Goal: Book appointment/travel/reservation

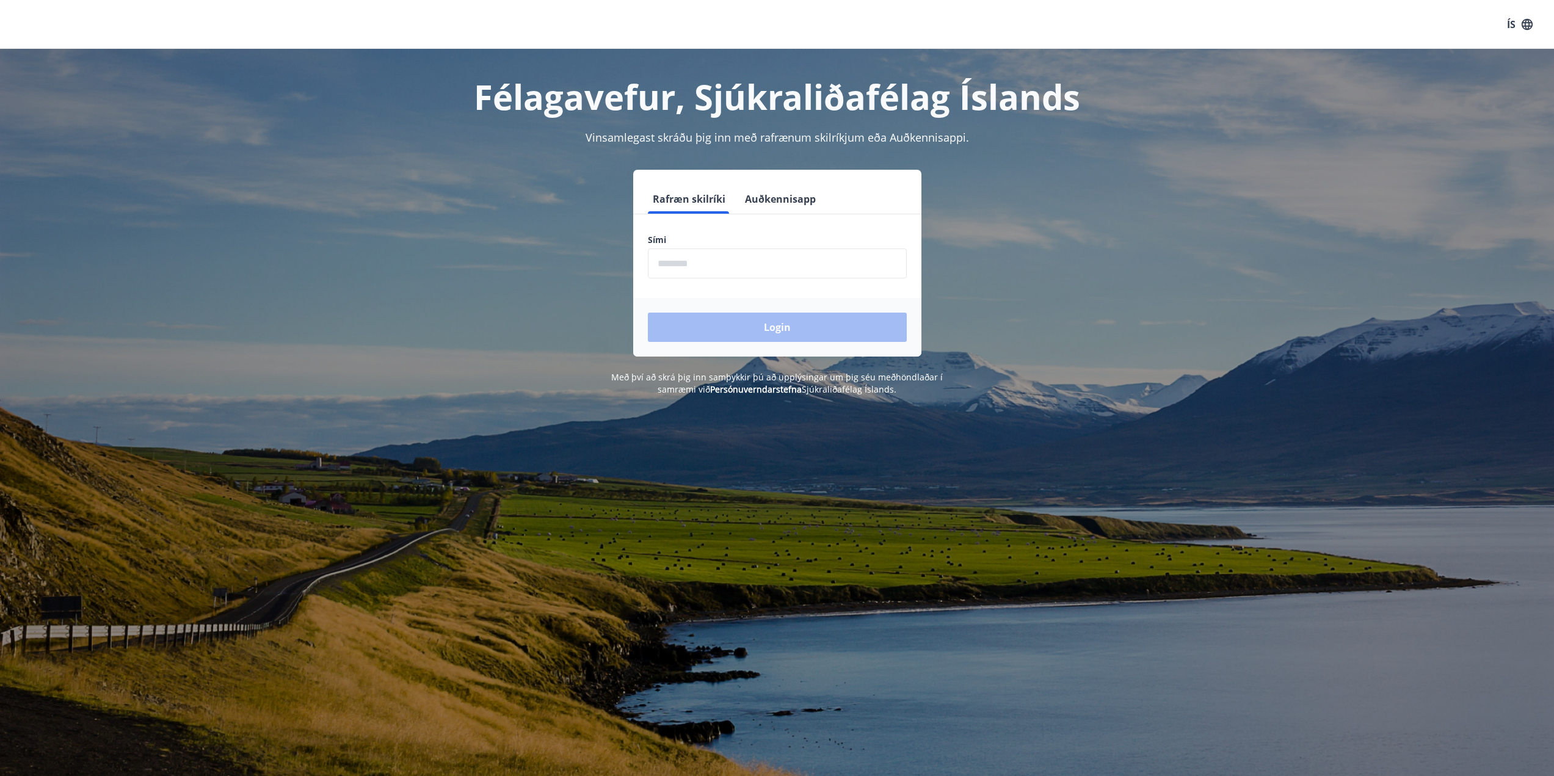
click at [687, 263] on input "phone" at bounding box center [777, 264] width 259 height 30
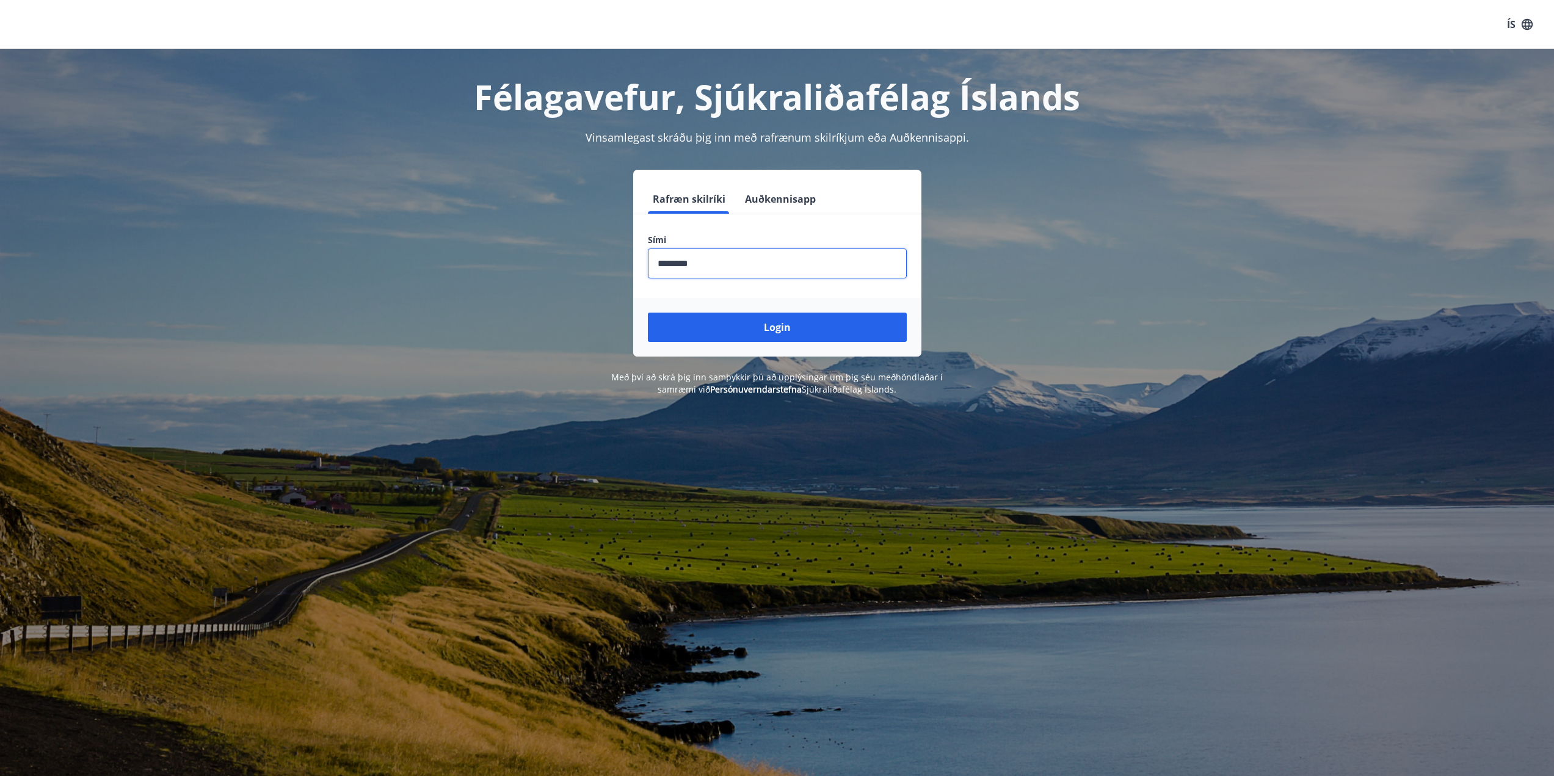
type input "********"
click at [648, 313] on button "Login" at bounding box center [777, 327] width 259 height 29
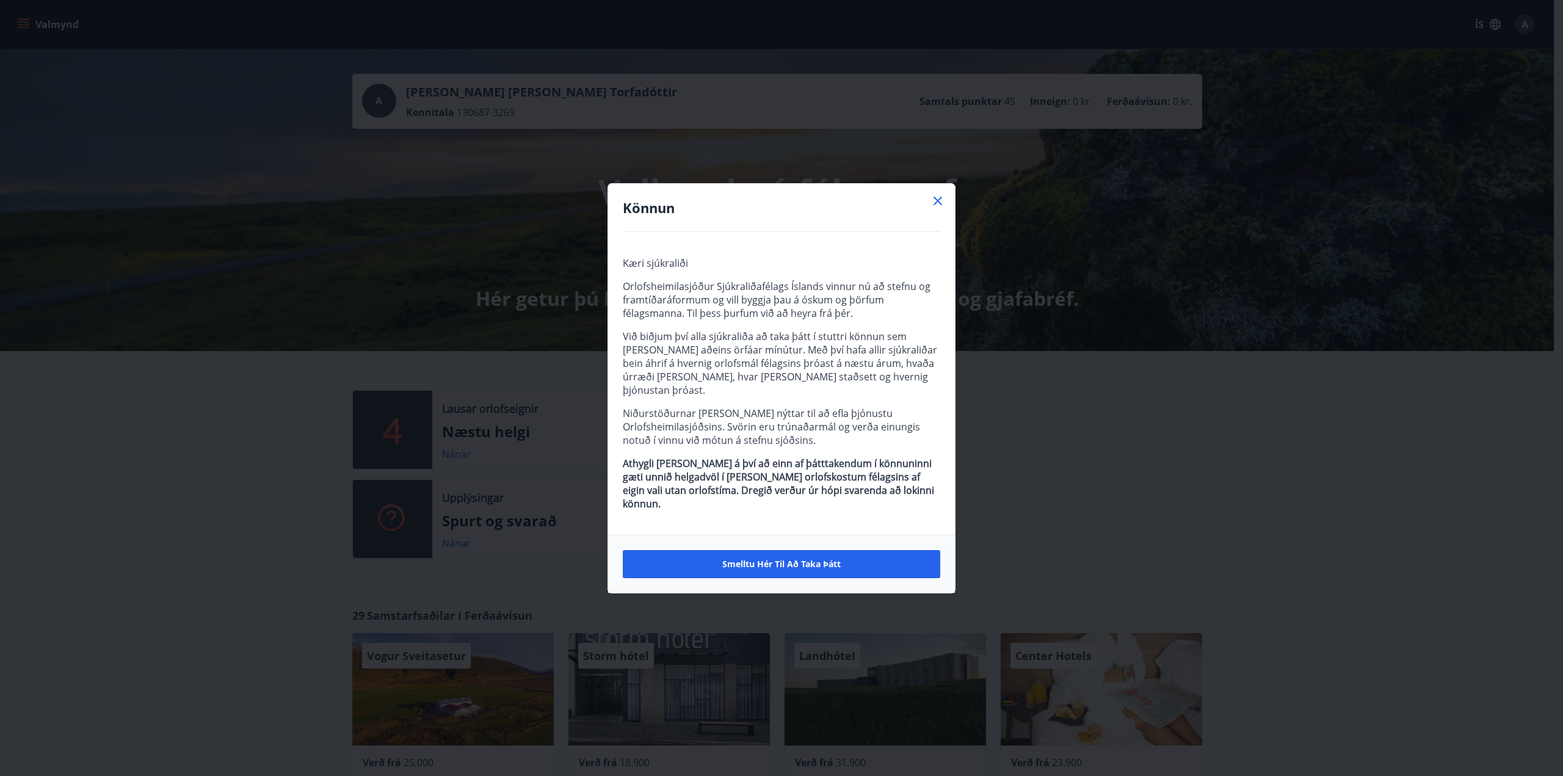
click at [935, 208] on icon at bounding box center [938, 201] width 15 height 15
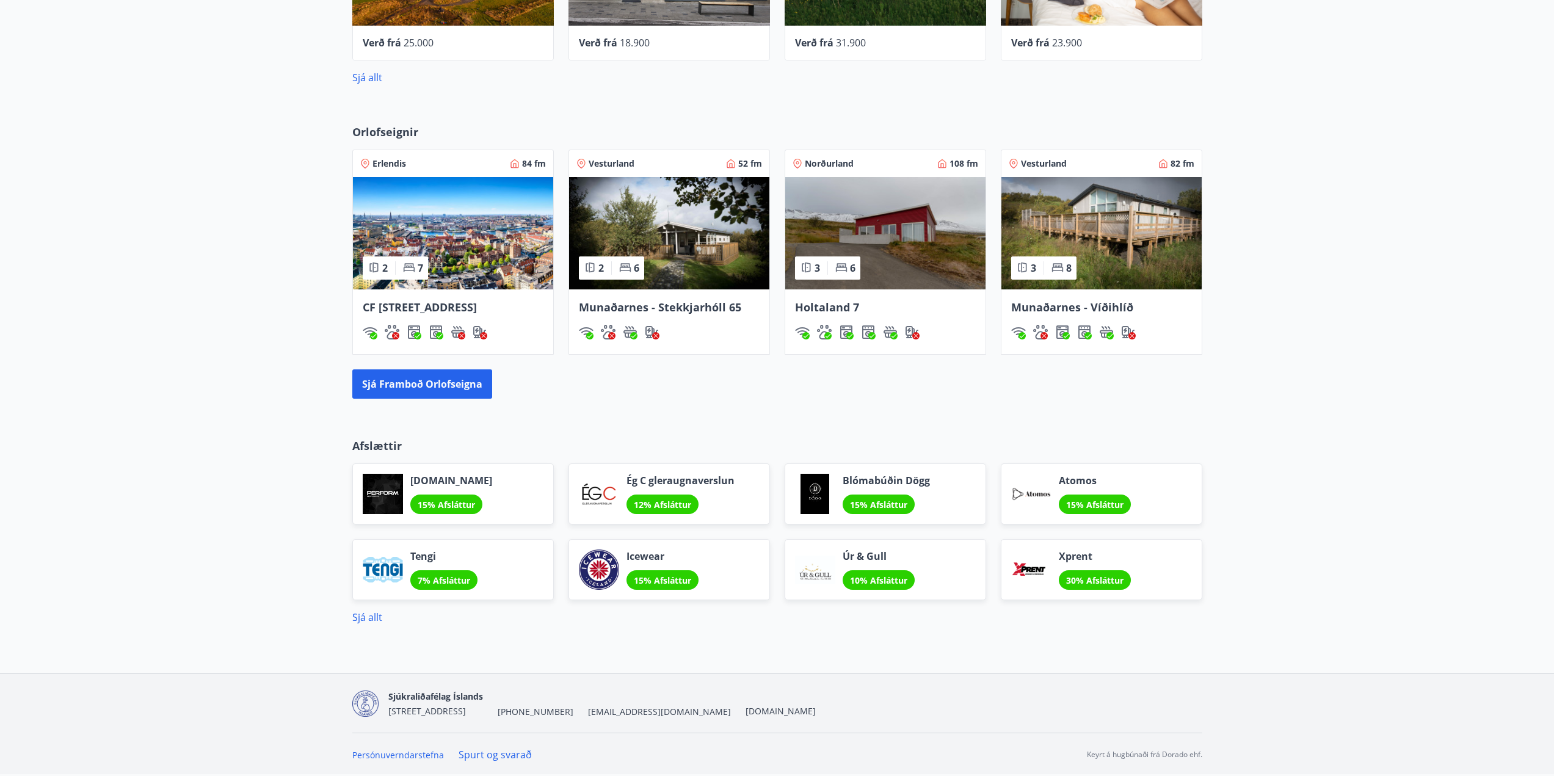
scroll to position [736, 0]
click at [392, 384] on button "Sjá framboð orlofseigna" at bounding box center [422, 383] width 140 height 29
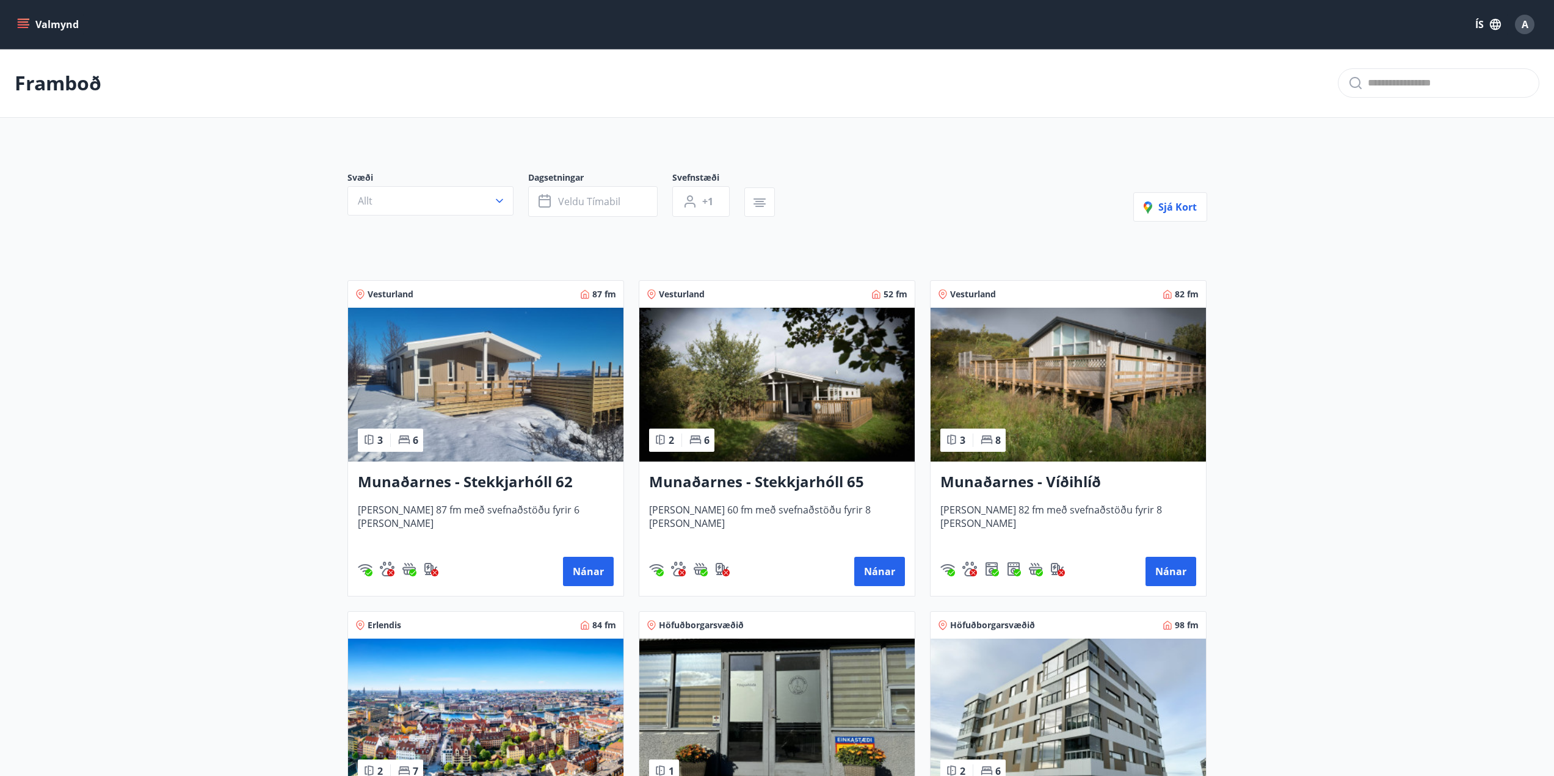
click at [485, 383] on img at bounding box center [485, 385] width 275 height 154
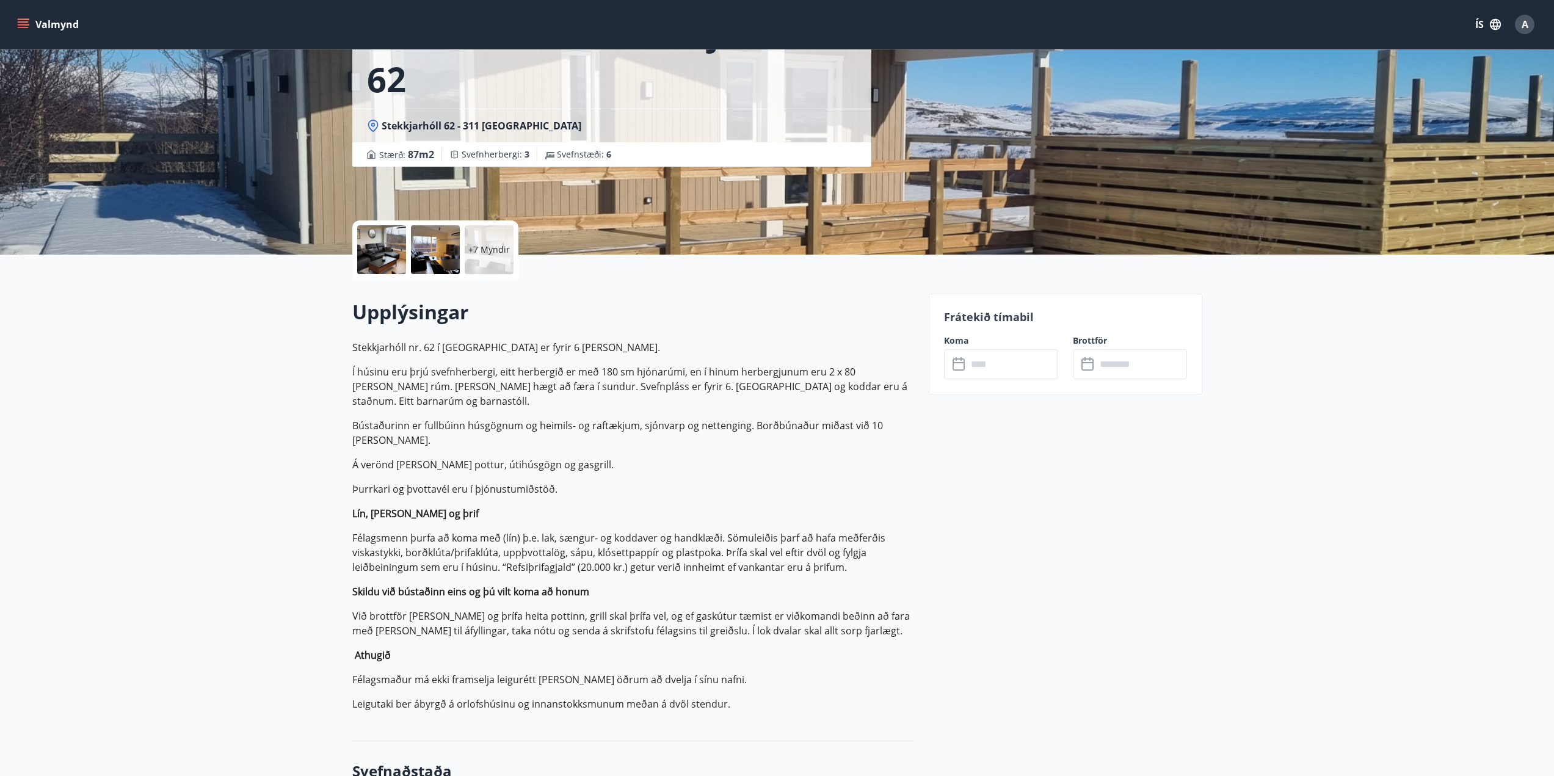
scroll to position [122, 0]
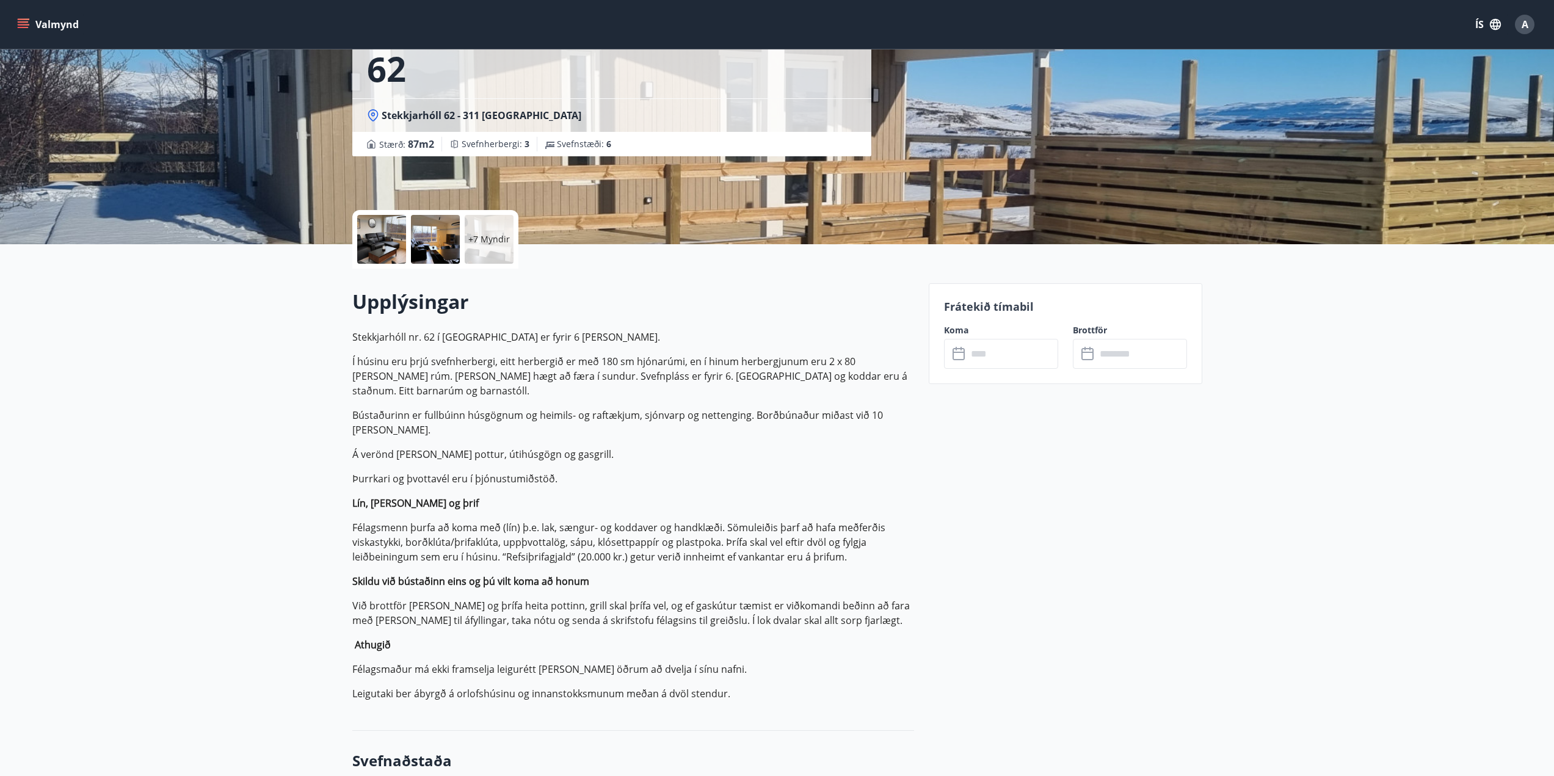
click at [1007, 353] on input "text" at bounding box center [1012, 354] width 91 height 30
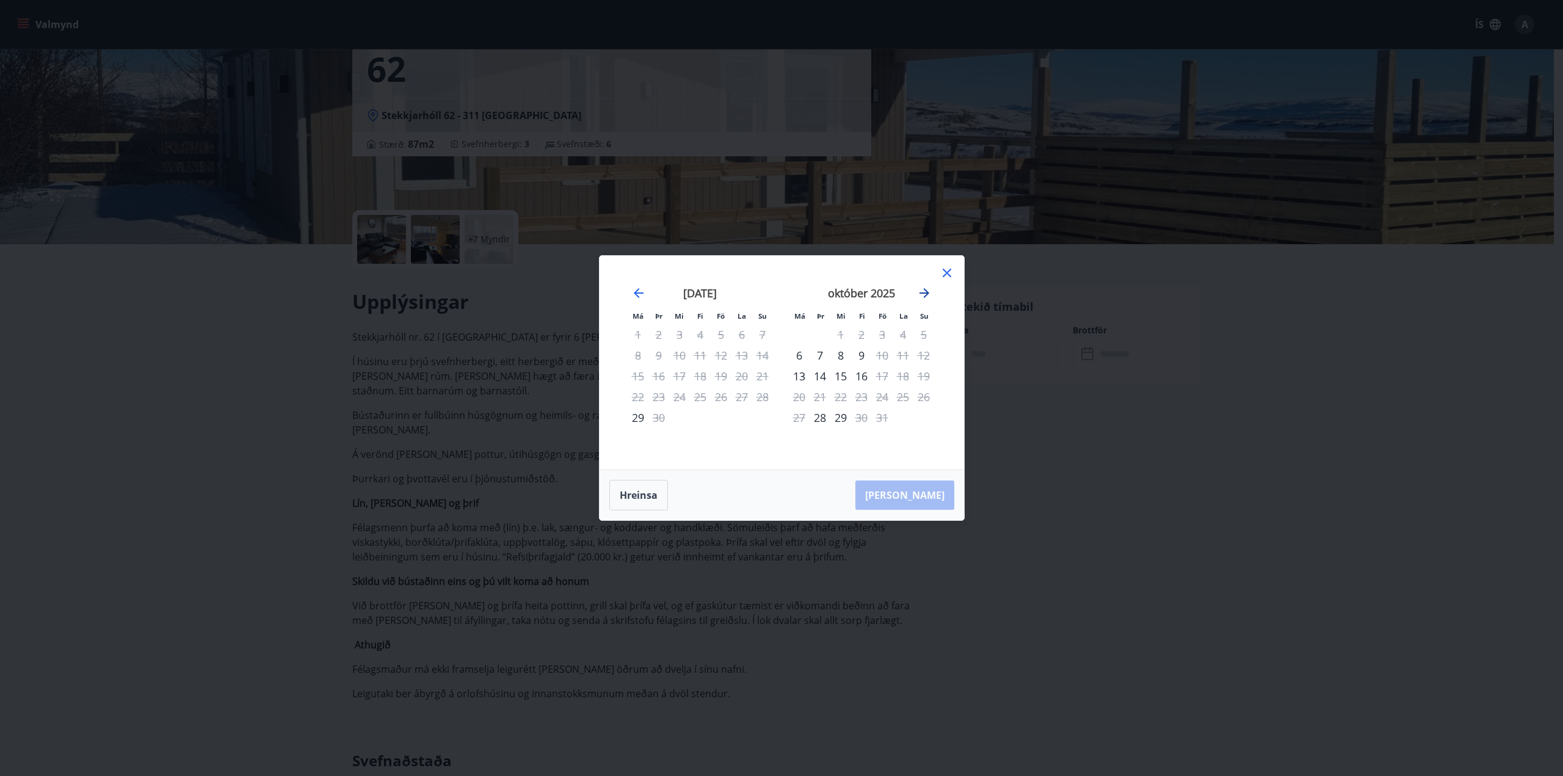
click at [928, 289] on icon "Move forward to switch to the next month." at bounding box center [924, 293] width 15 height 15
click at [885, 379] on div "14" at bounding box center [882, 376] width 21 height 21
click at [799, 396] on div "17" at bounding box center [799, 397] width 21 height 21
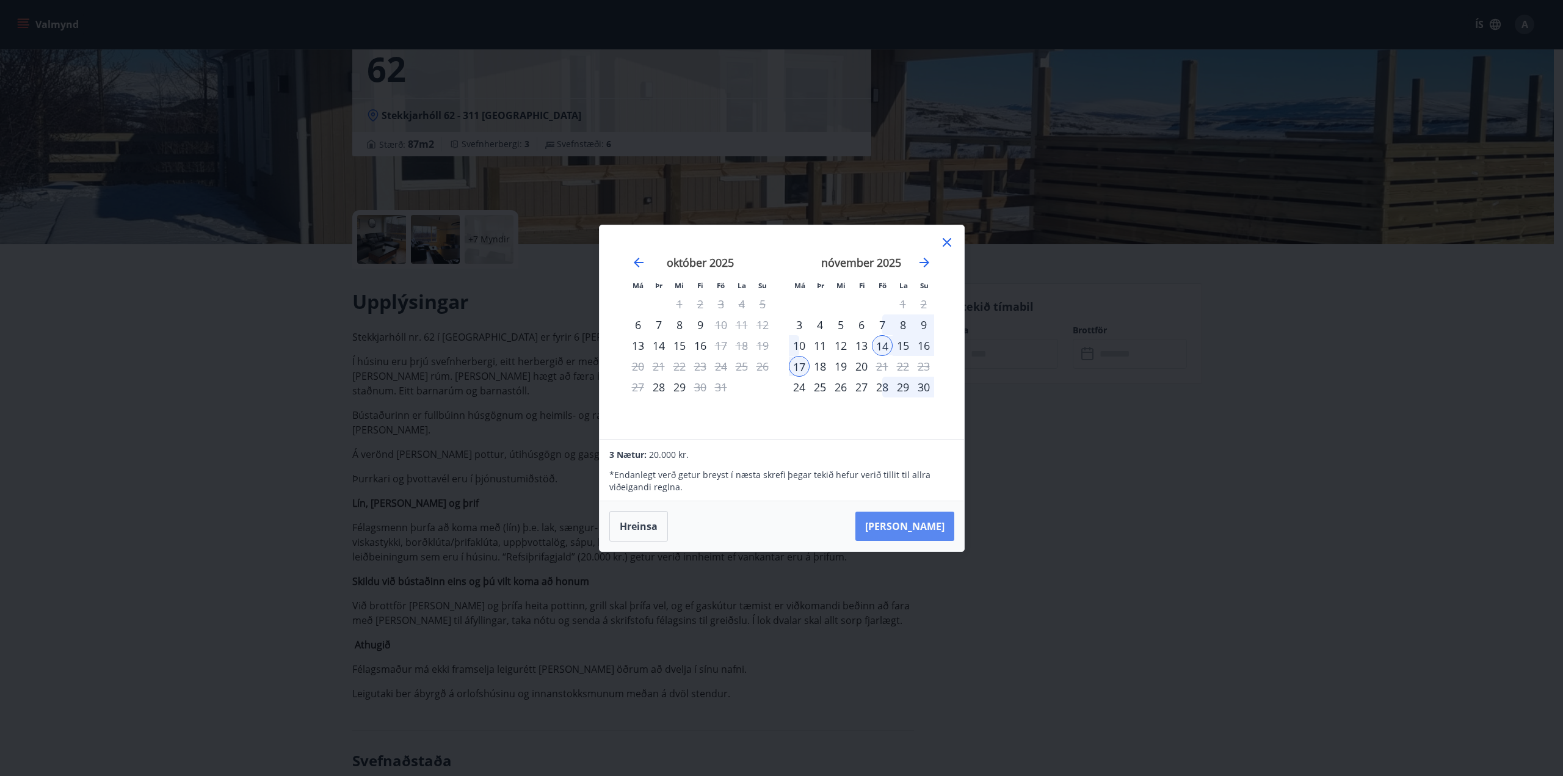
click at [920, 518] on button "[PERSON_NAME]" at bounding box center [904, 526] width 99 height 29
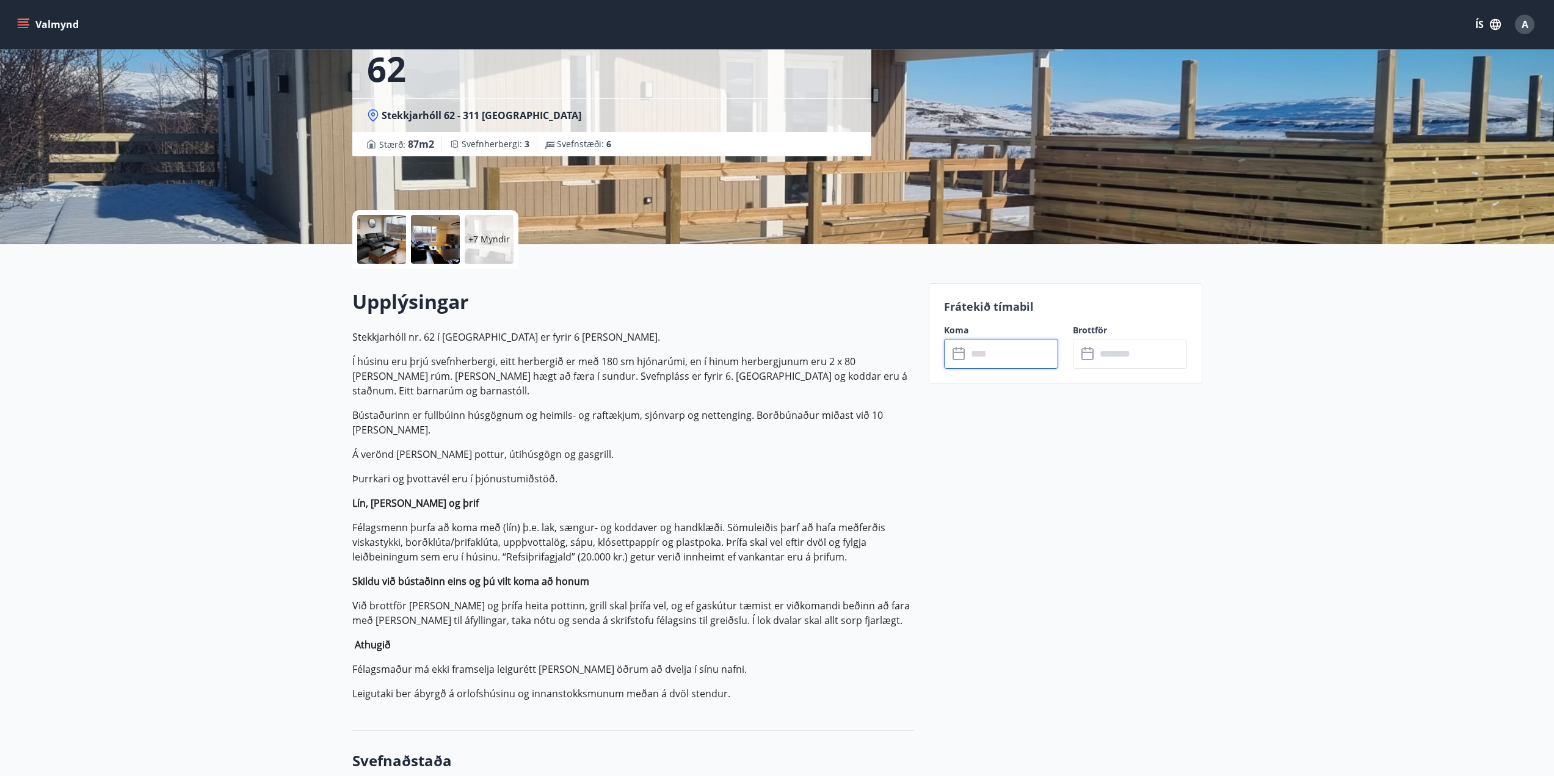
type input "******"
click at [987, 465] on button "Hætta við" at bounding box center [1001, 466] width 114 height 31
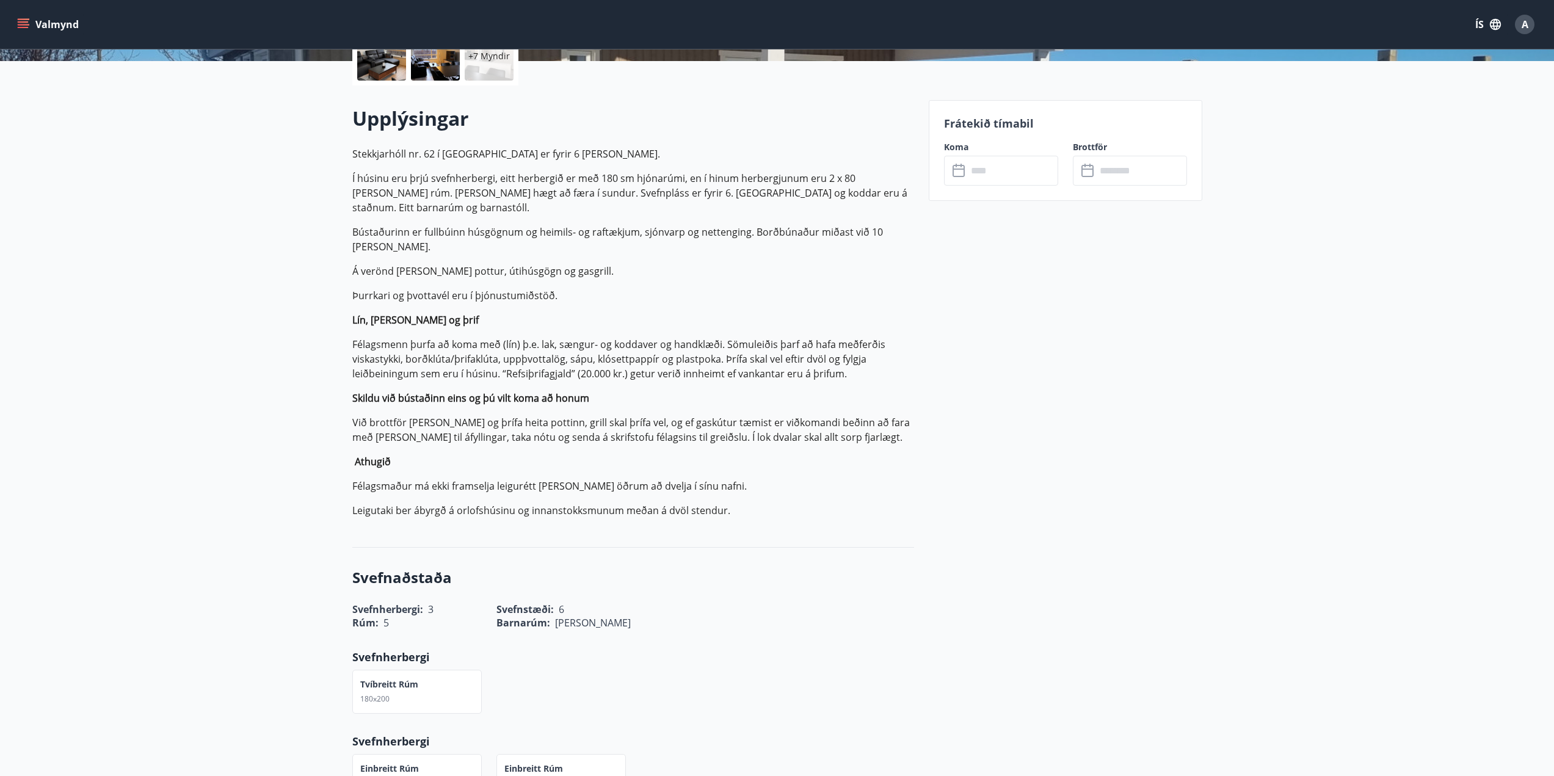
scroll to position [0, 0]
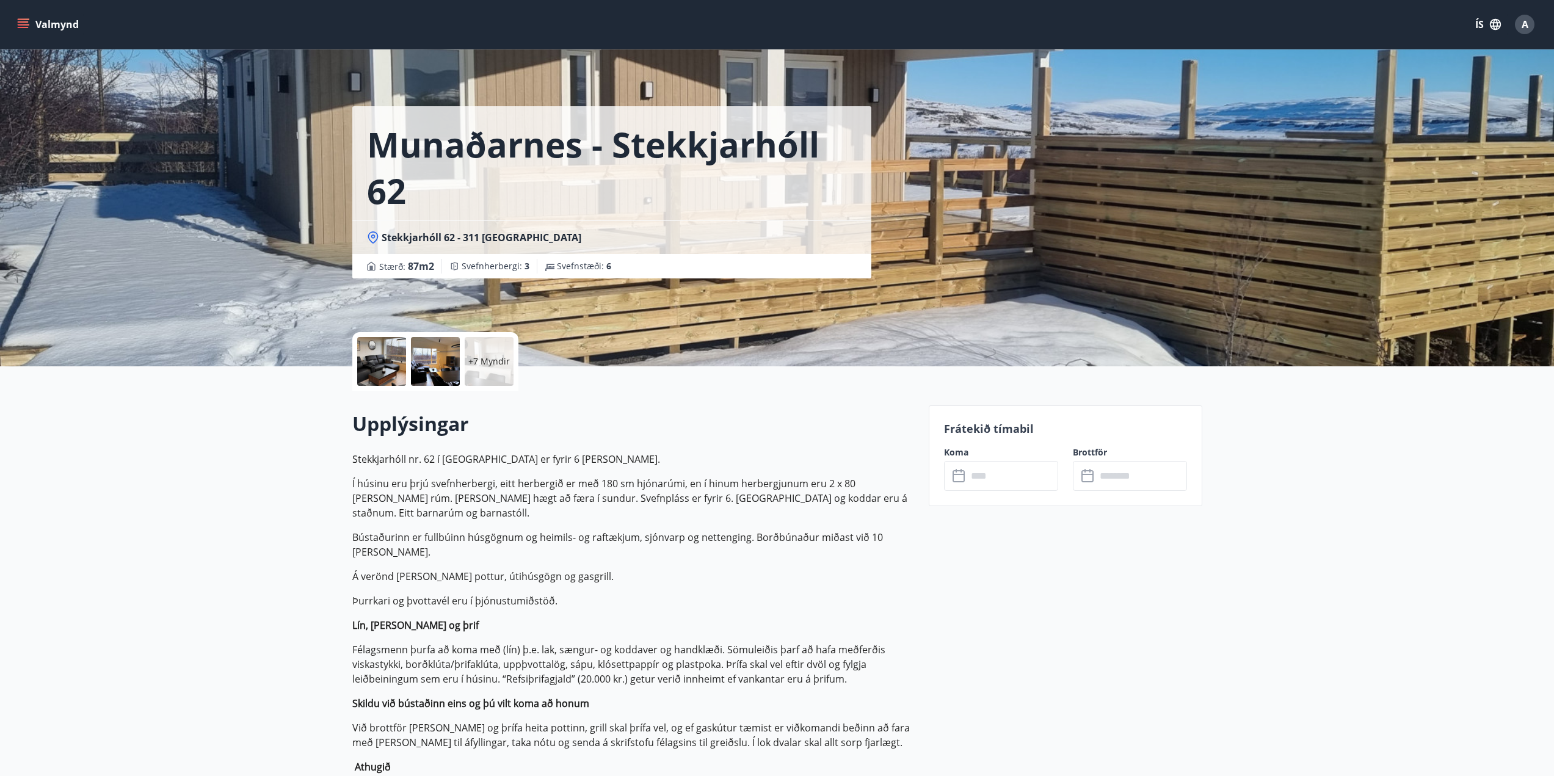
click at [26, 20] on icon "menu" at bounding box center [23, 24] width 12 height 12
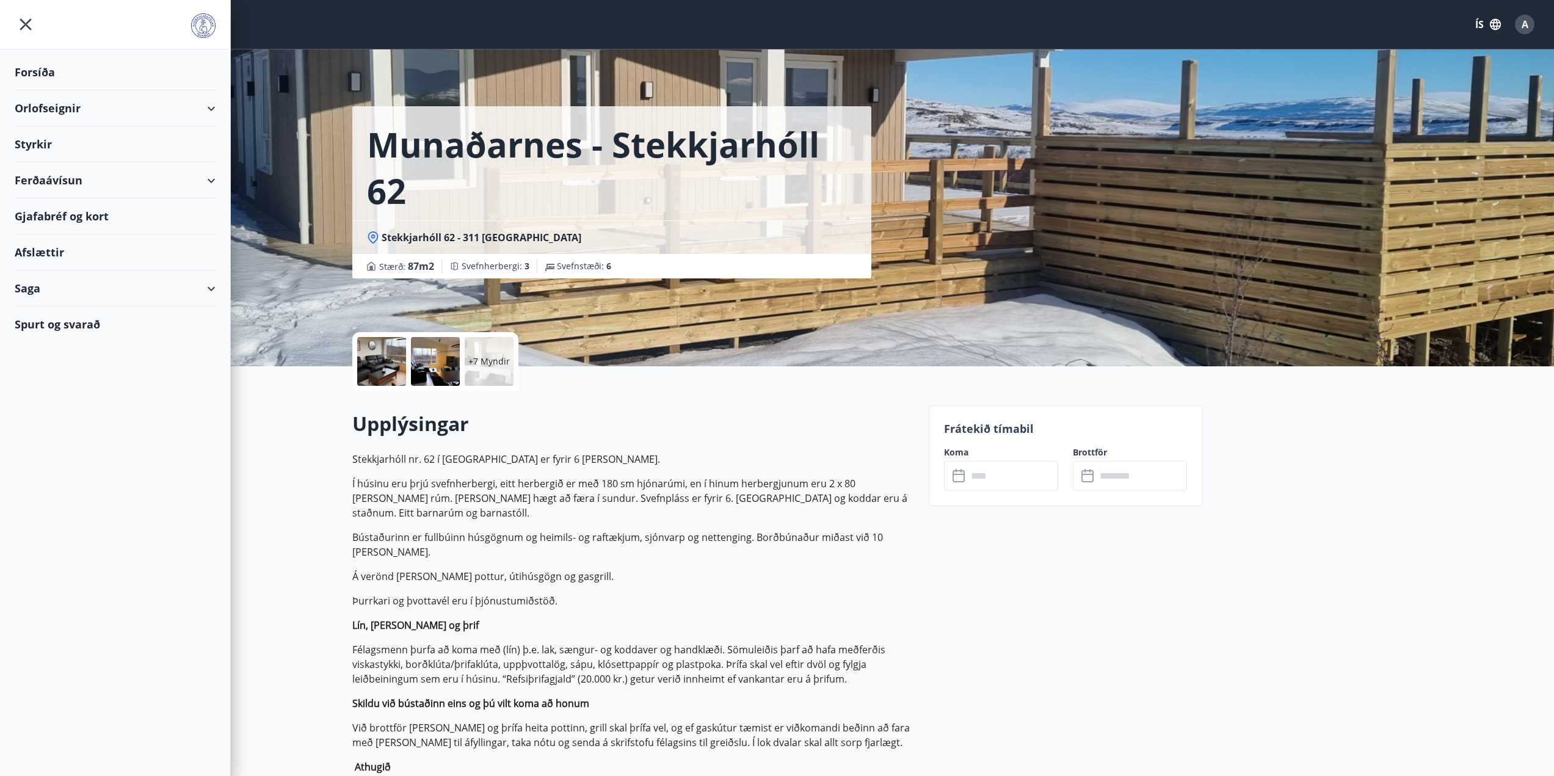
click at [212, 107] on div "Orlofseignir" at bounding box center [115, 108] width 201 height 36
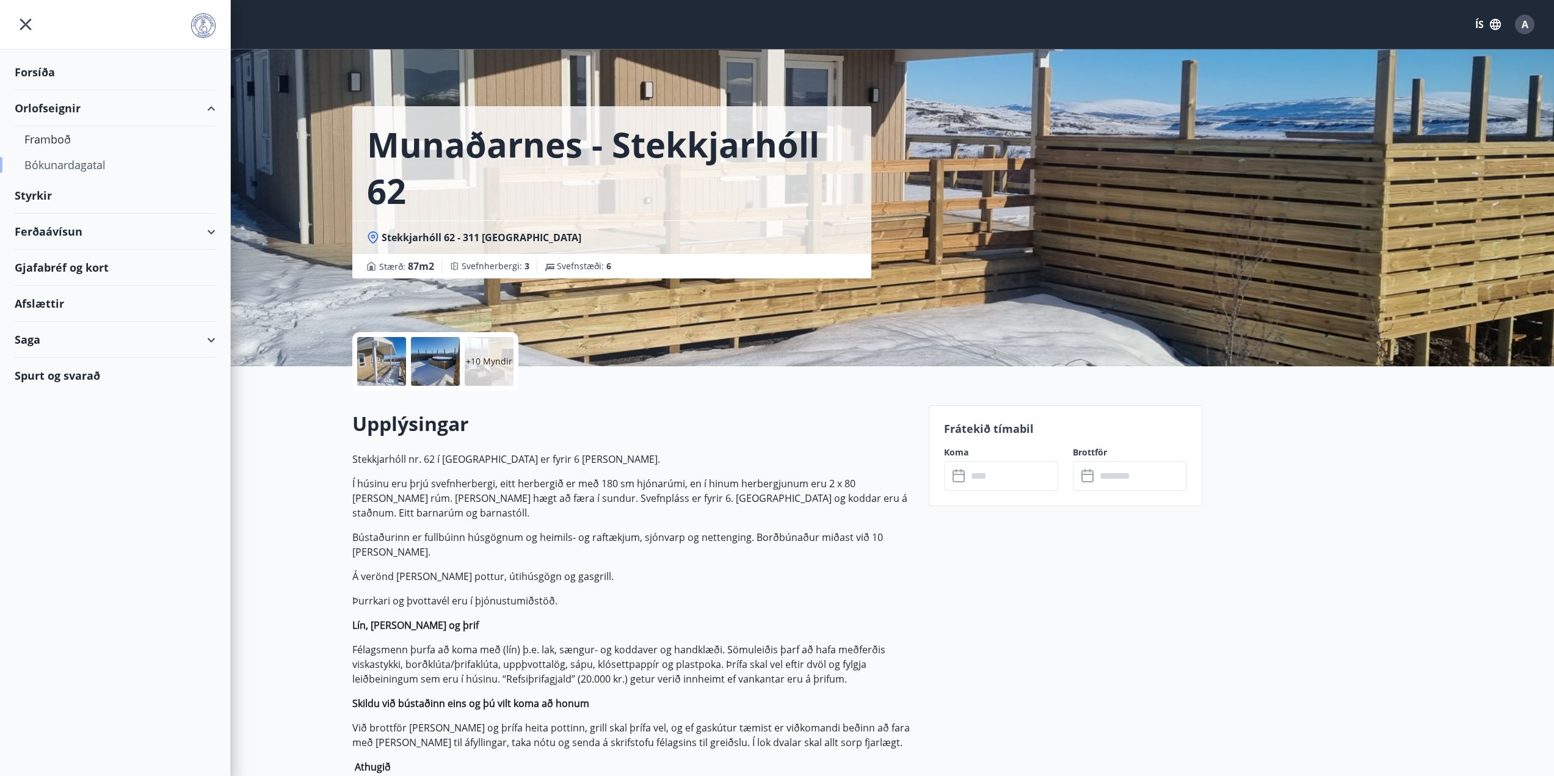
click at [88, 165] on div "Bókunardagatal" at bounding box center [114, 165] width 181 height 26
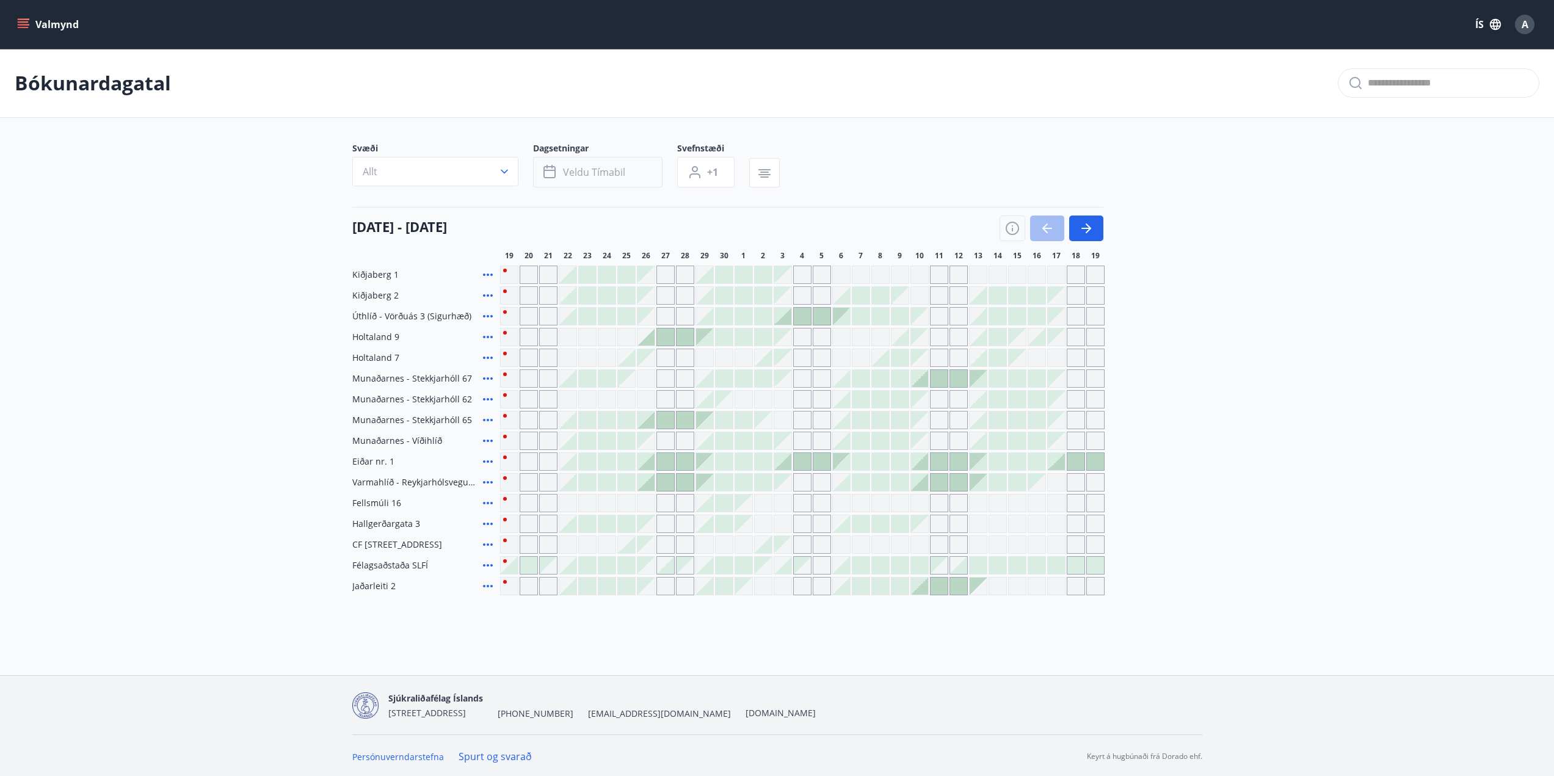
click at [620, 169] on span "Veldu tímabil" at bounding box center [594, 171] width 62 height 13
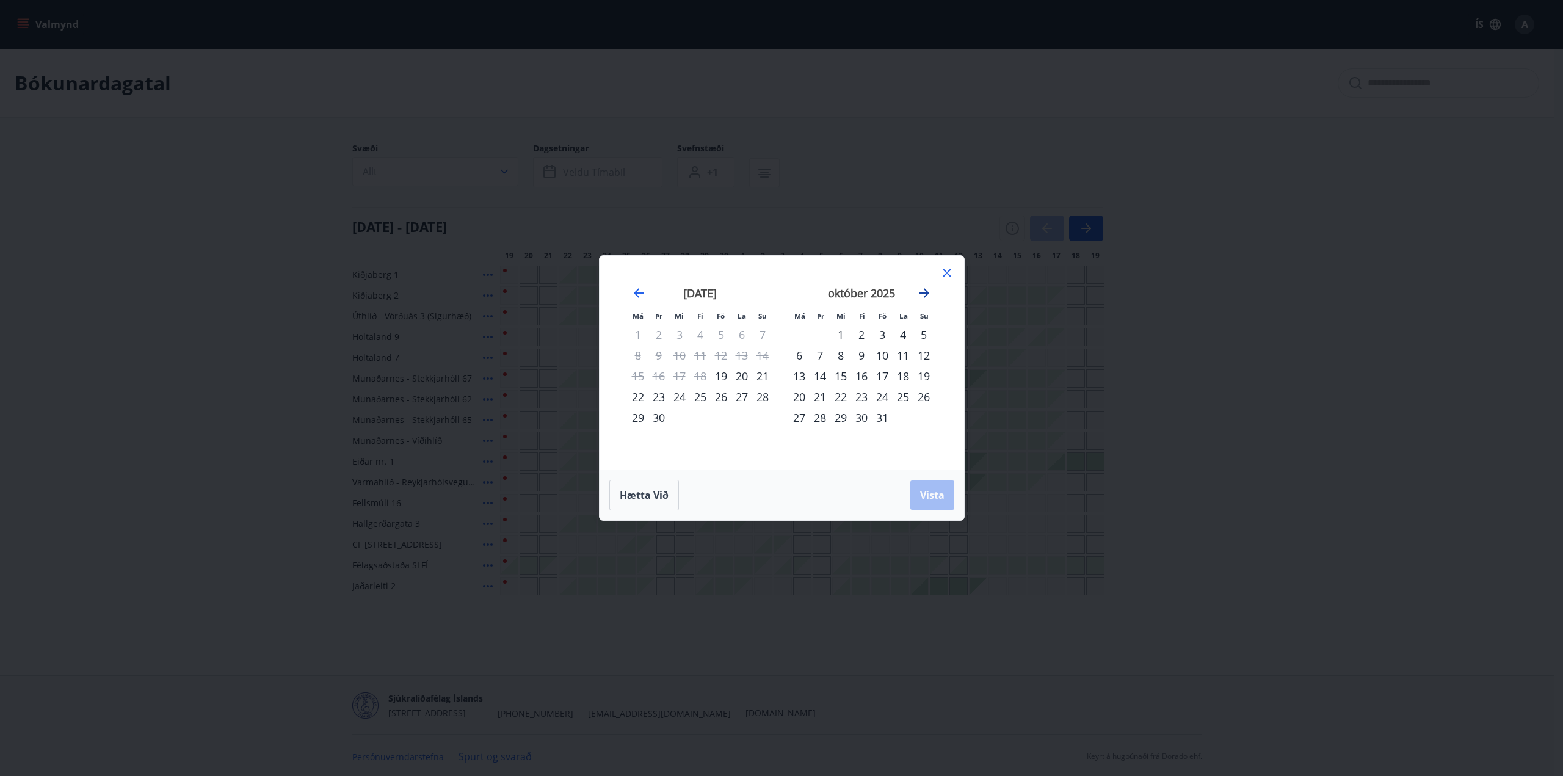
click at [921, 288] on icon "Move forward to switch to the next month." at bounding box center [924, 293] width 15 height 15
click at [887, 376] on div "14" at bounding box center [882, 376] width 21 height 21
click at [805, 398] on div "17" at bounding box center [799, 397] width 21 height 21
click at [947, 496] on button "Vista" at bounding box center [932, 495] width 44 height 29
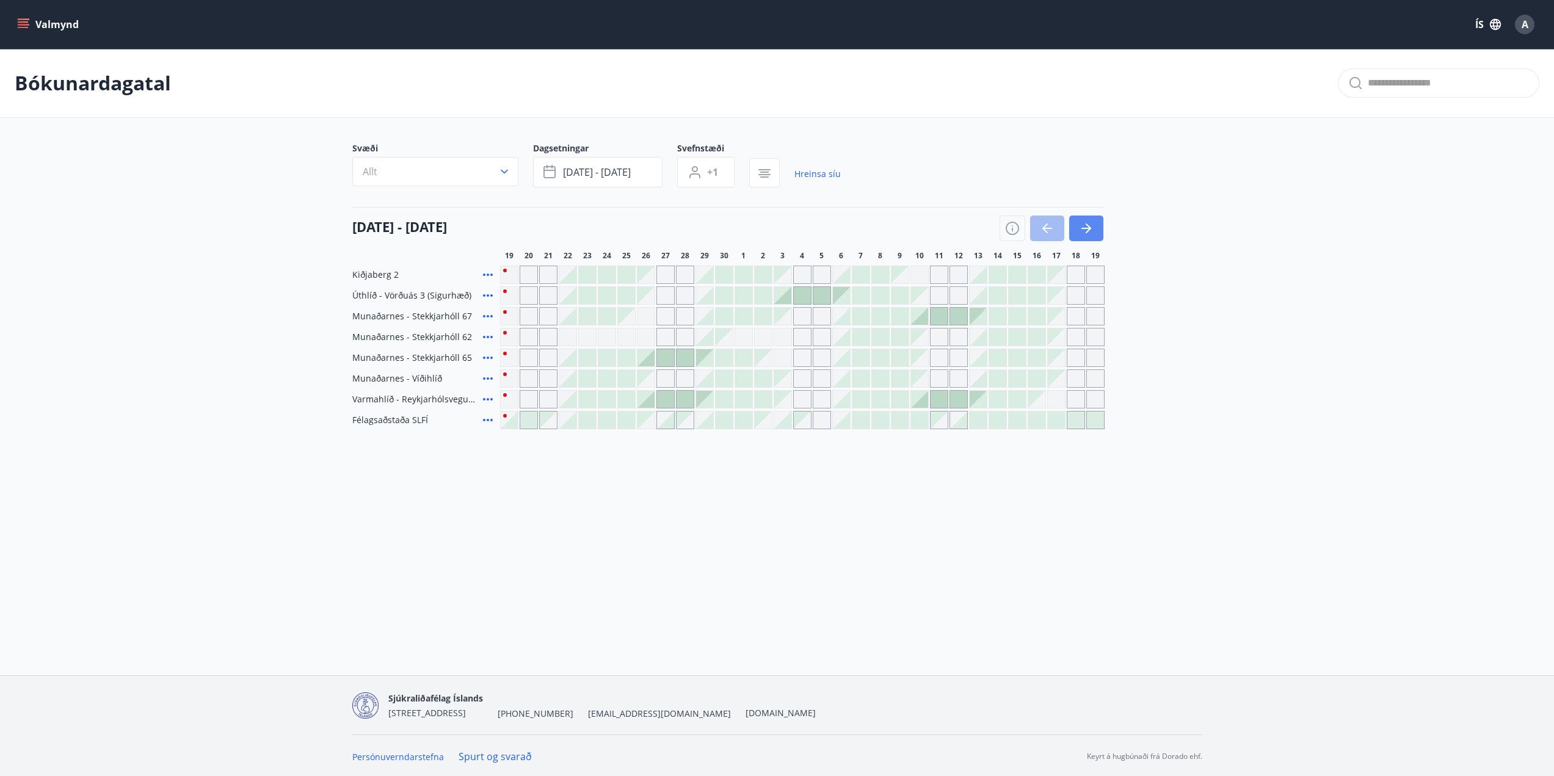
click at [1088, 223] on icon "button" at bounding box center [1086, 228] width 15 height 15
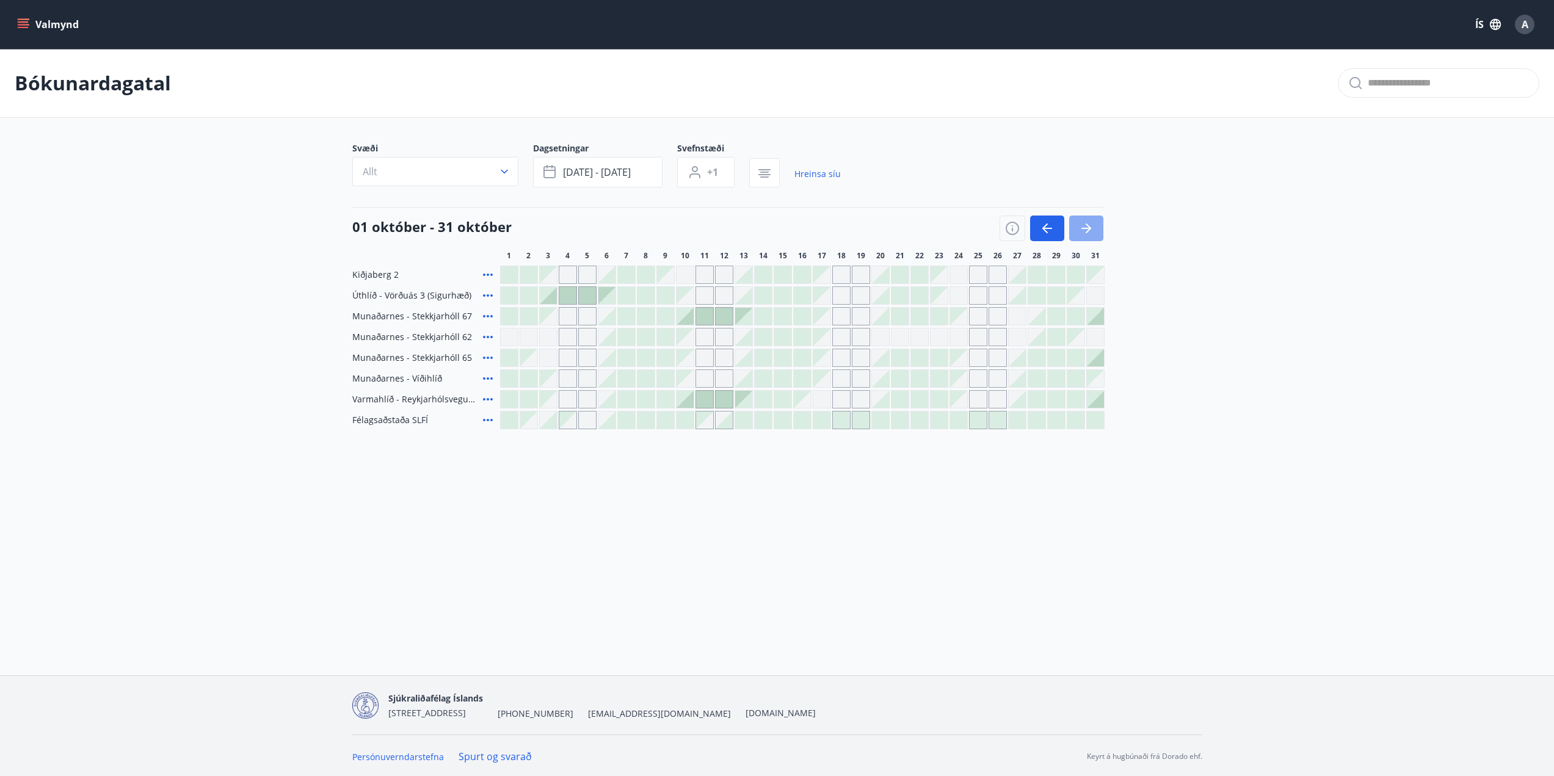
click at [1088, 223] on icon "button" at bounding box center [1086, 228] width 15 height 15
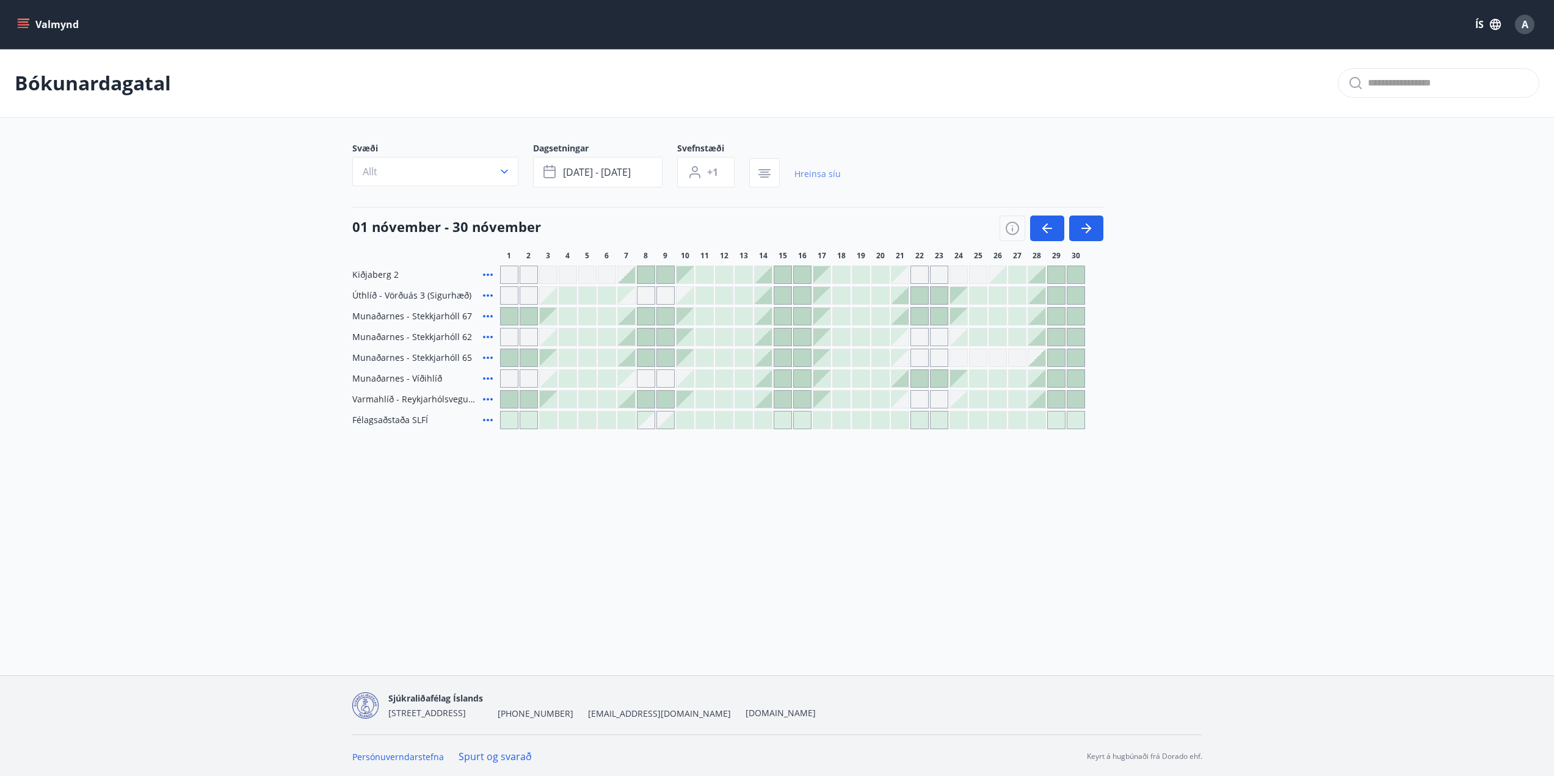
click at [821, 172] on link "Hreinsa síu" at bounding box center [817, 174] width 46 height 27
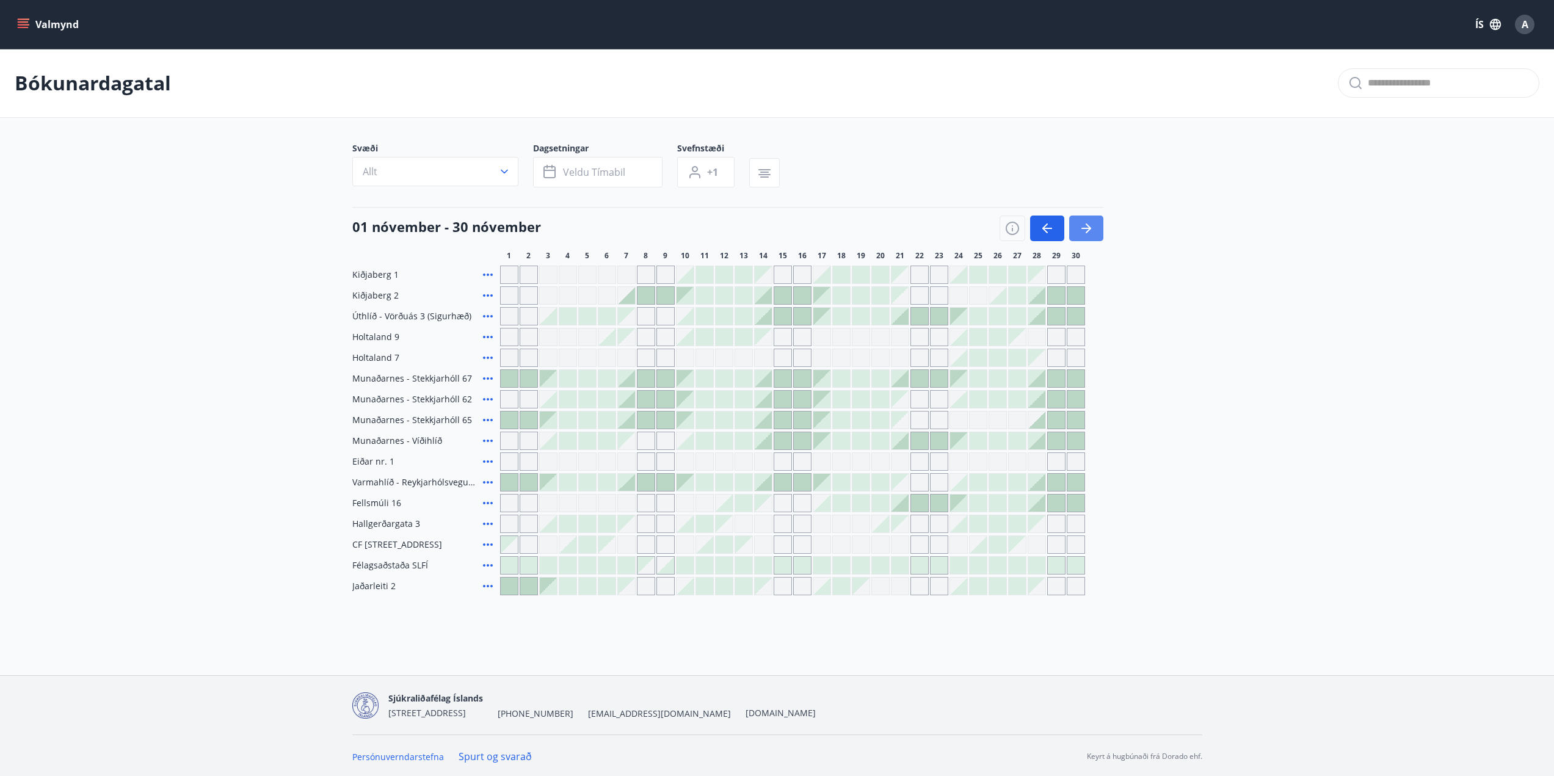
click at [1092, 228] on icon "button" at bounding box center [1086, 228] width 15 height 15
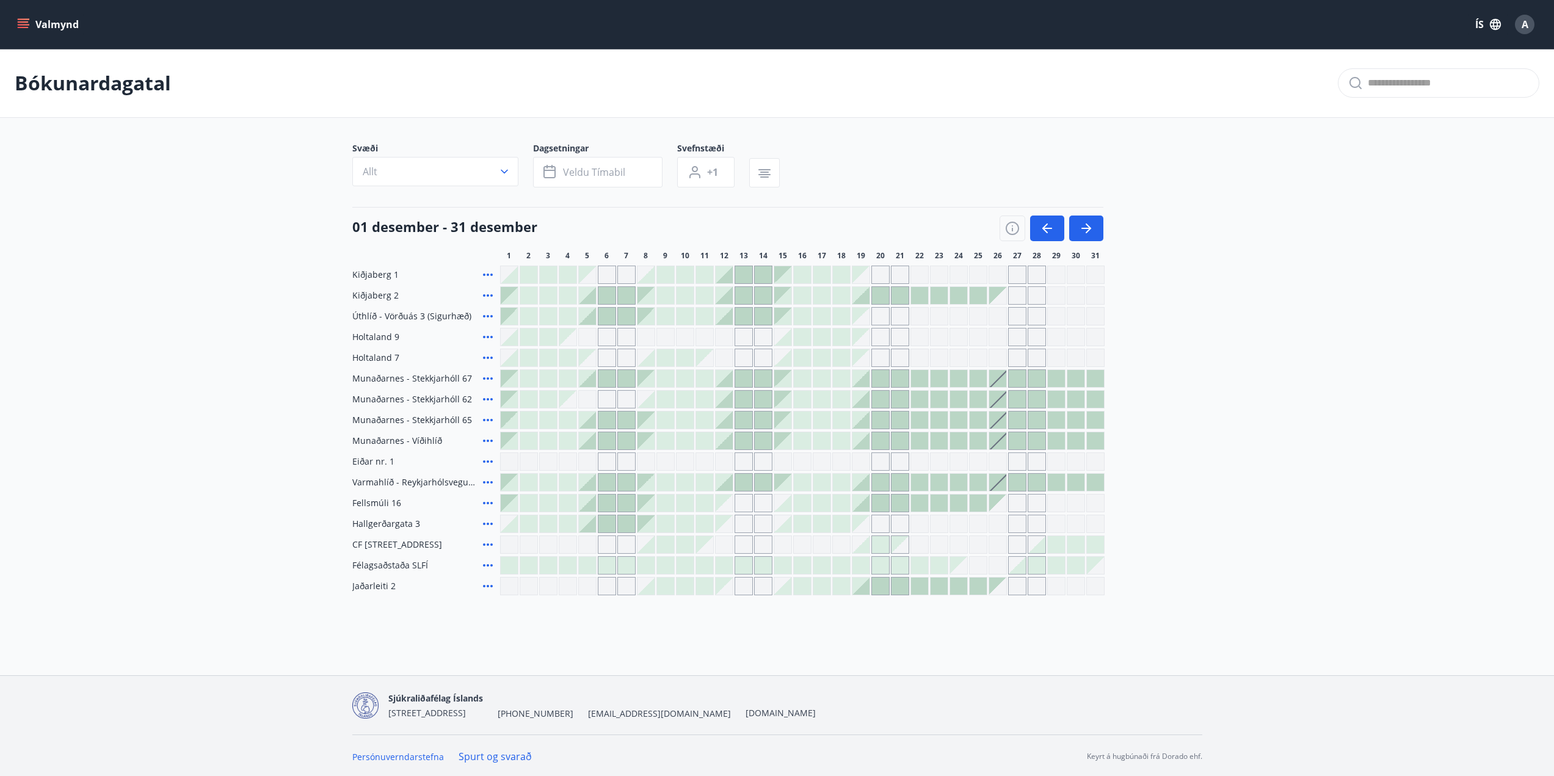
click at [866, 360] on div "Gráir dagar eru ekki bókanlegir" at bounding box center [860, 357] width 17 height 17
click at [590, 379] on div at bounding box center [587, 378] width 17 height 17
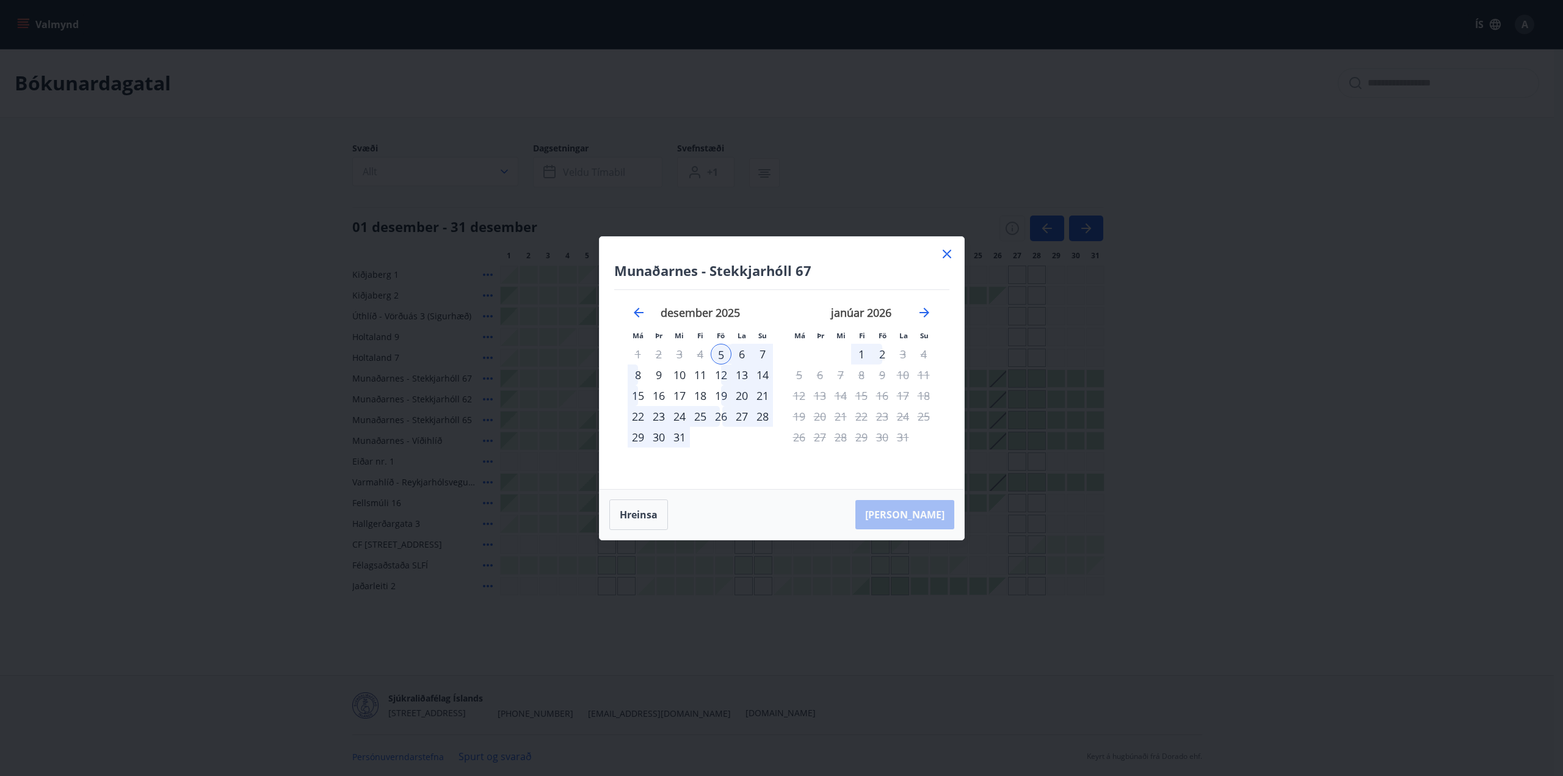
click at [943, 247] on icon at bounding box center [947, 254] width 15 height 15
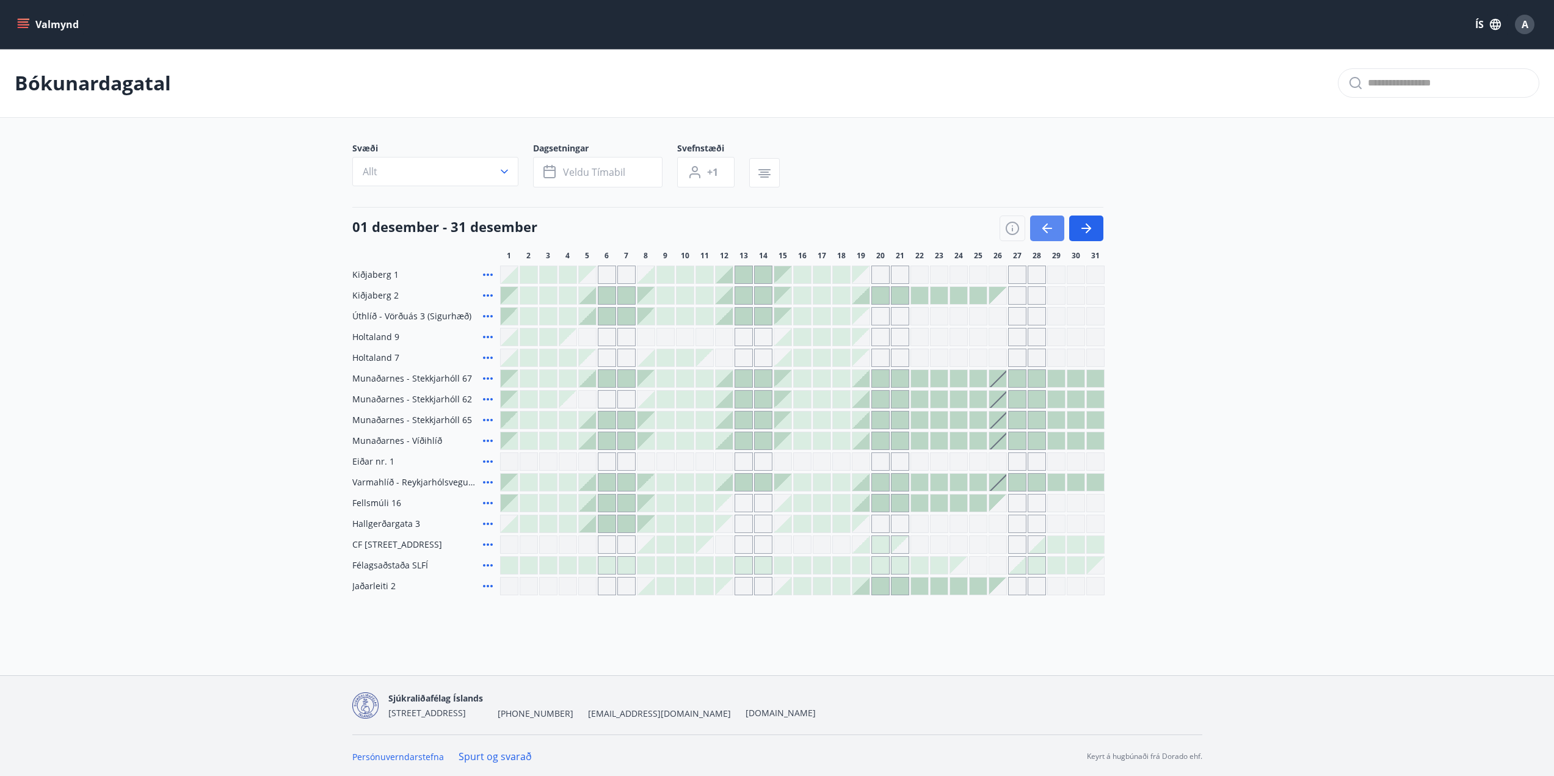
click at [1042, 231] on icon "button" at bounding box center [1047, 228] width 15 height 15
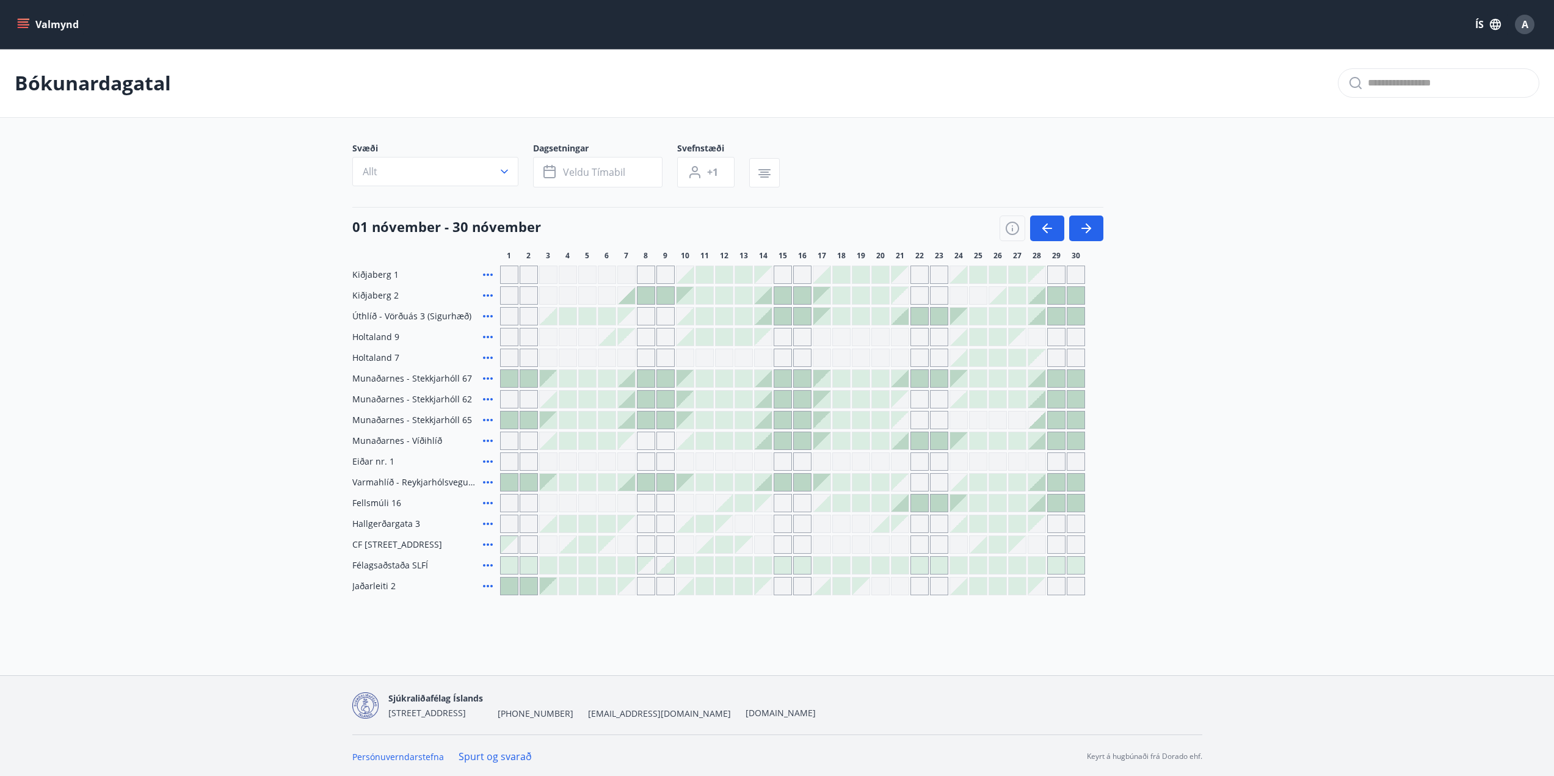
click at [764, 378] on div at bounding box center [763, 378] width 17 height 17
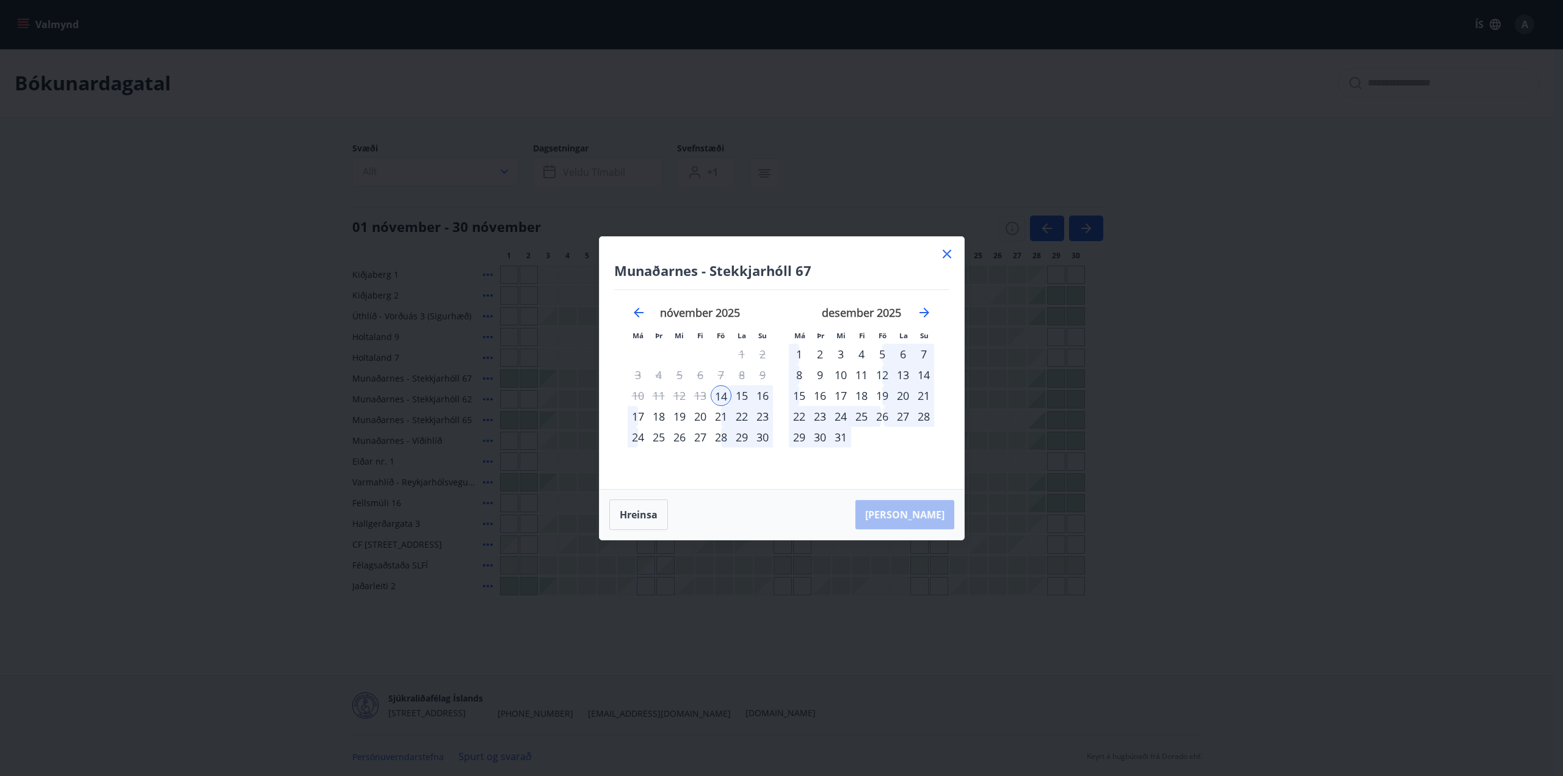
click at [634, 417] on div "17" at bounding box center [638, 416] width 21 height 21
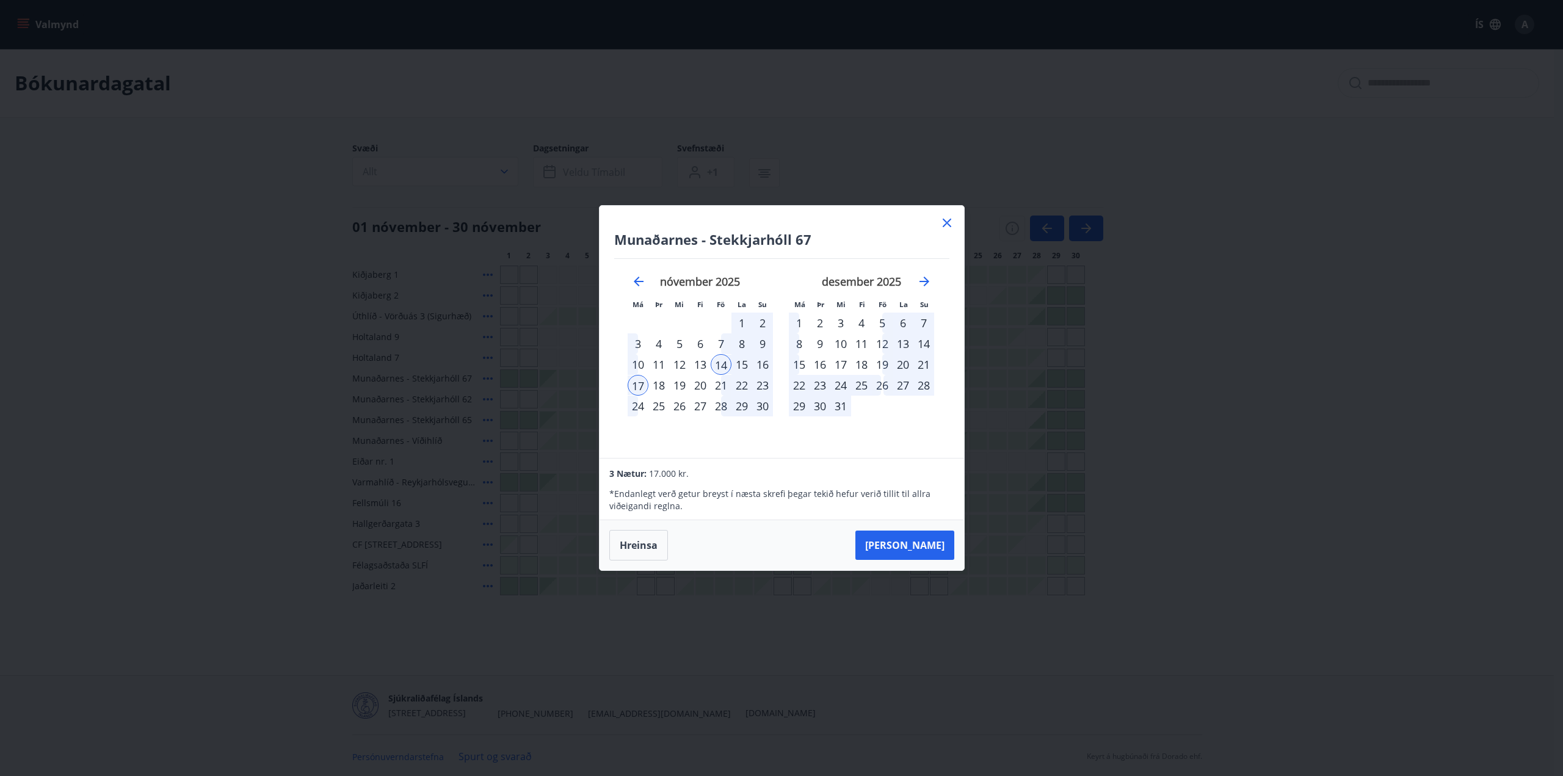
click at [1178, 522] on div "Munaðarnes - Stekkjarhóll 67 Má Þr Mi Fi Fö La Su Má Þr Mi Fi Fö La Su október …" at bounding box center [781, 388] width 1563 height 776
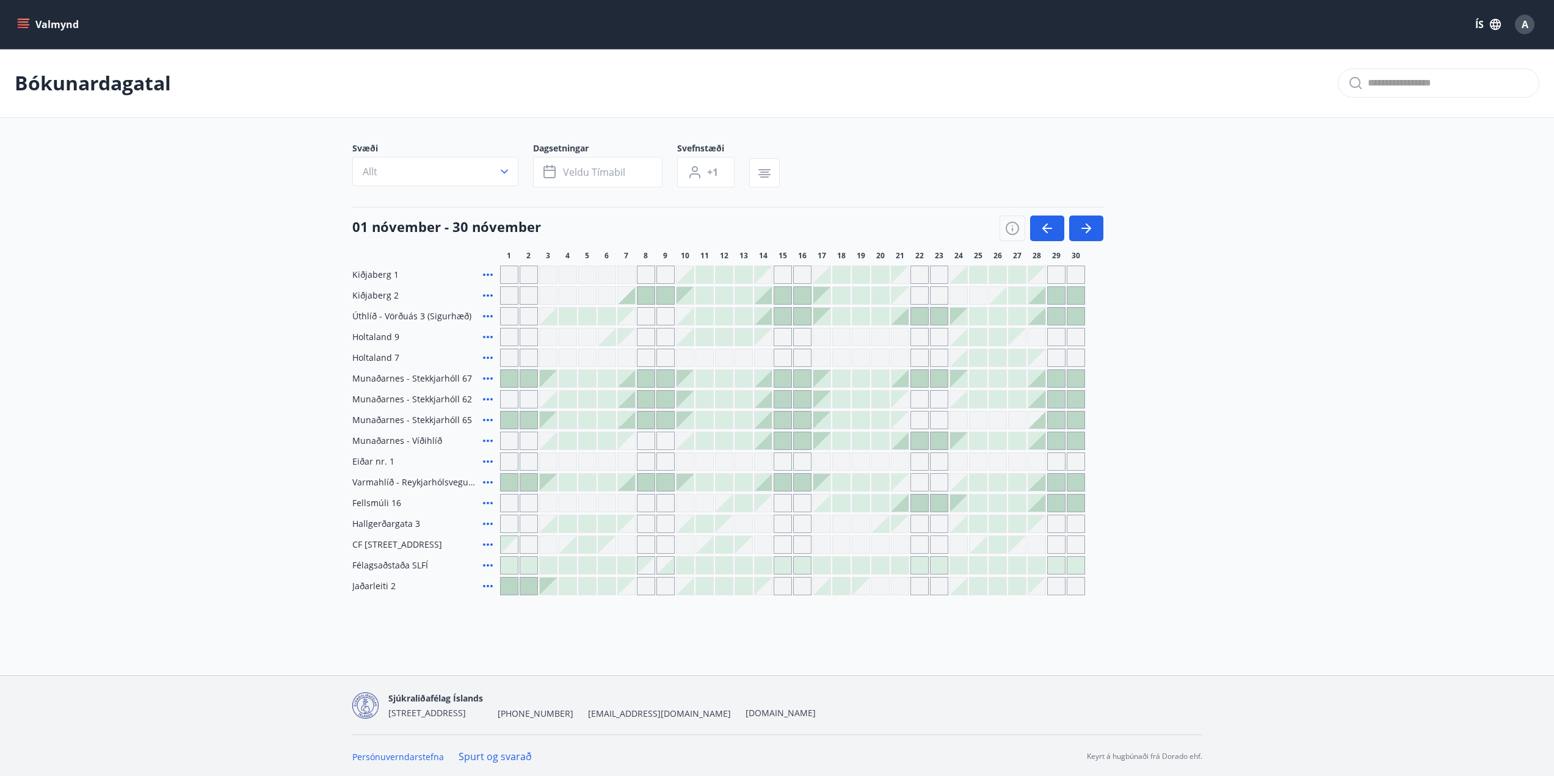
click at [764, 444] on div at bounding box center [763, 440] width 17 height 17
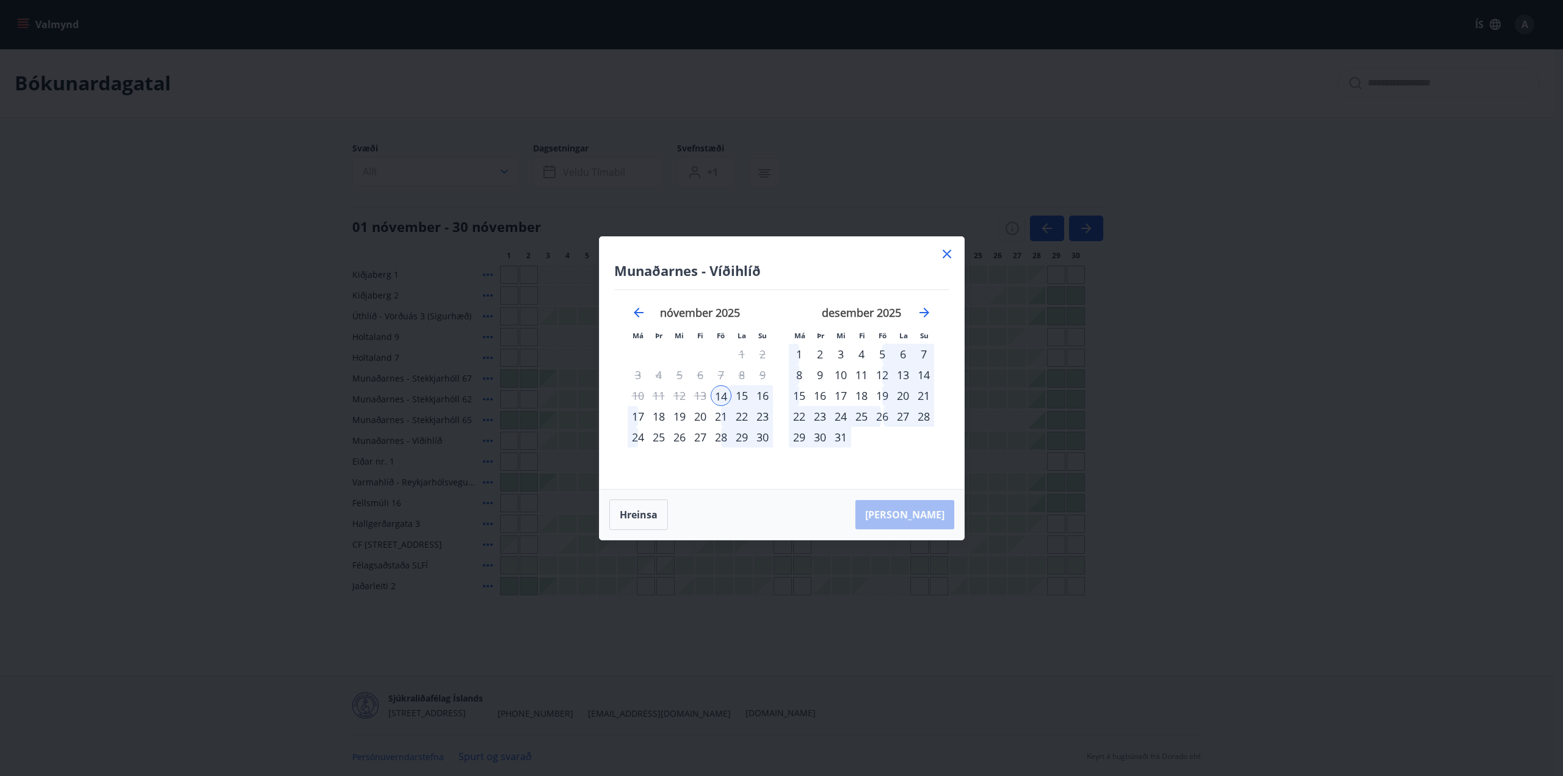
click at [631, 413] on div "17" at bounding box center [638, 416] width 21 height 21
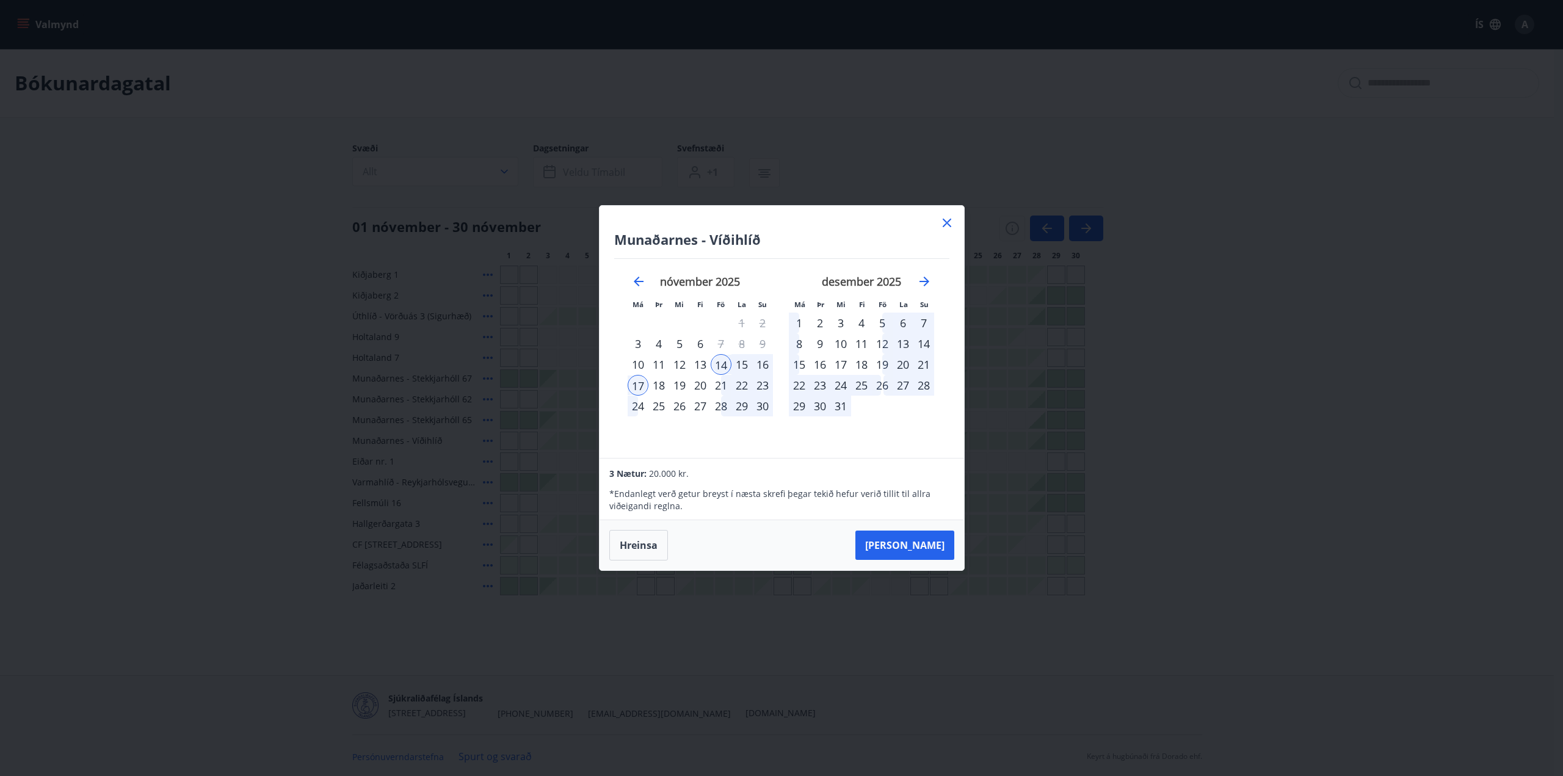
click at [948, 224] on icon at bounding box center [947, 223] width 9 height 9
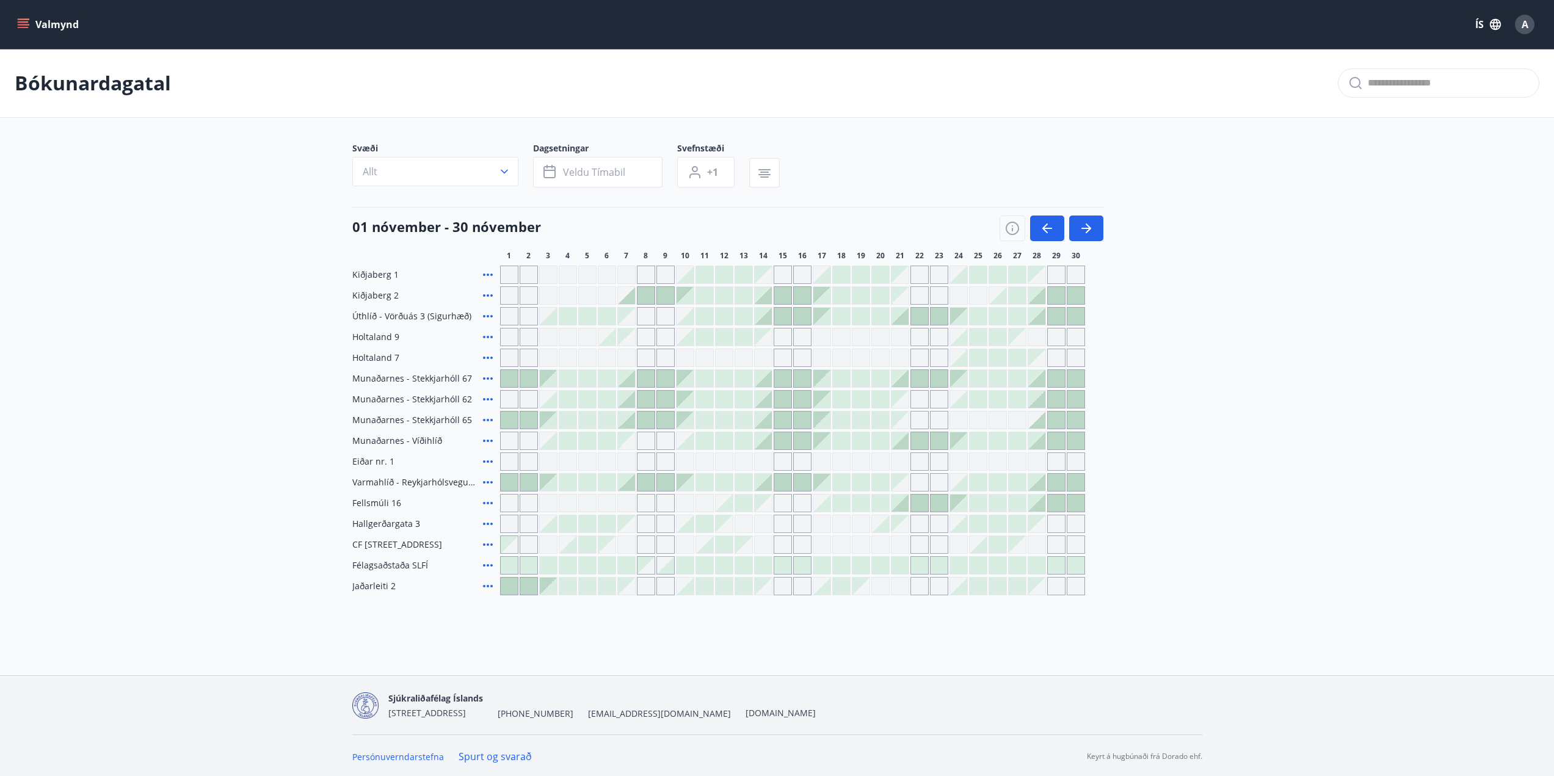
click at [763, 419] on div at bounding box center [763, 420] width 17 height 17
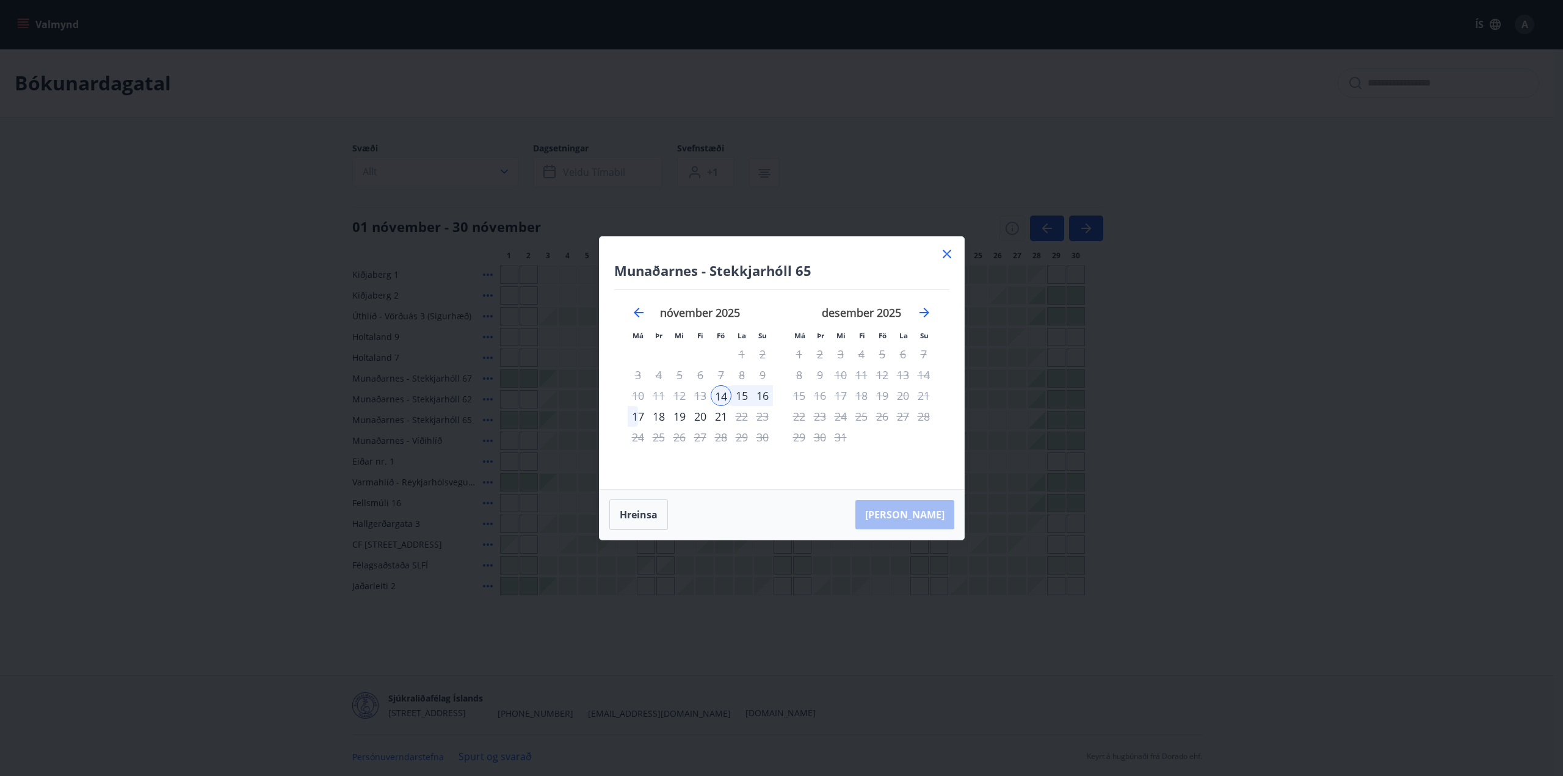
click at [634, 418] on div "17" at bounding box center [638, 416] width 21 height 21
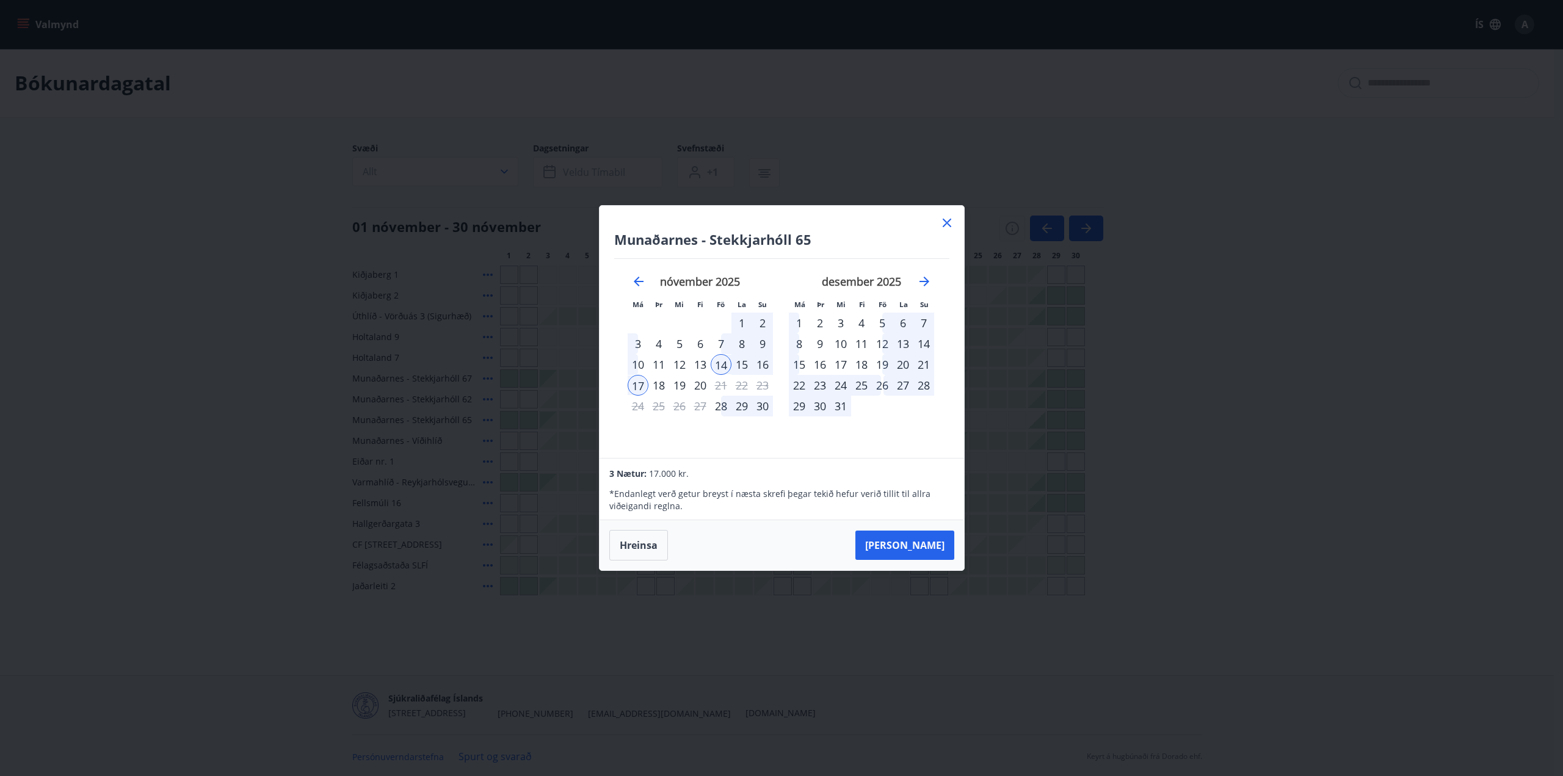
click at [948, 221] on icon at bounding box center [947, 223] width 9 height 9
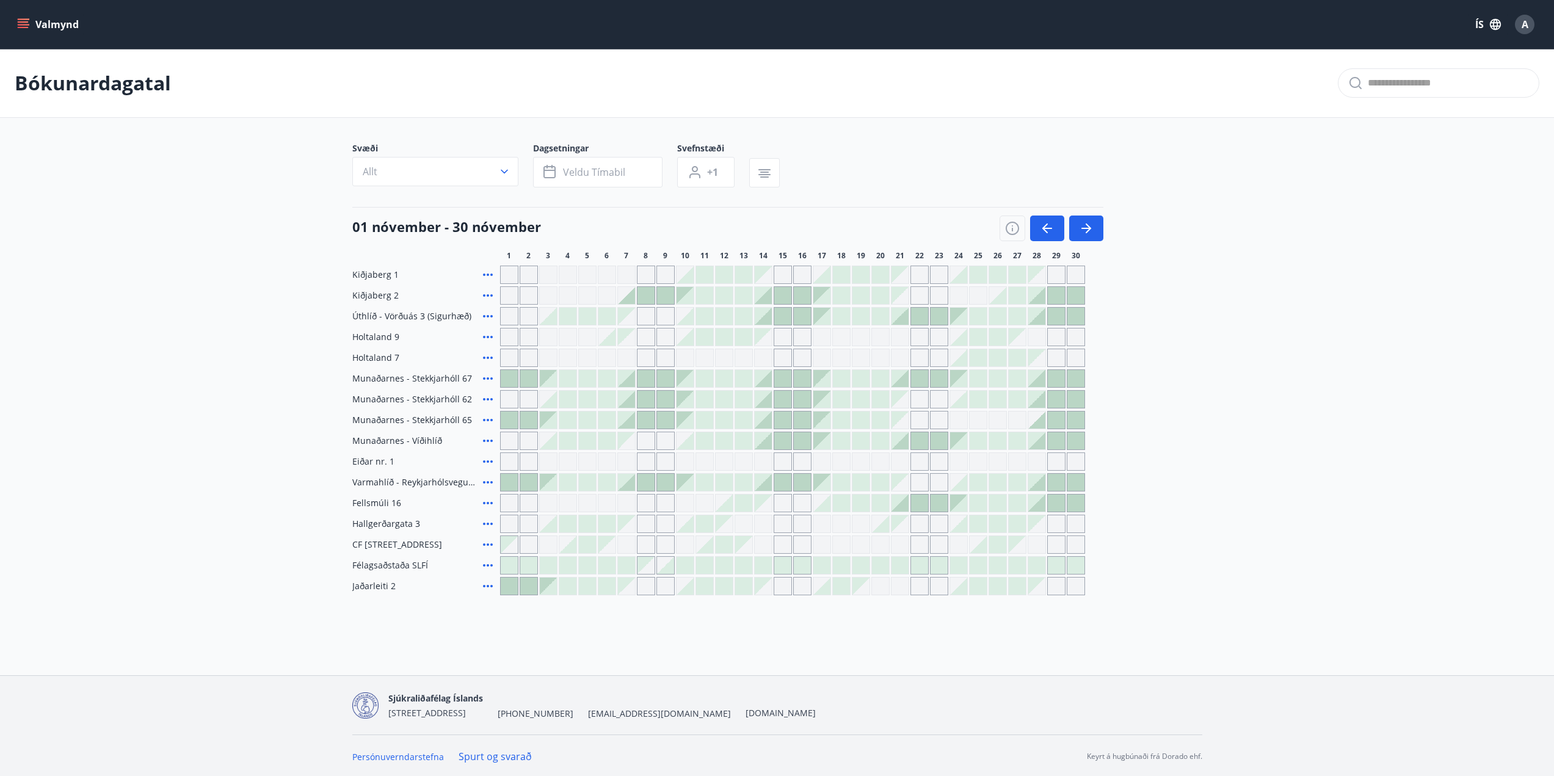
click at [766, 401] on div at bounding box center [763, 399] width 17 height 17
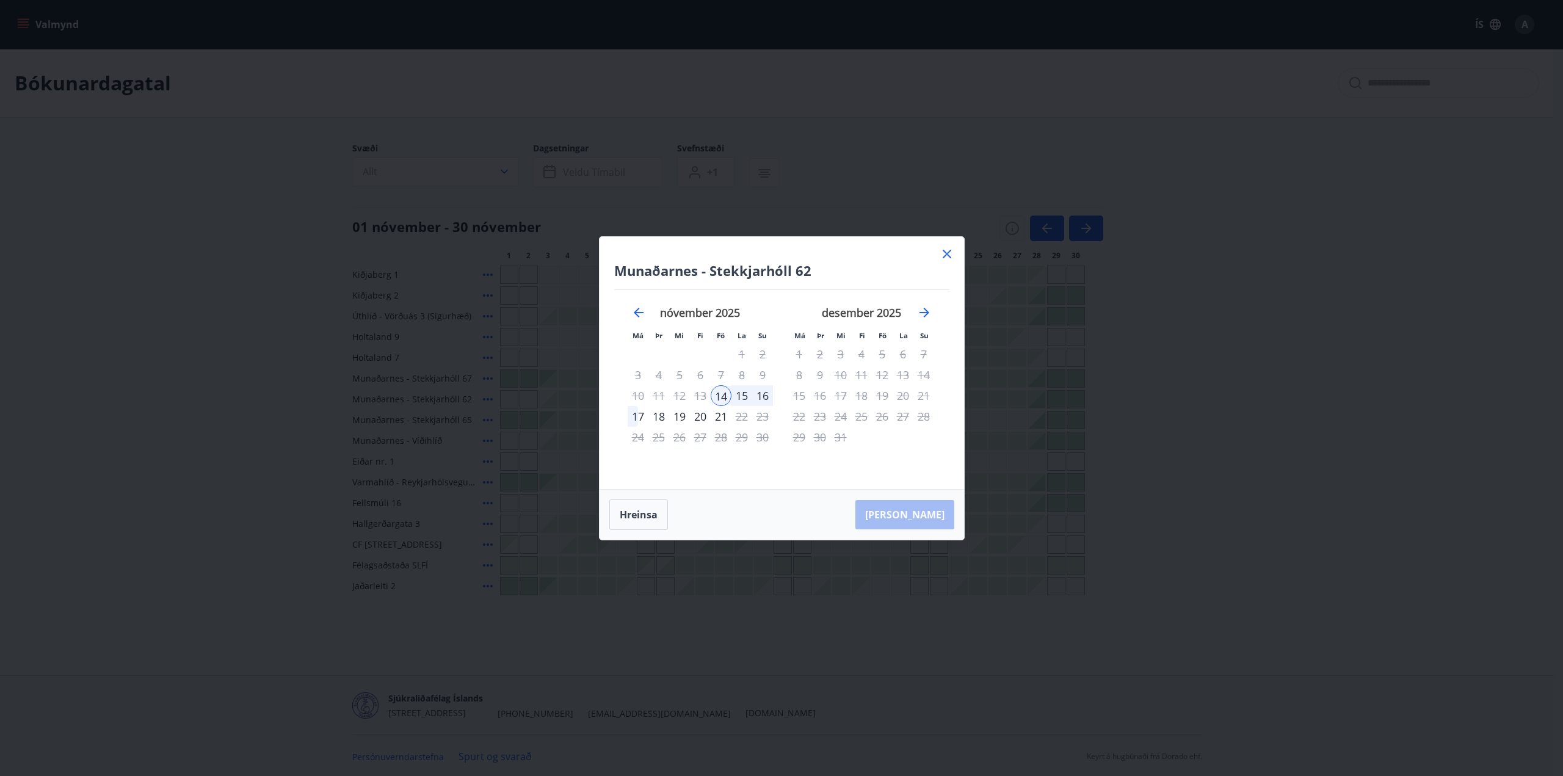
click at [631, 416] on div "17" at bounding box center [638, 416] width 21 height 21
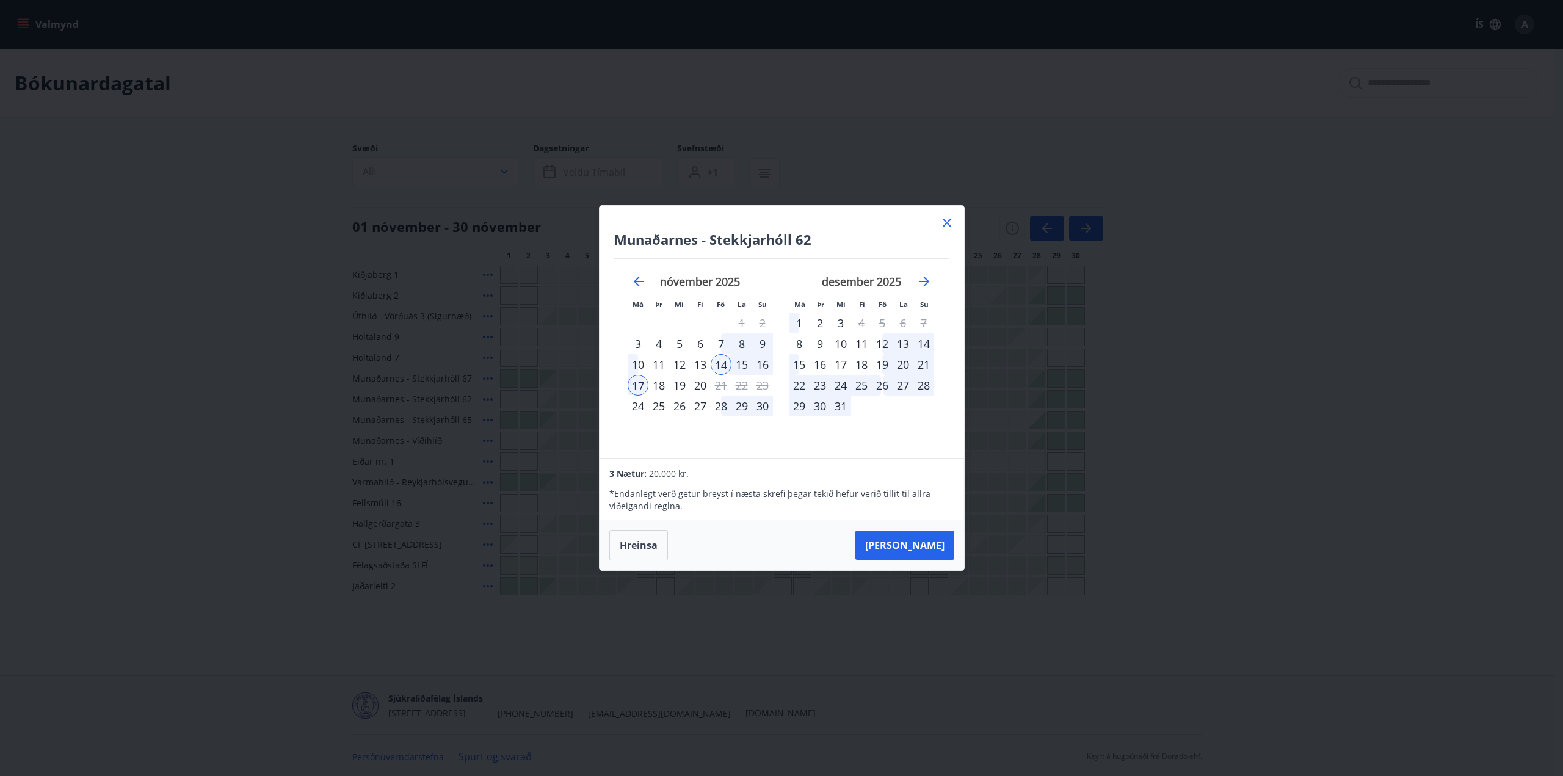
click at [948, 220] on icon at bounding box center [947, 223] width 15 height 15
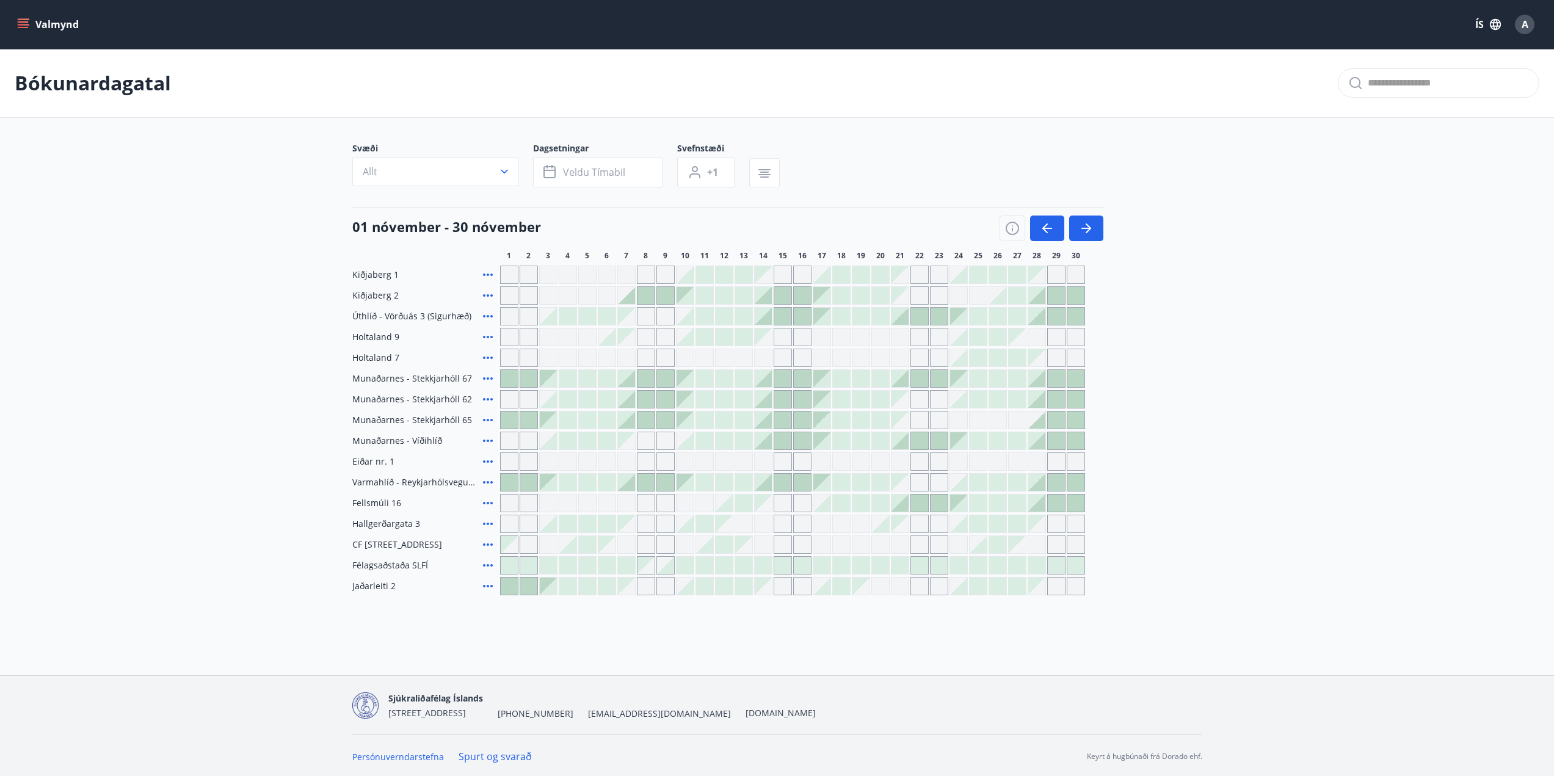
click at [767, 385] on div at bounding box center [763, 378] width 17 height 17
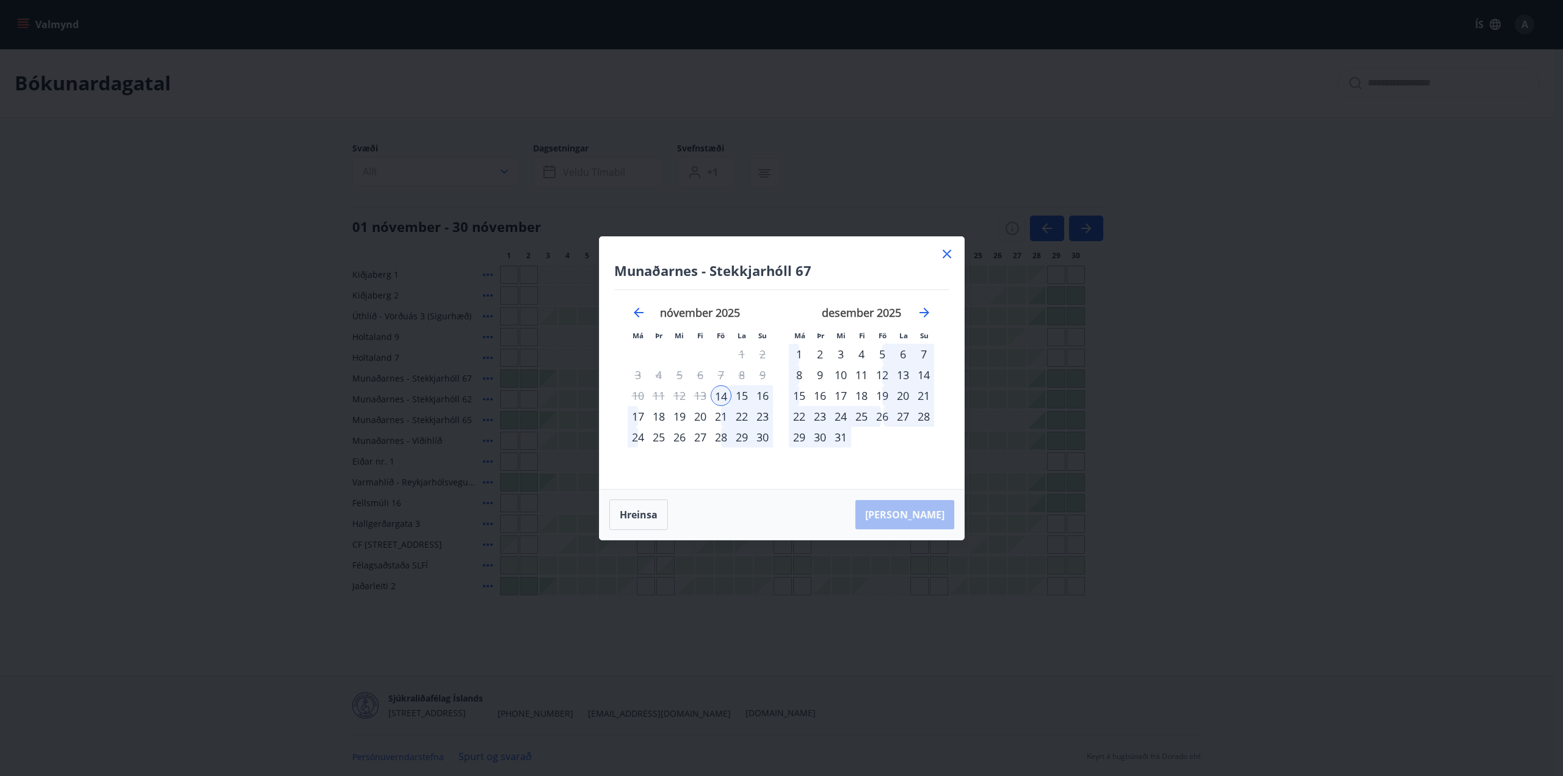
click at [635, 413] on div "17" at bounding box center [638, 416] width 21 height 21
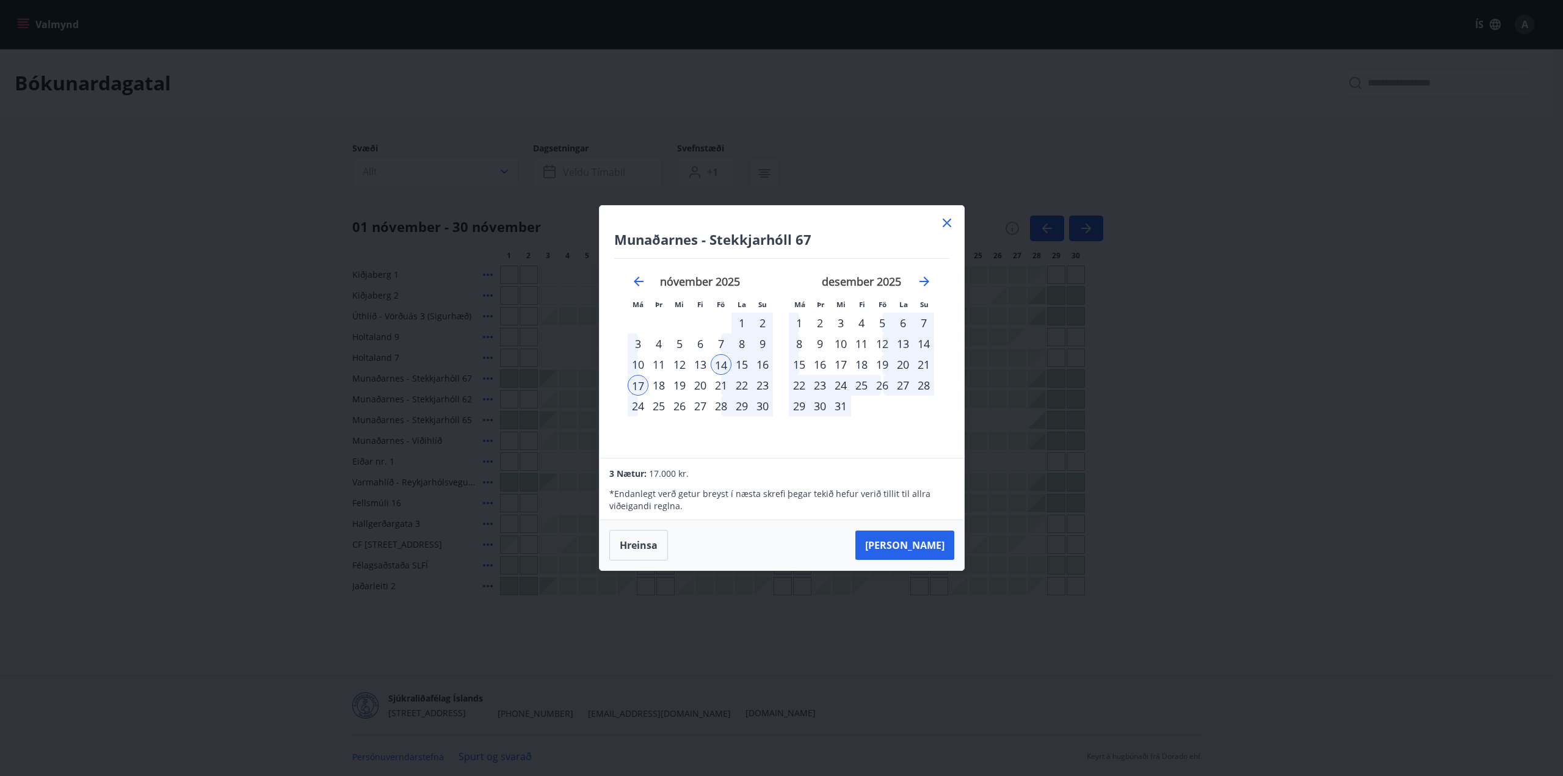
click at [946, 223] on icon at bounding box center [947, 223] width 15 height 15
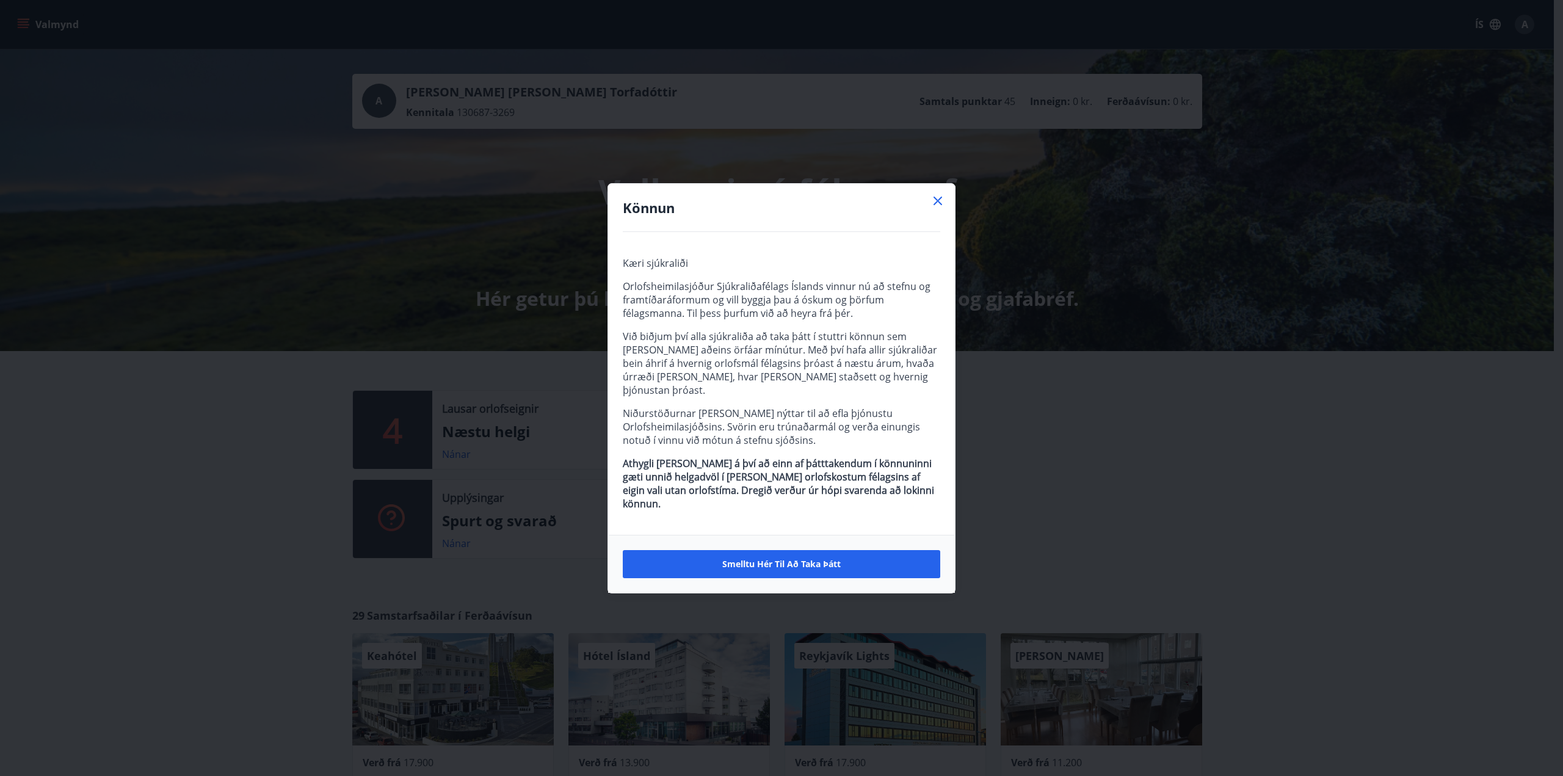
click at [937, 205] on icon at bounding box center [938, 201] width 9 height 9
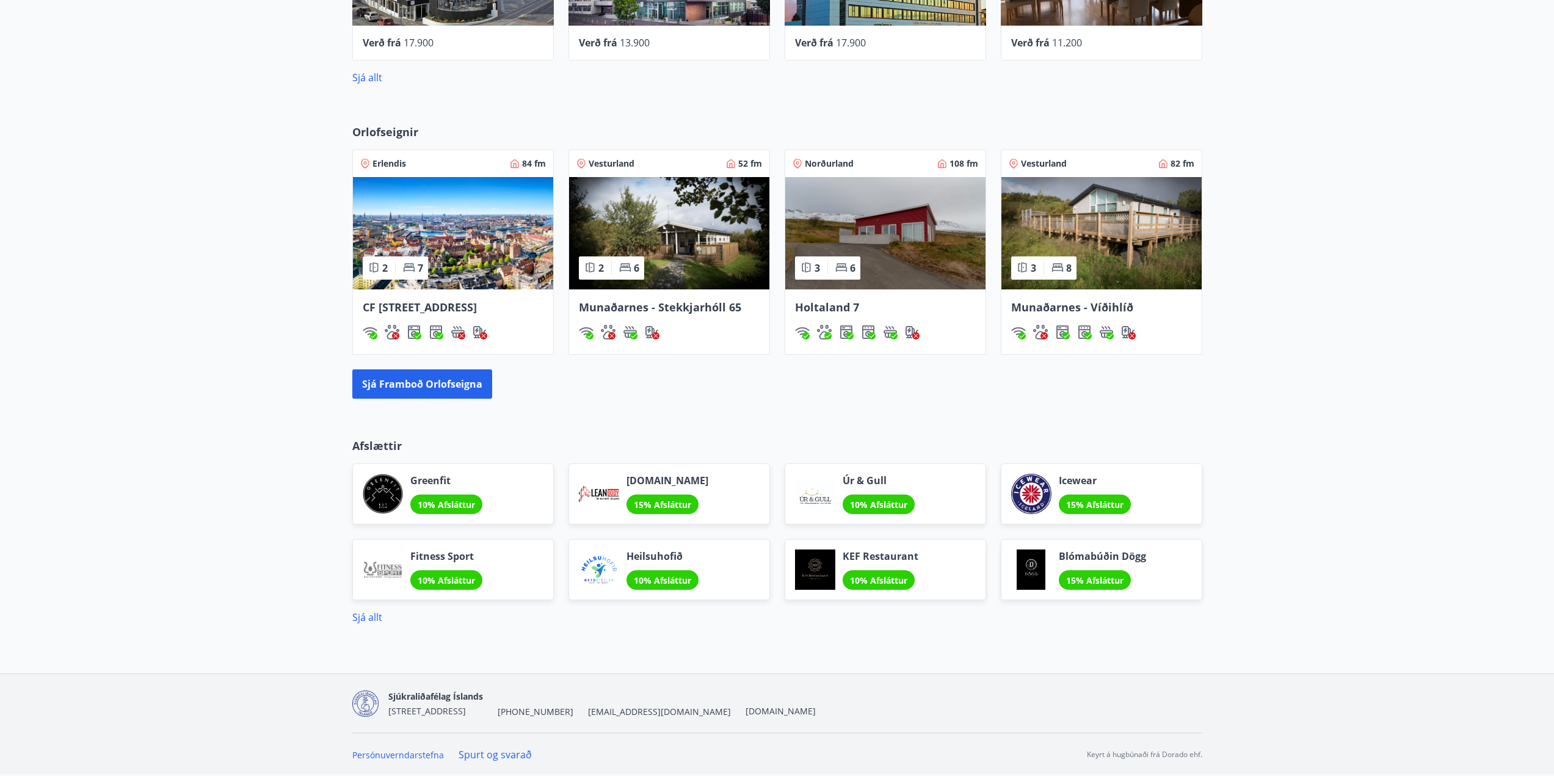
scroll to position [736, 0]
click at [426, 388] on button "Sjá framboð orlofseigna" at bounding box center [422, 383] width 140 height 29
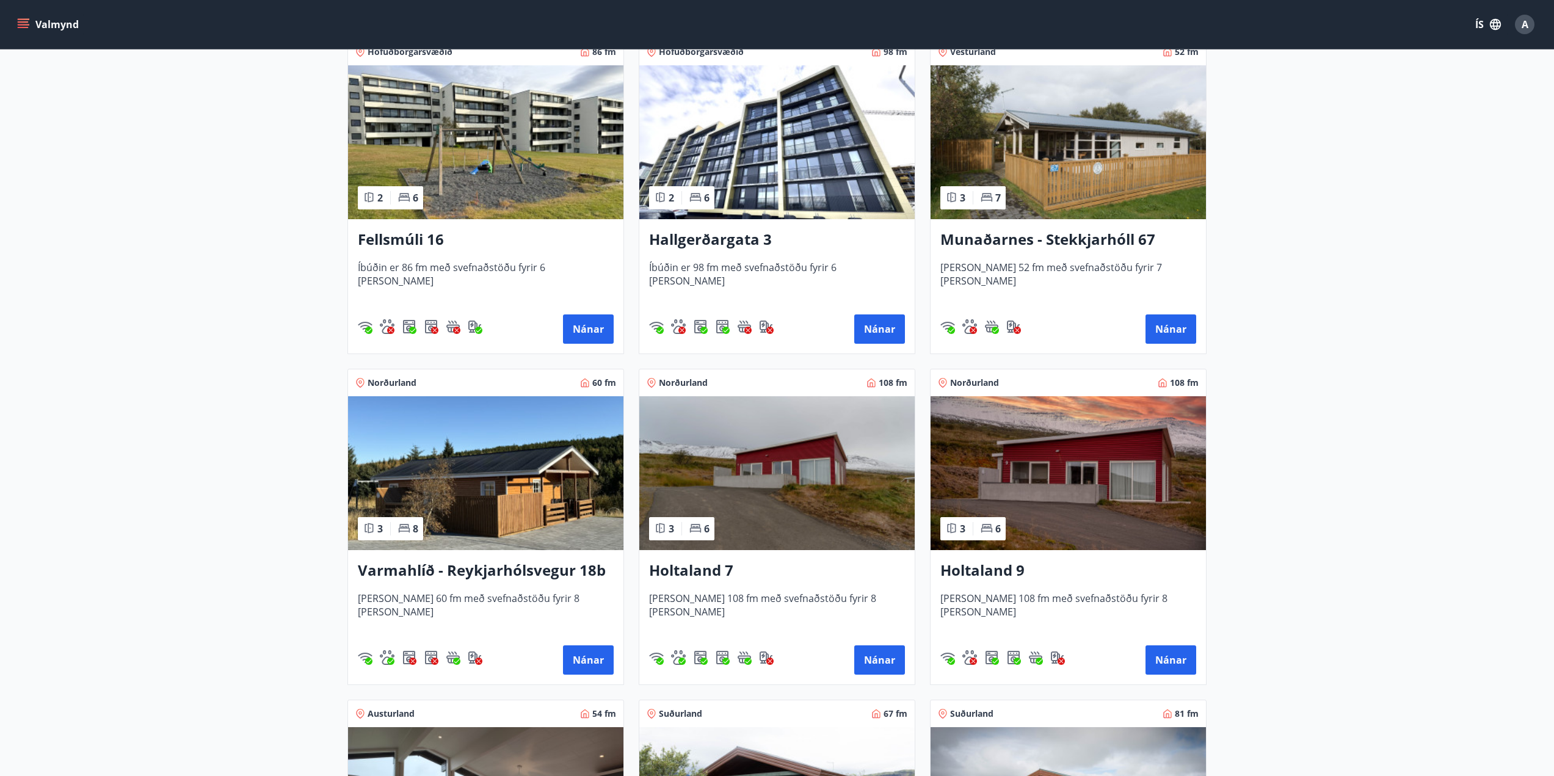
scroll to position [871, 0]
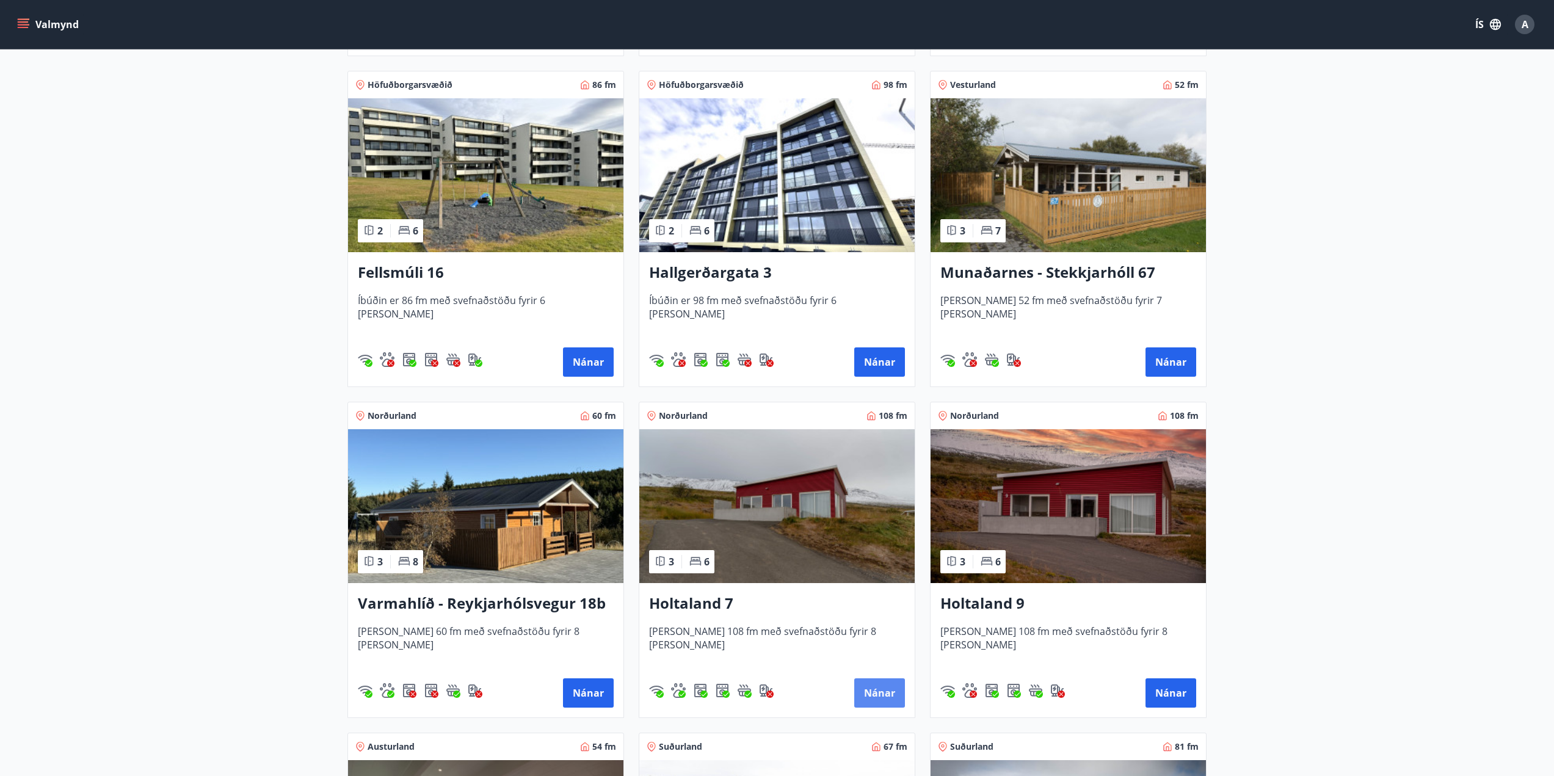
click at [878, 692] on button "Nánar" at bounding box center [879, 692] width 51 height 29
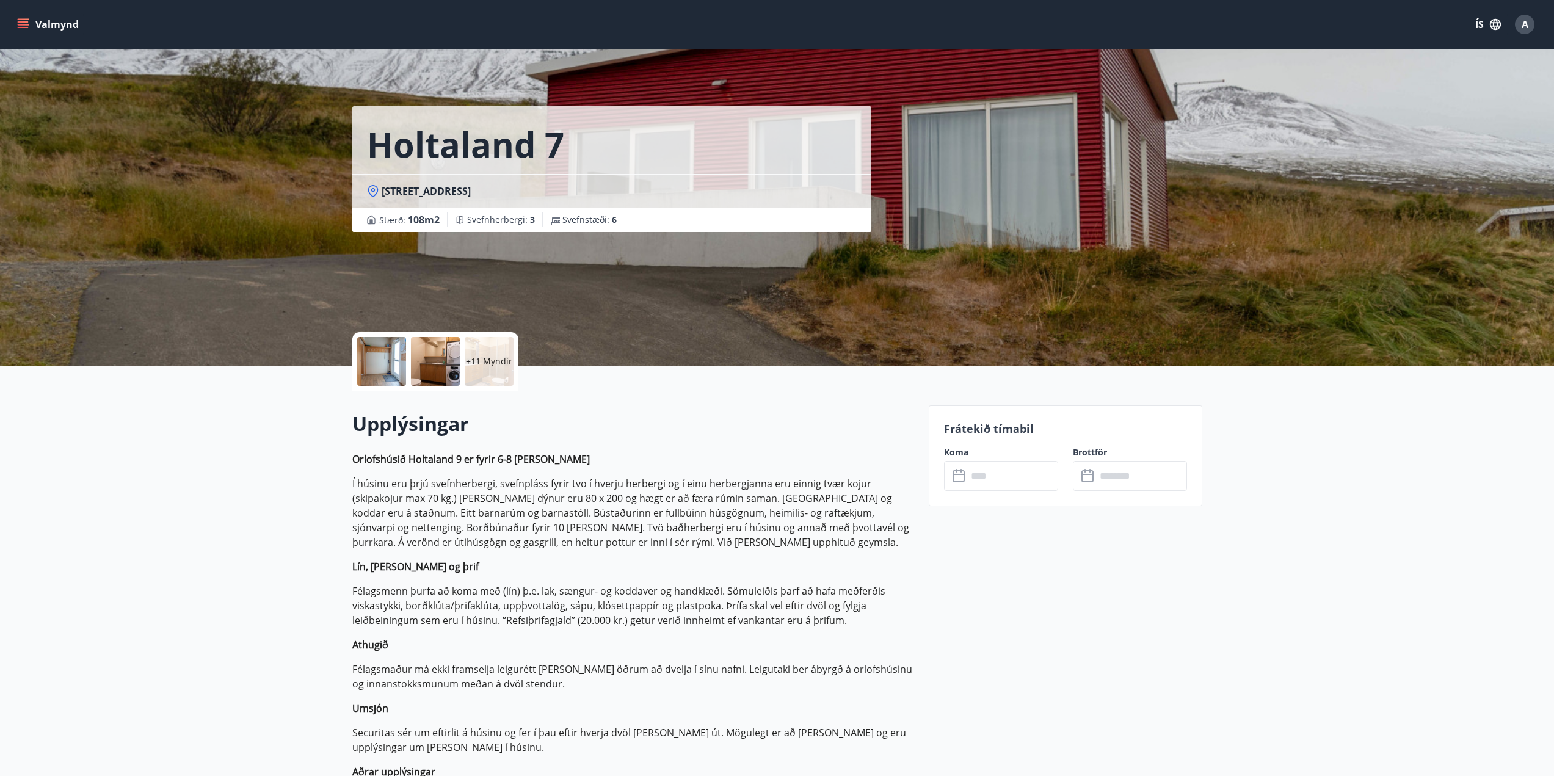
click at [1011, 481] on input "text" at bounding box center [1012, 476] width 91 height 30
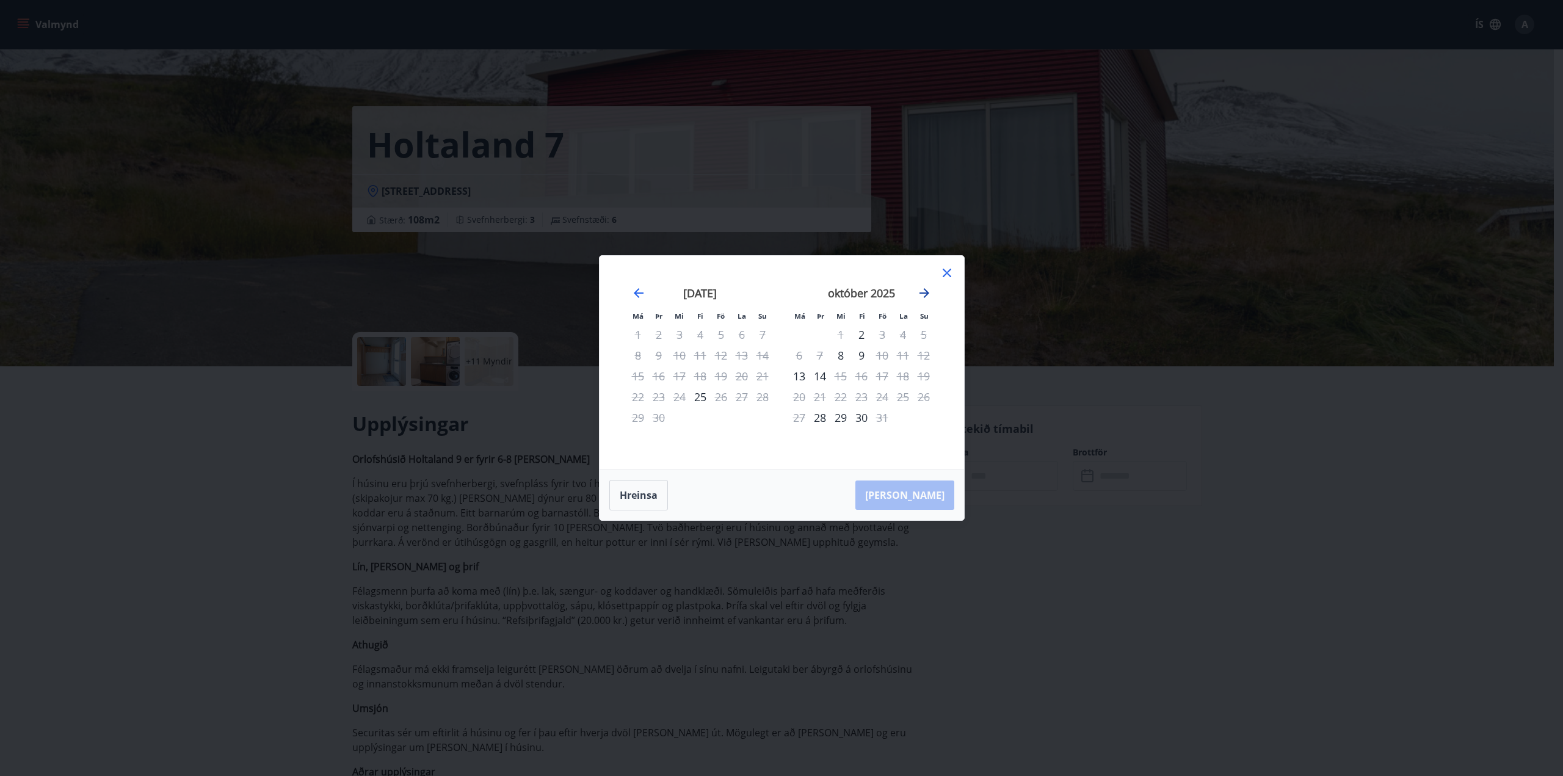
click at [923, 292] on icon "Move forward to switch to the next month." at bounding box center [924, 293] width 15 height 15
click at [943, 272] on icon at bounding box center [947, 273] width 15 height 15
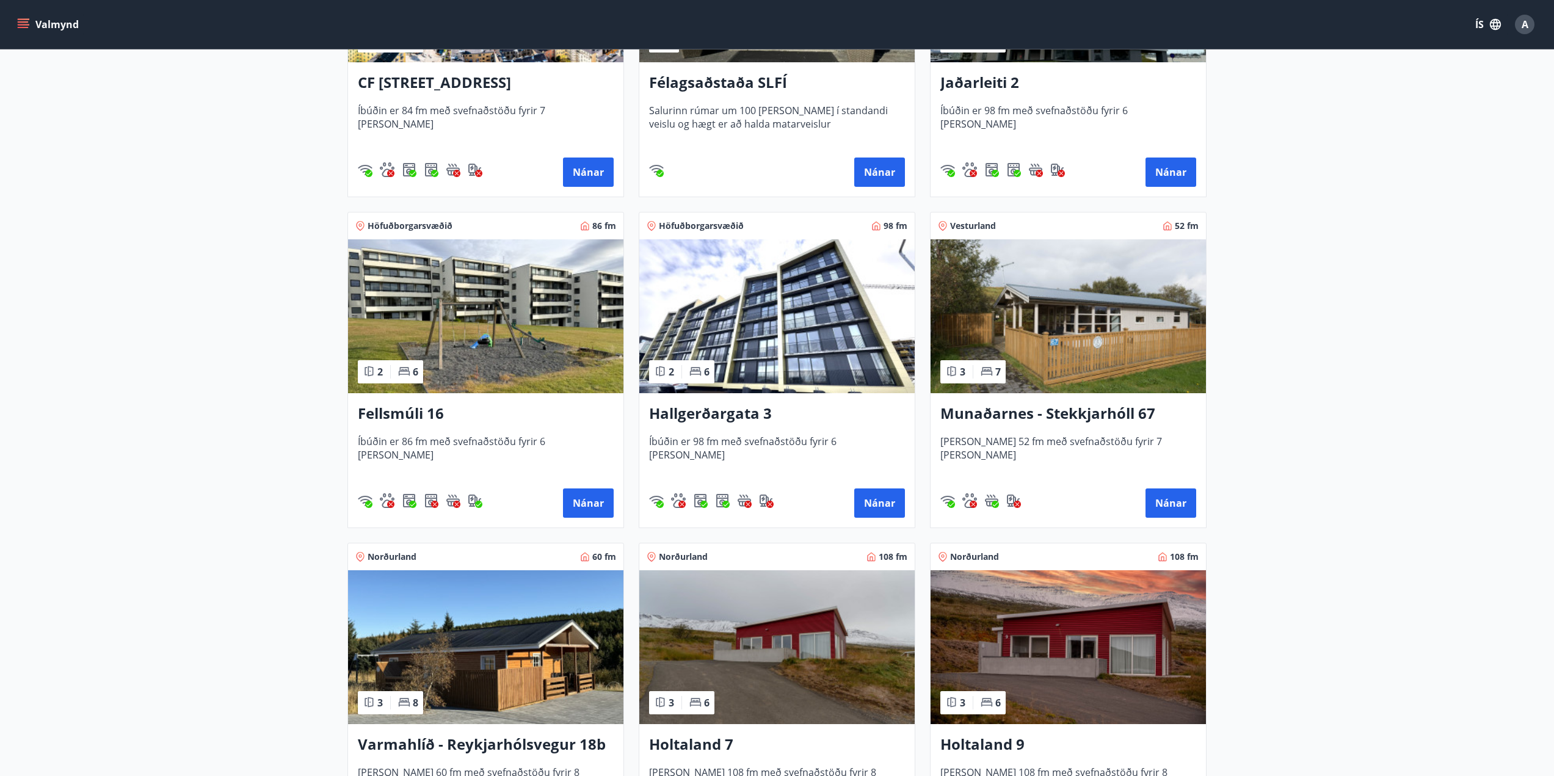
scroll to position [855, 0]
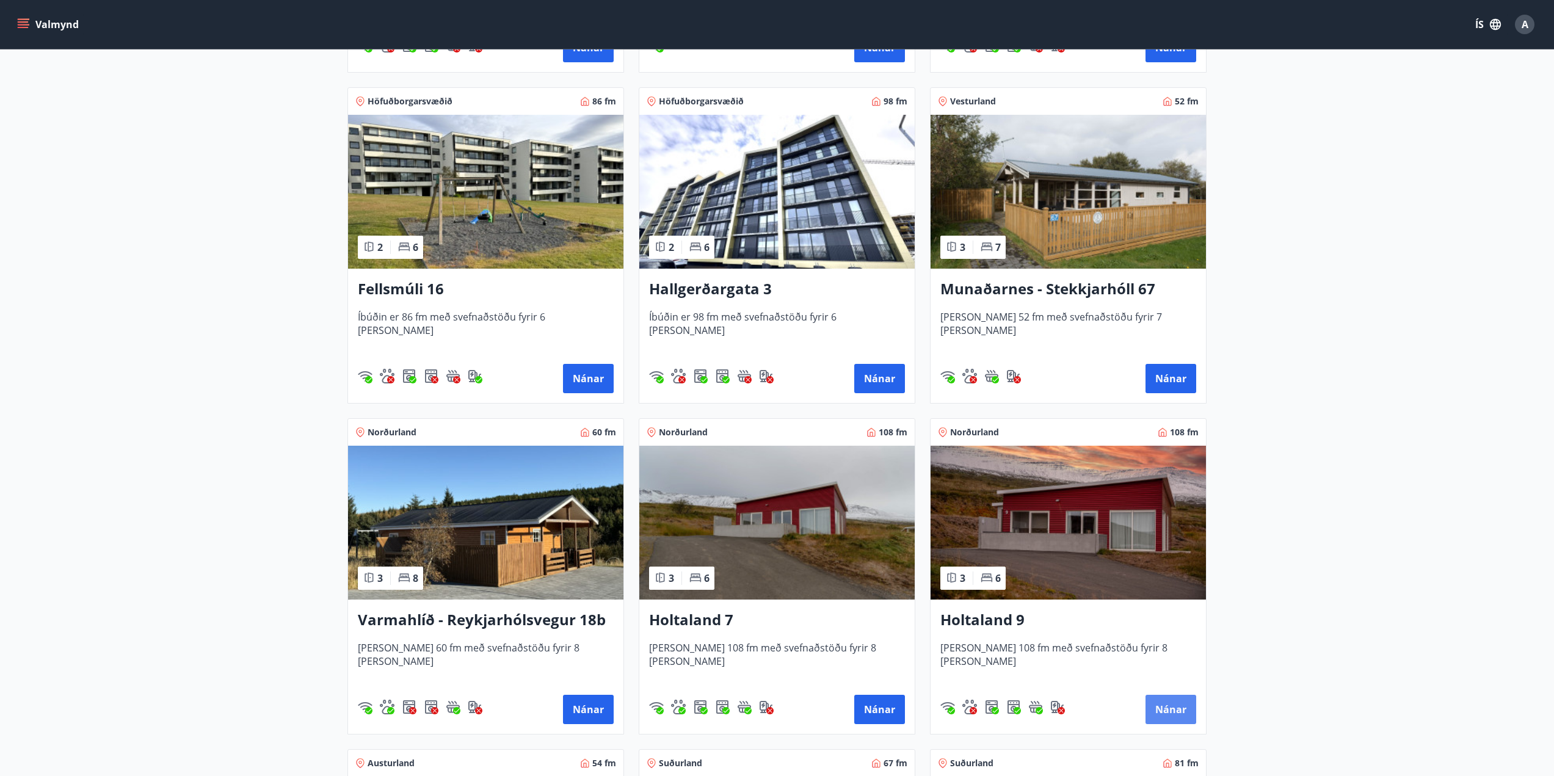
click at [1171, 708] on button "Nánar" at bounding box center [1170, 709] width 51 height 29
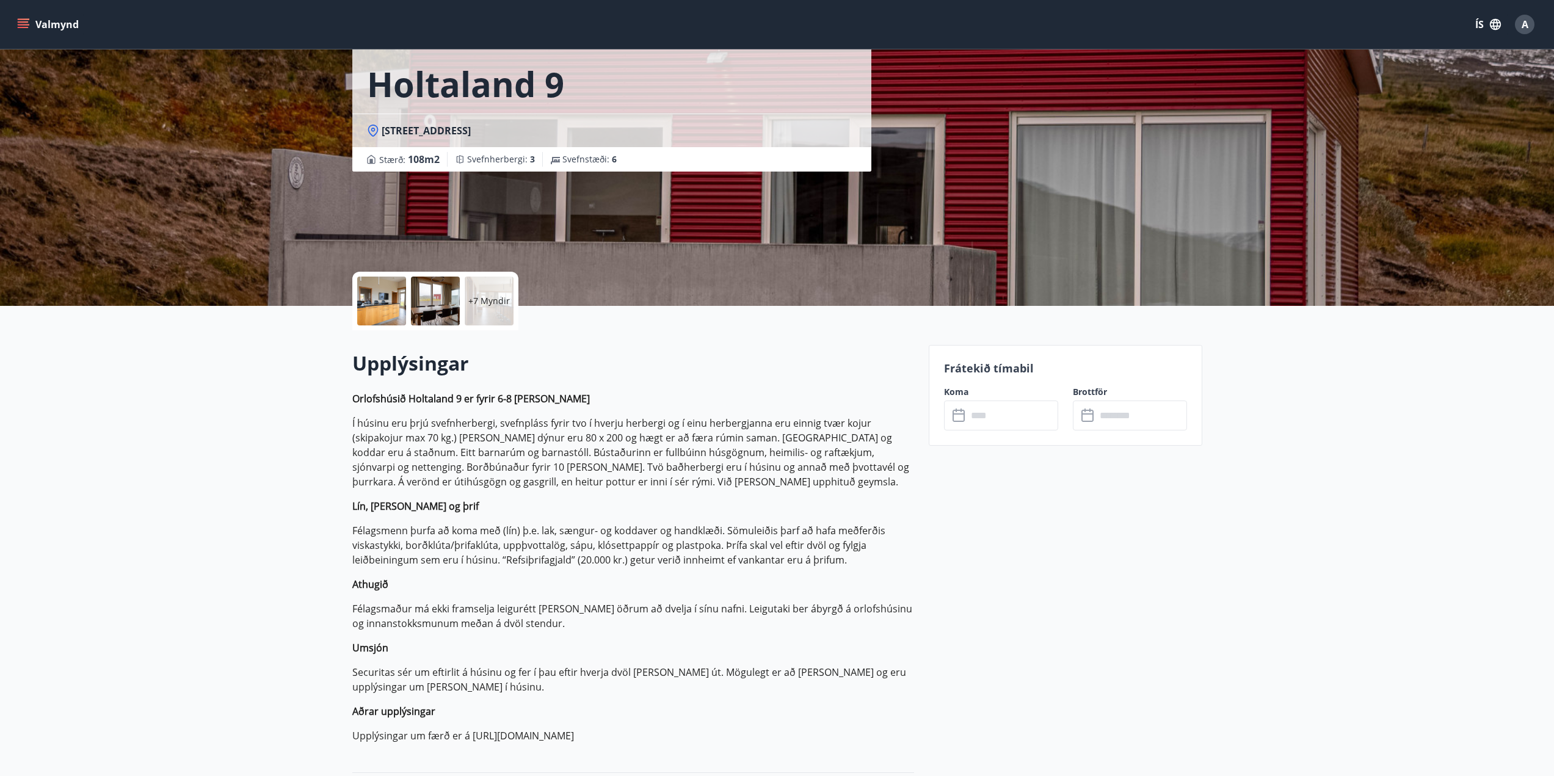
scroll to position [61, 0]
click at [1003, 418] on input "text" at bounding box center [1012, 415] width 91 height 30
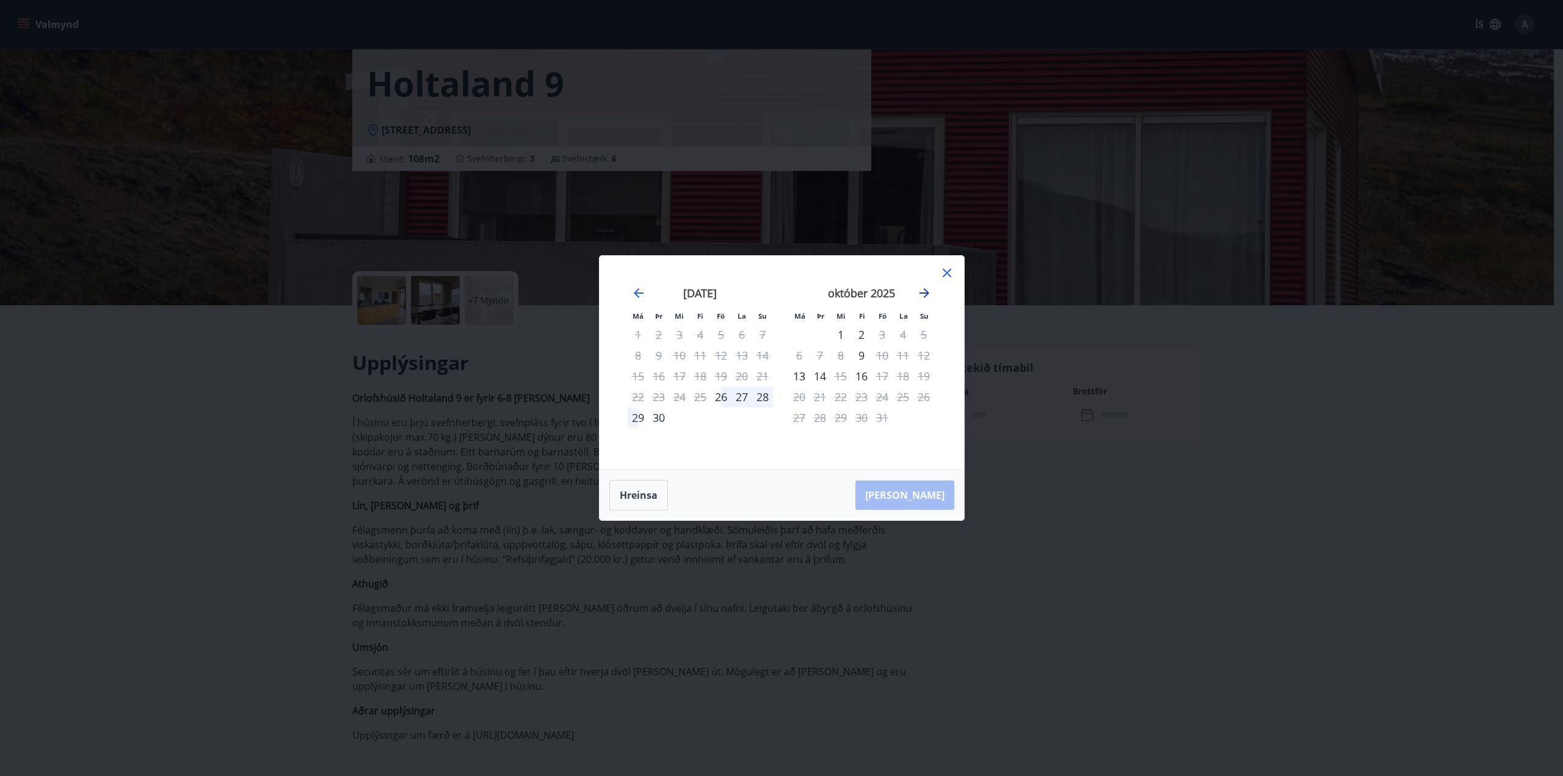
click at [928, 291] on icon "Move forward to switch to the next month." at bounding box center [924, 293] width 15 height 15
click at [948, 275] on icon at bounding box center [947, 273] width 15 height 15
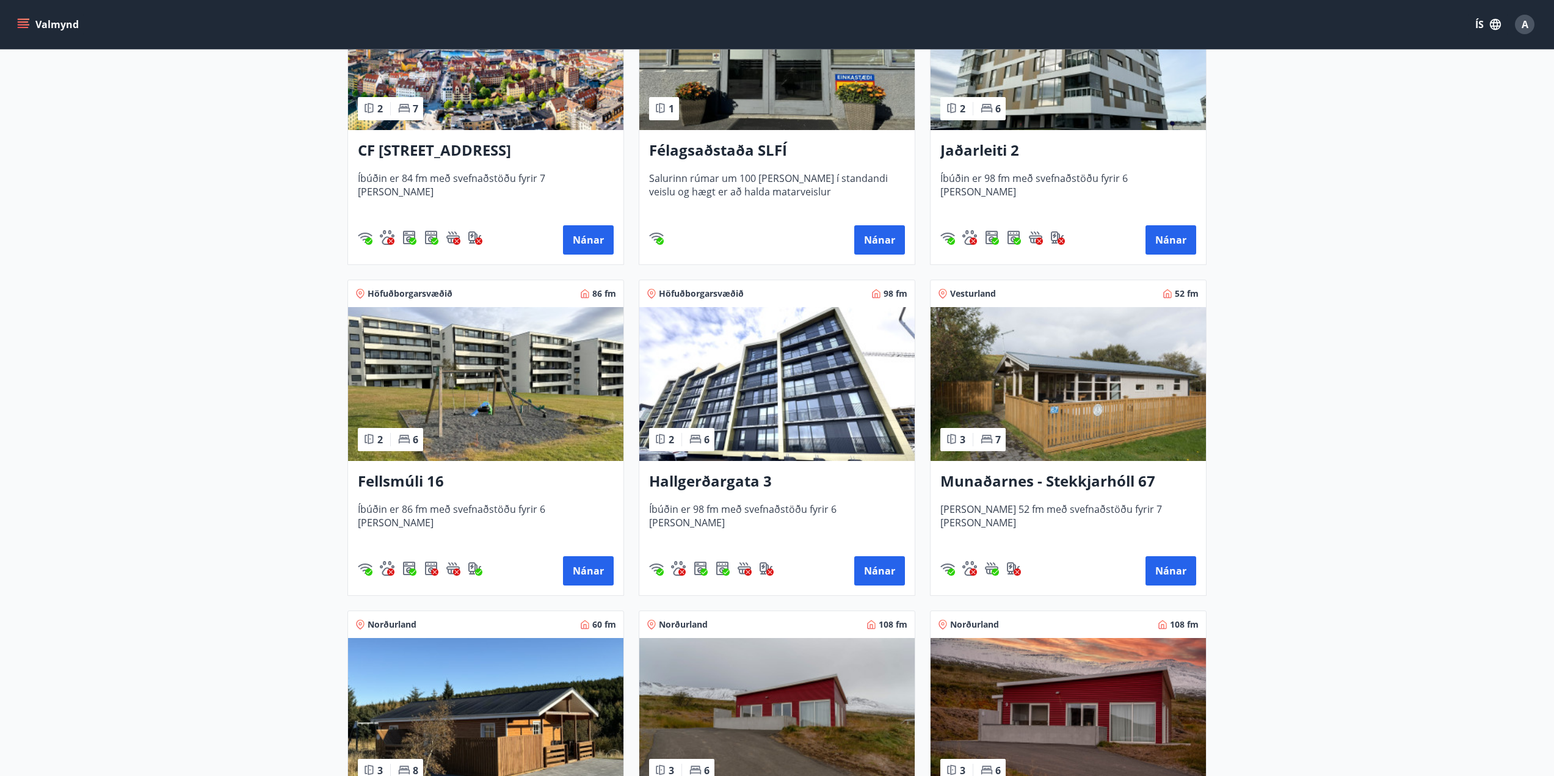
scroll to position [672, 0]
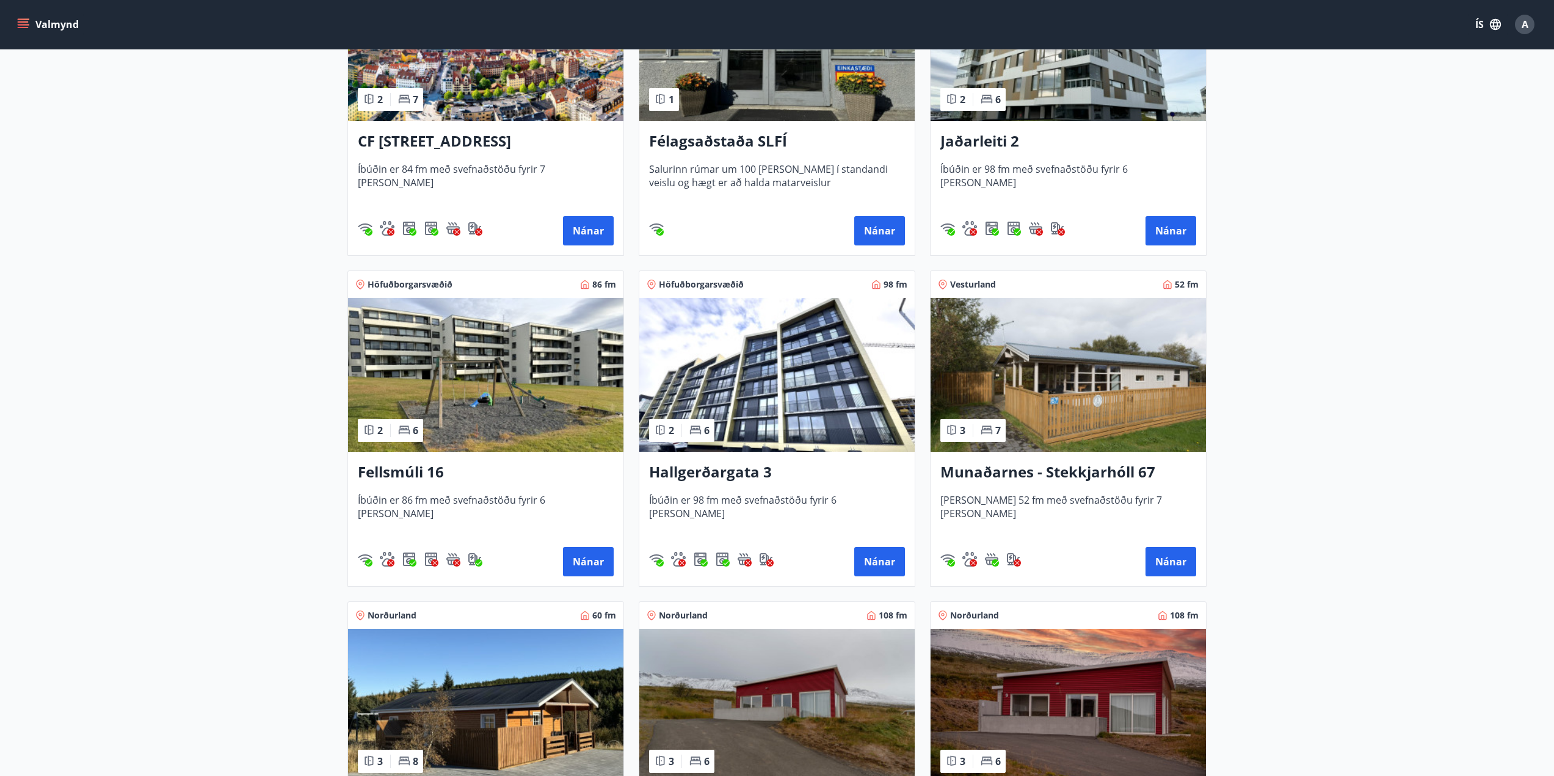
click at [1084, 401] on img at bounding box center [1068, 375] width 275 height 154
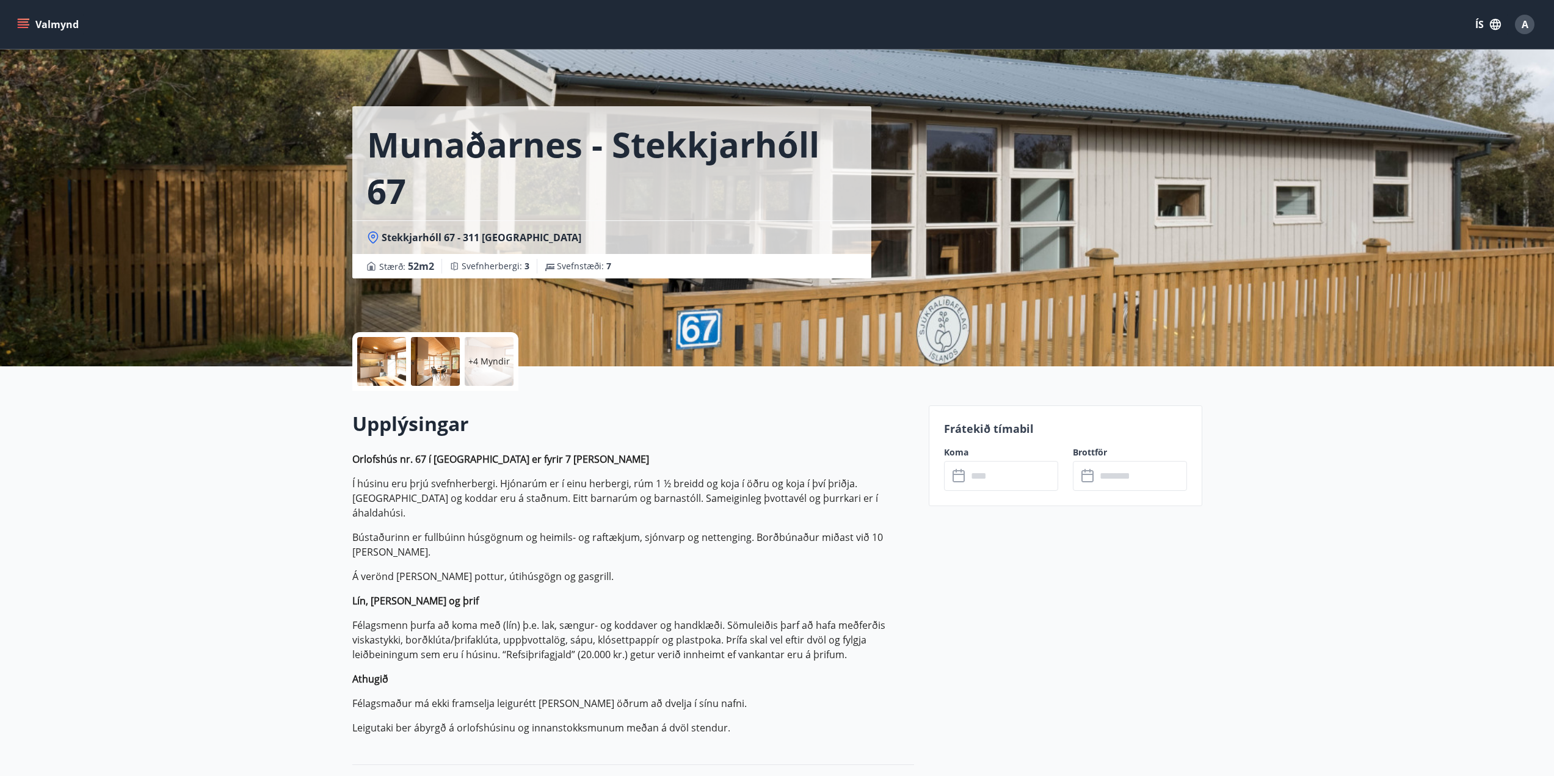
click at [369, 368] on div at bounding box center [381, 361] width 49 height 49
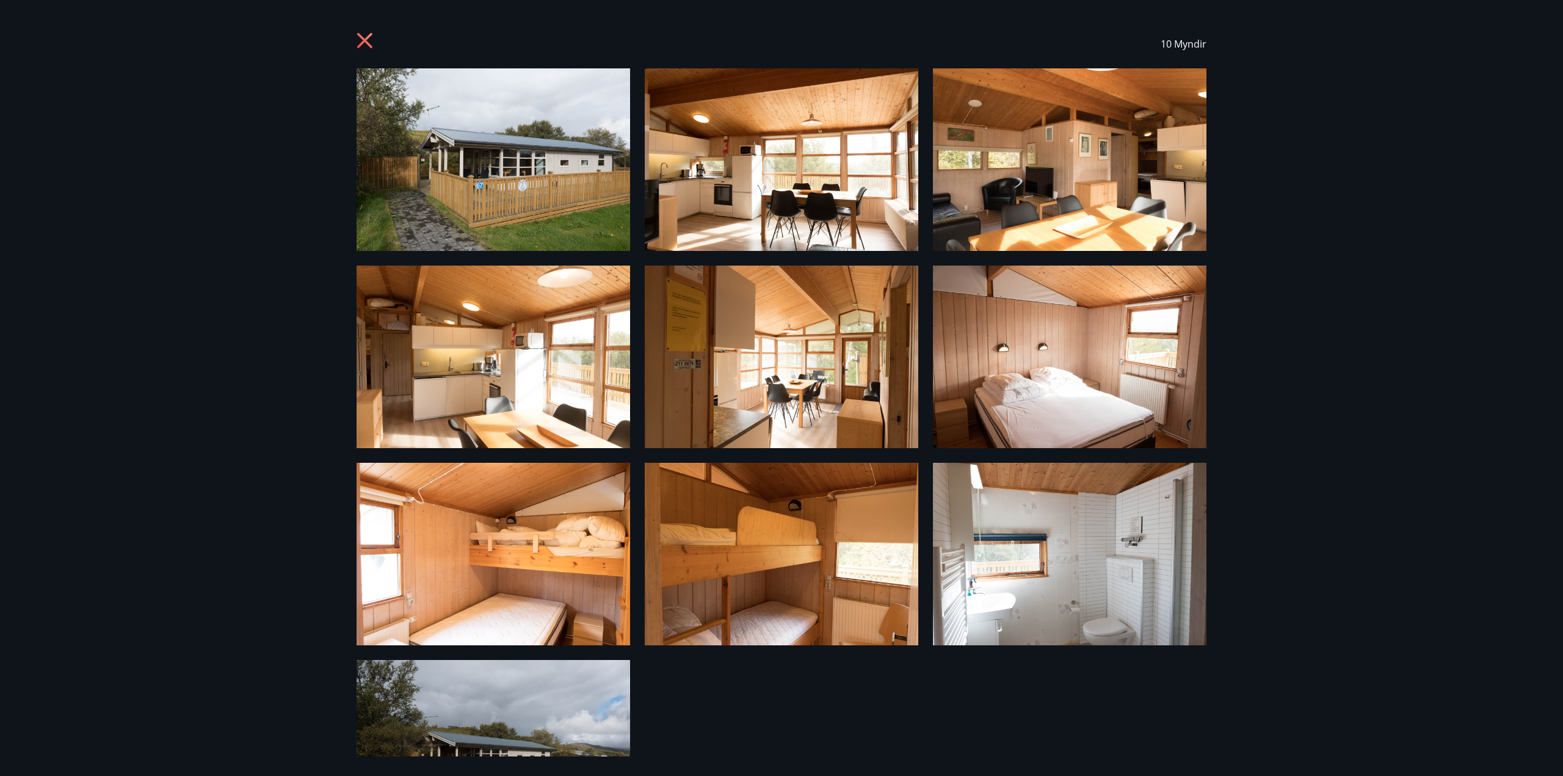
click at [496, 178] on img at bounding box center [494, 159] width 274 height 183
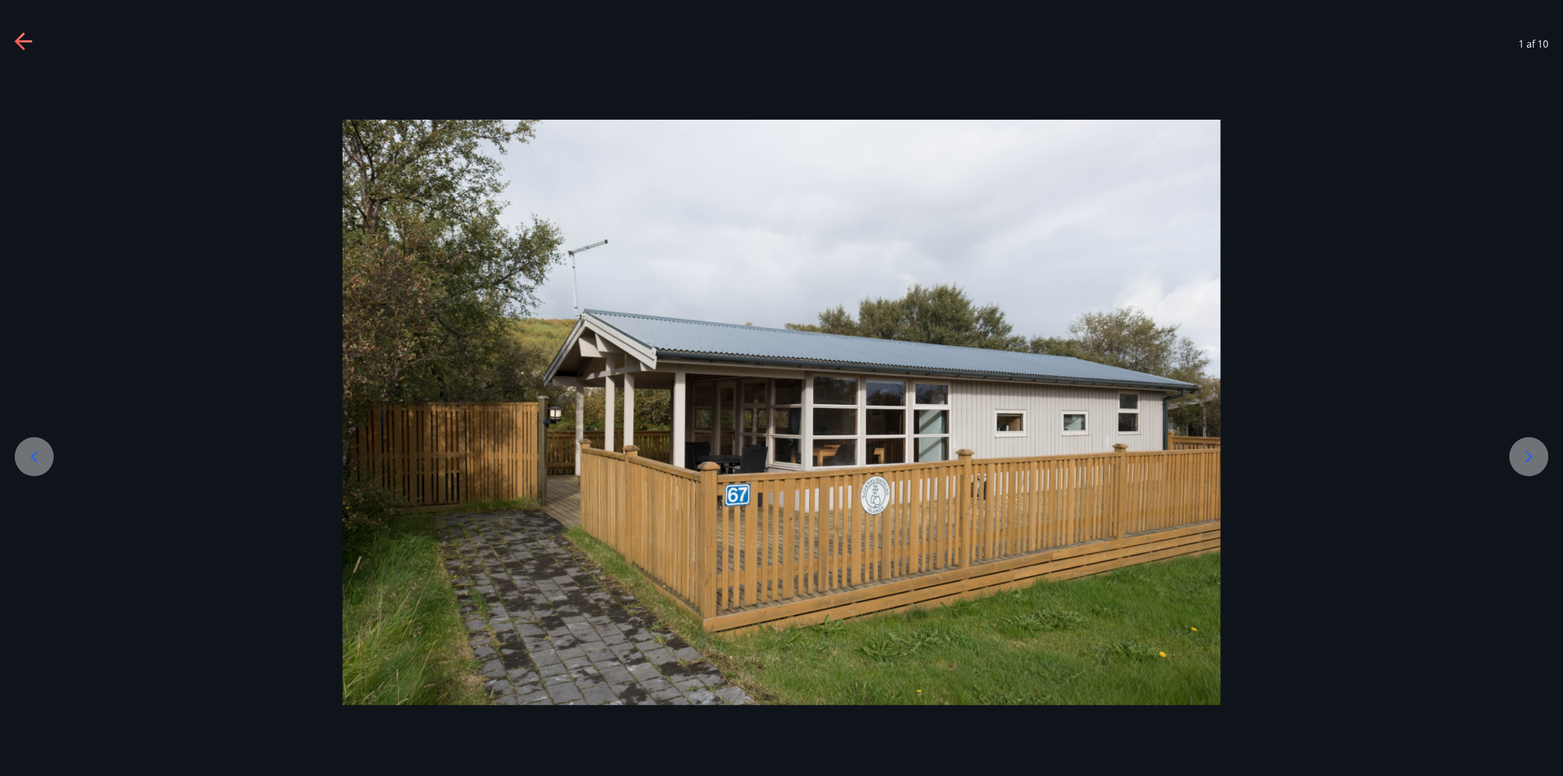
click at [1539, 457] on div at bounding box center [1528, 456] width 39 height 39
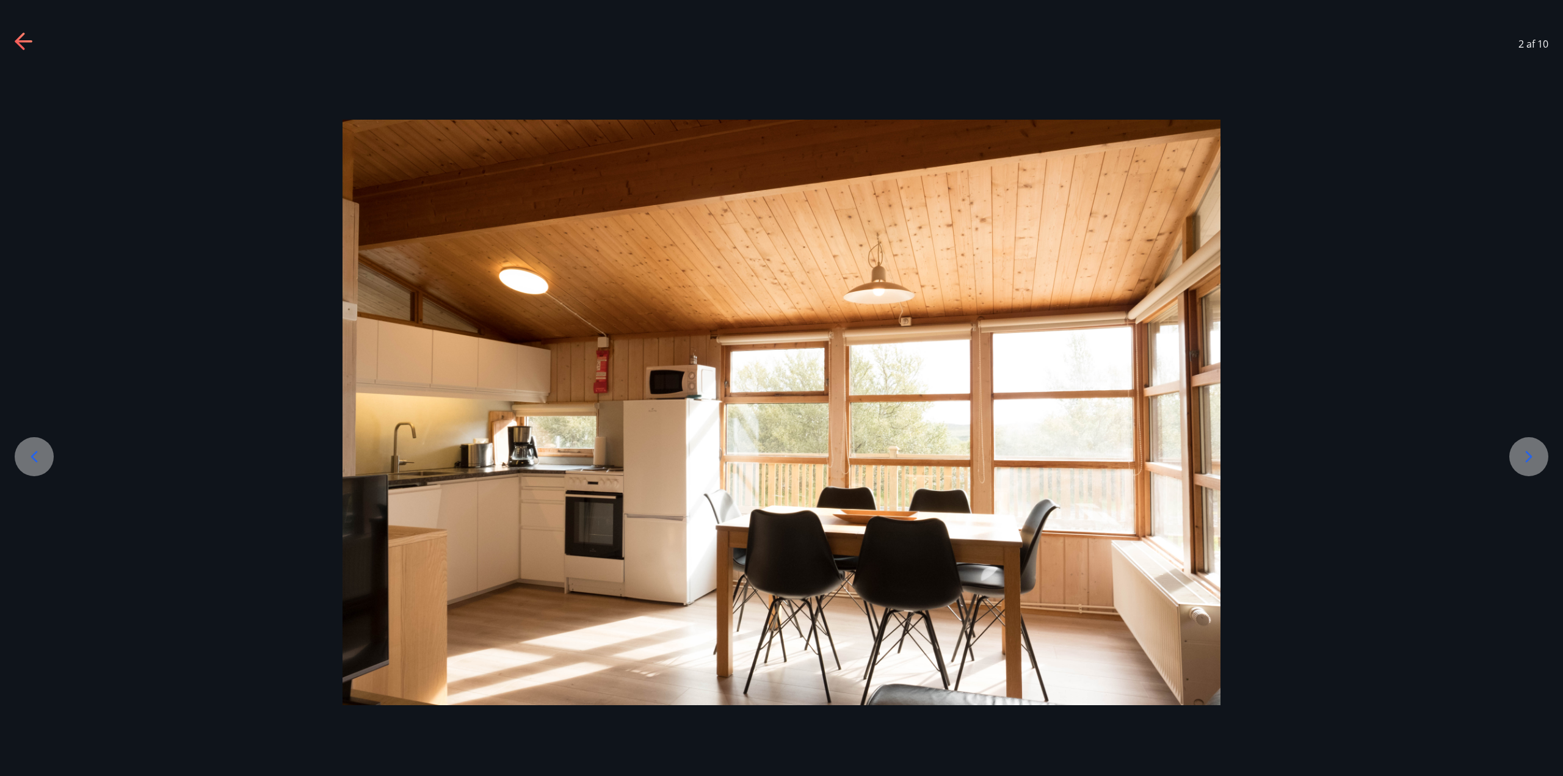
click at [1537, 457] on icon at bounding box center [1529, 457] width 20 height 20
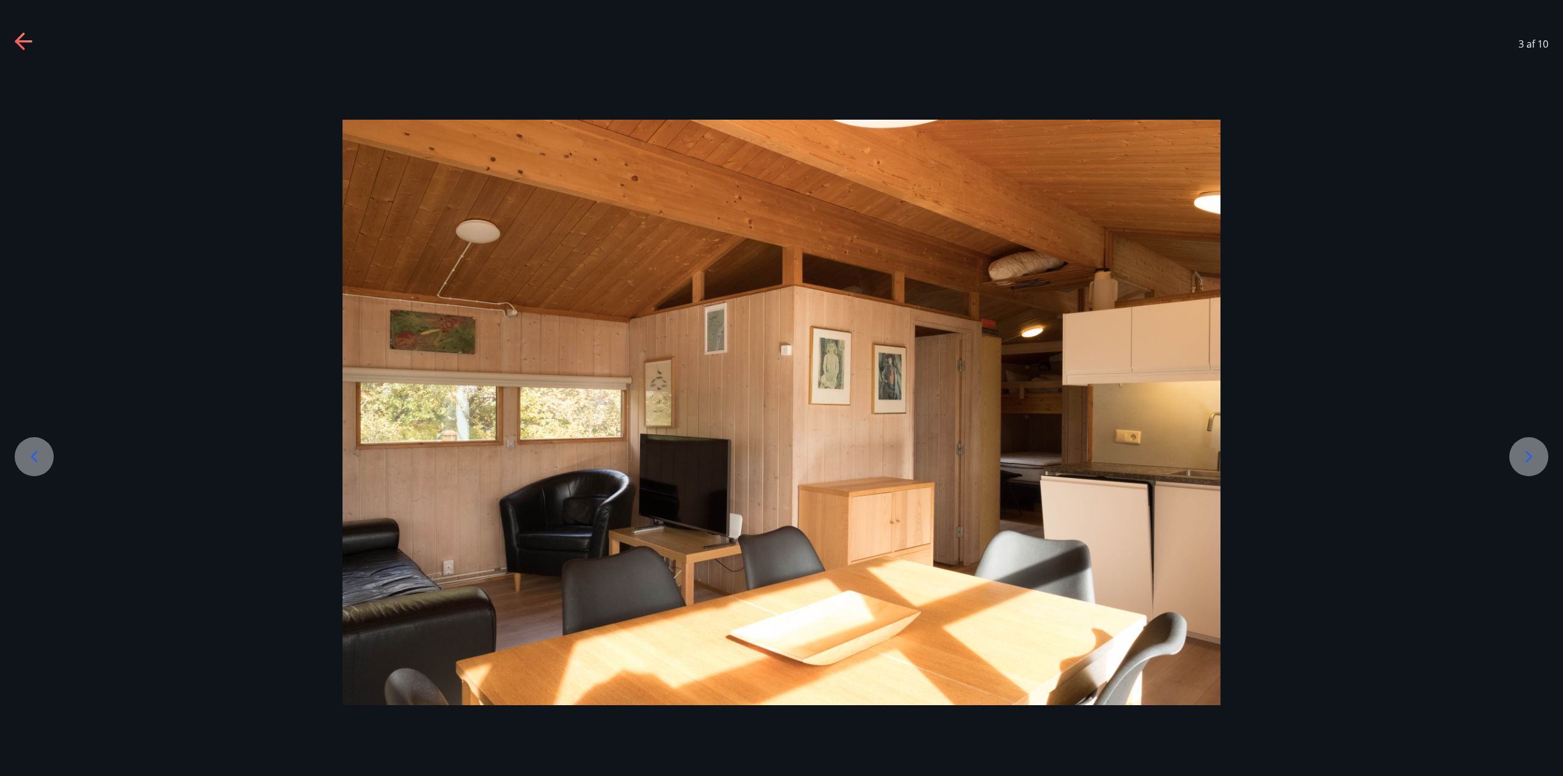
click at [42, 461] on icon at bounding box center [34, 457] width 20 height 20
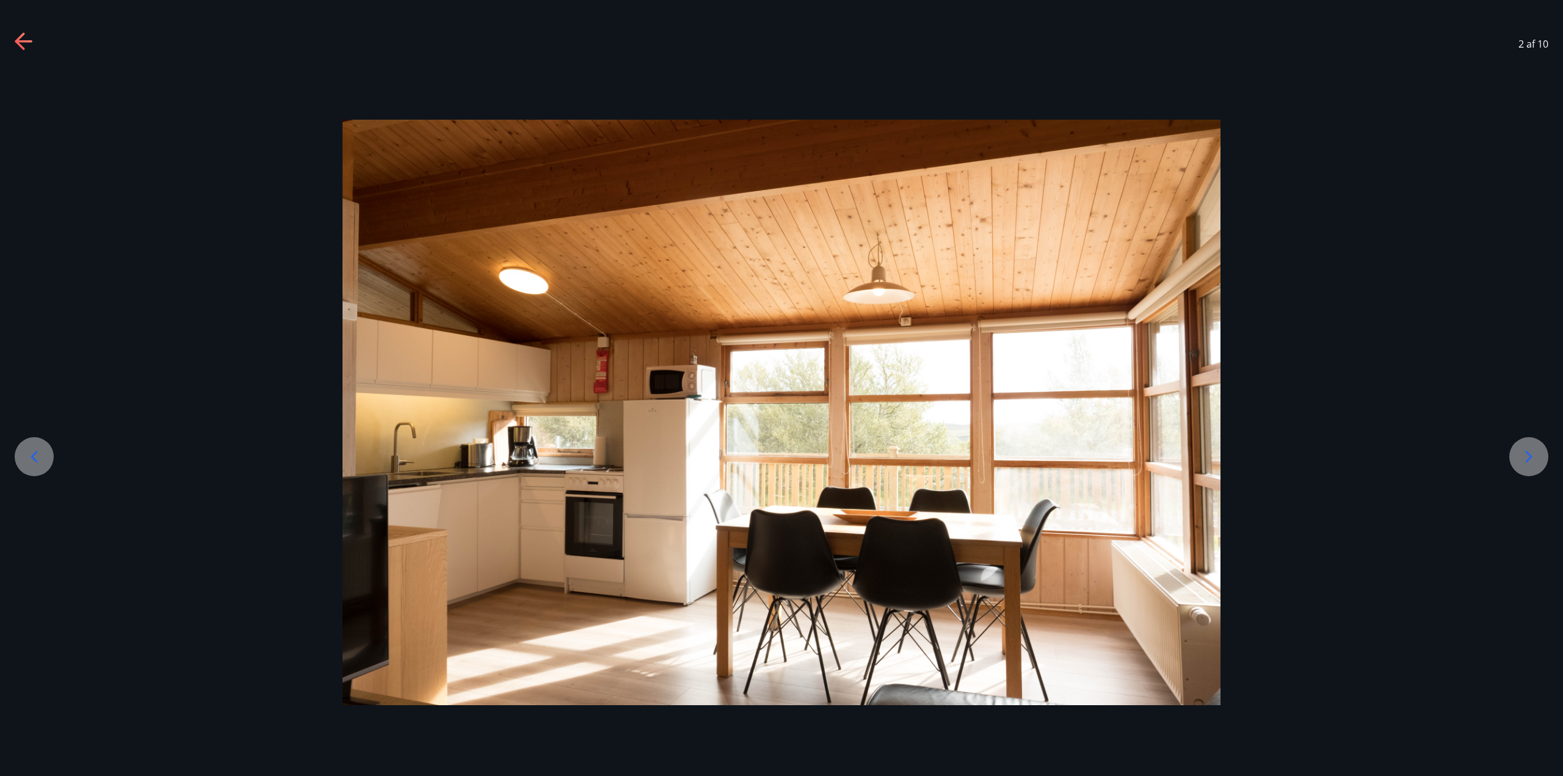
click at [1534, 450] on icon at bounding box center [1529, 457] width 20 height 20
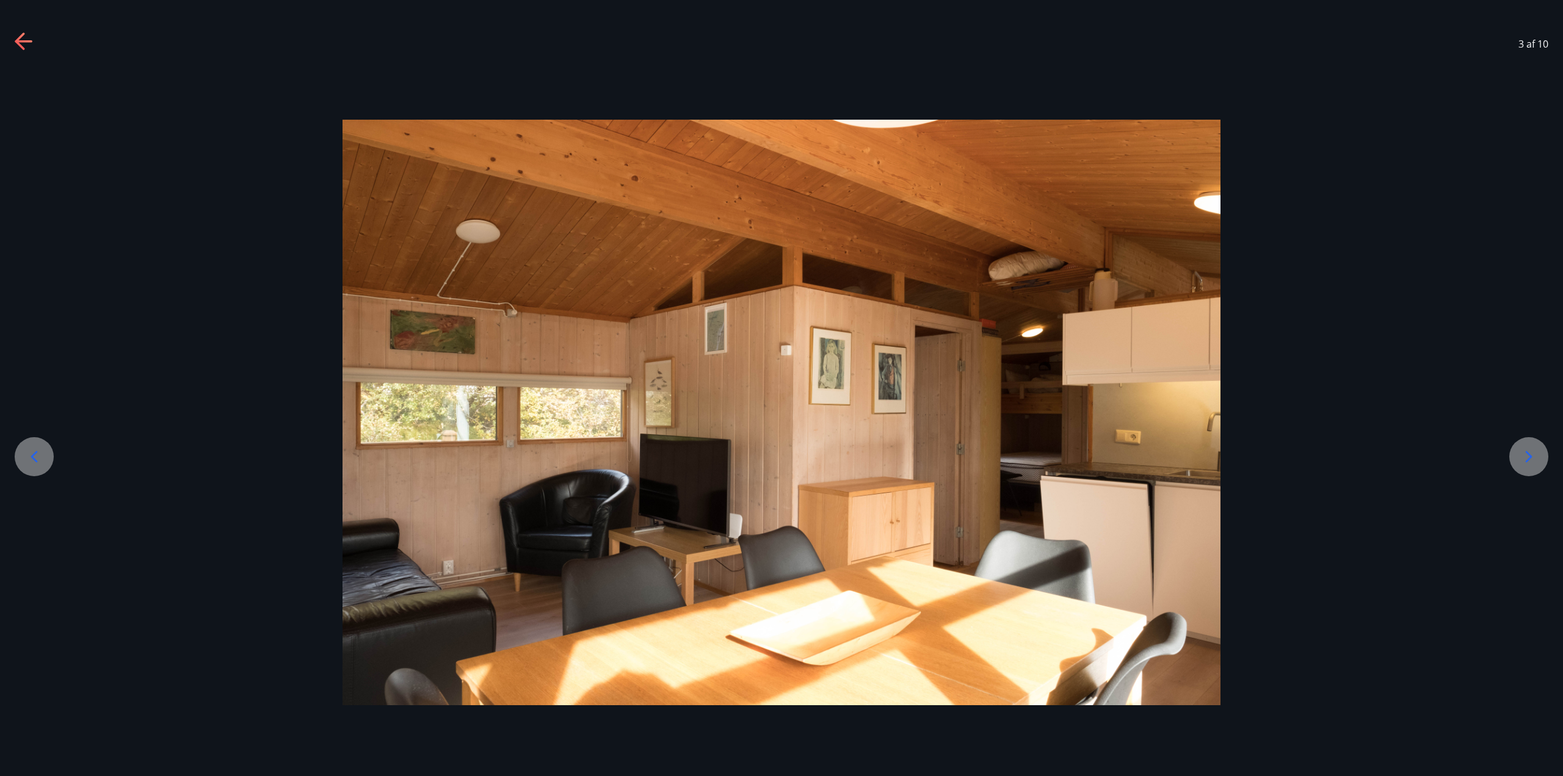
click at [1534, 450] on icon at bounding box center [1529, 457] width 20 height 20
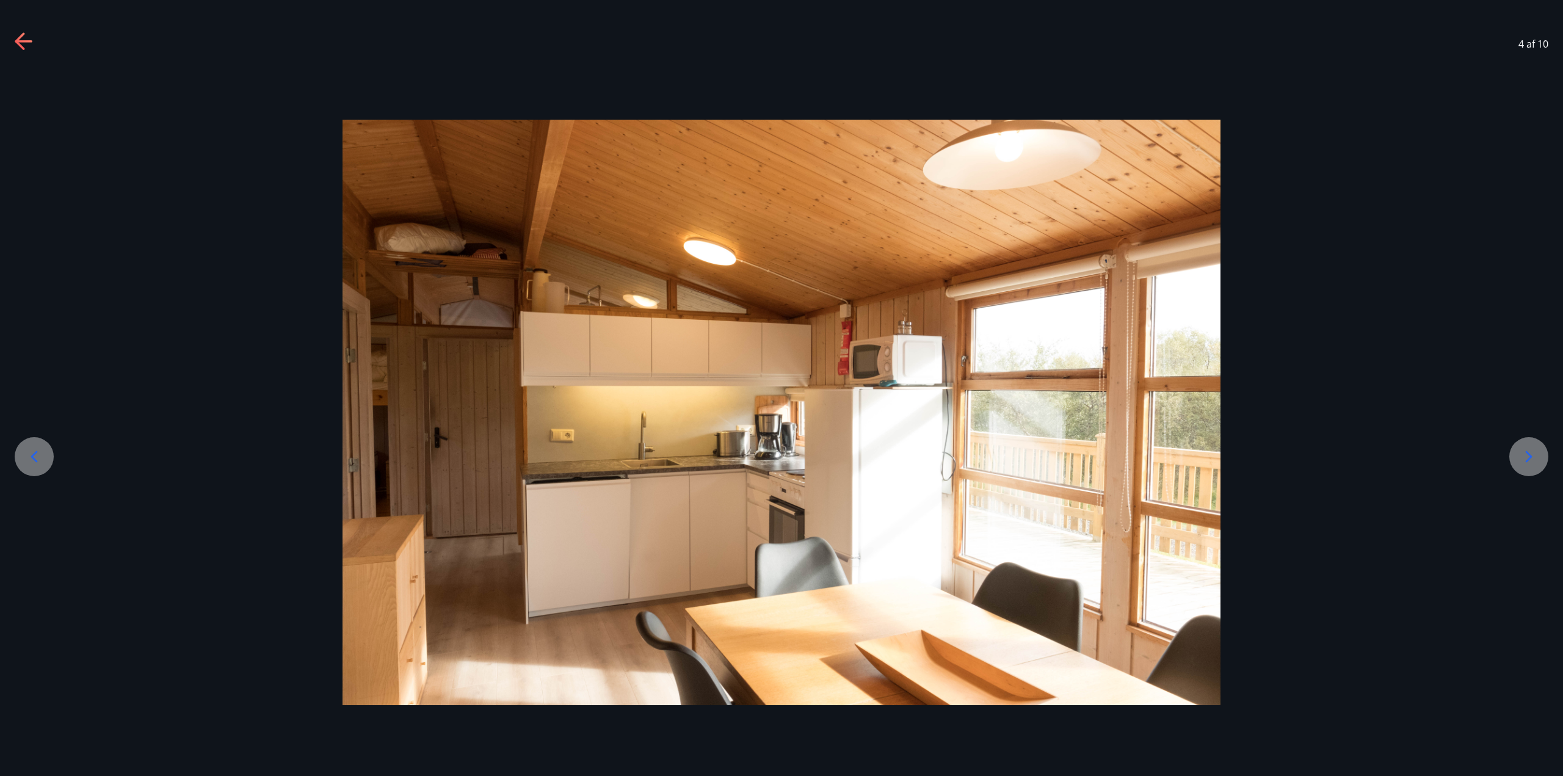
click at [1534, 450] on icon at bounding box center [1529, 457] width 20 height 20
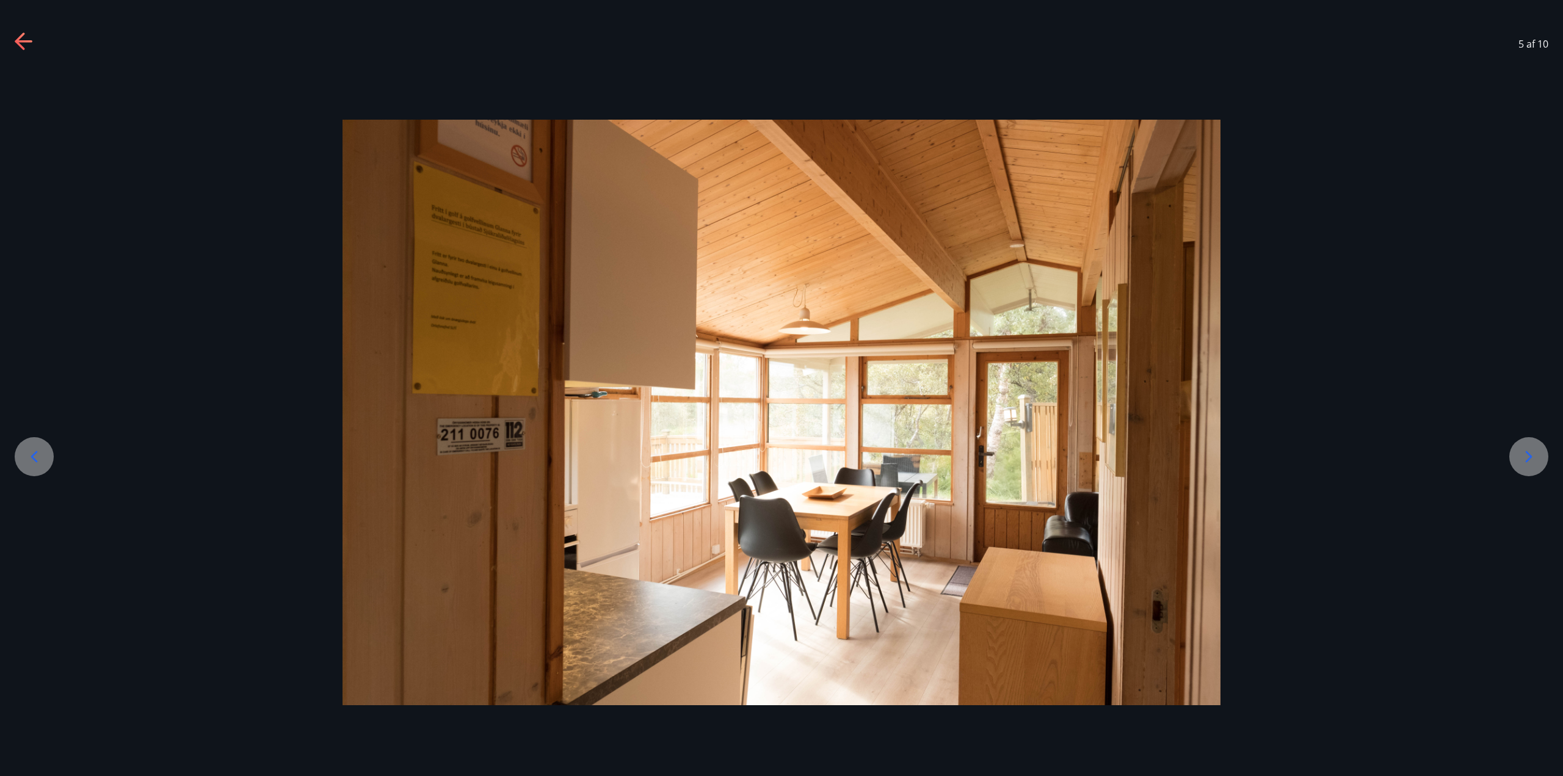
click at [1526, 453] on icon at bounding box center [1529, 457] width 20 height 20
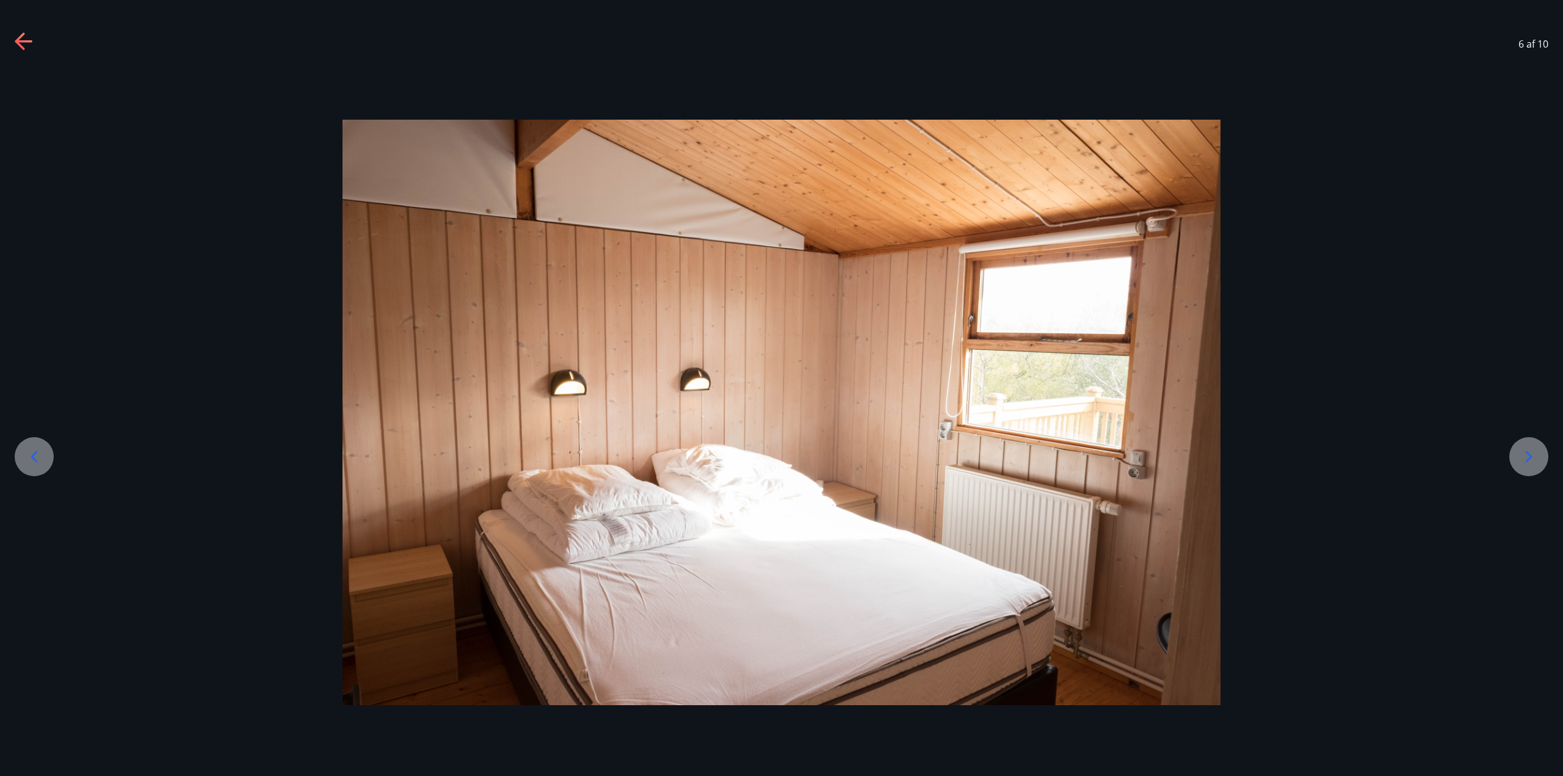
click at [1526, 453] on icon at bounding box center [1529, 457] width 20 height 20
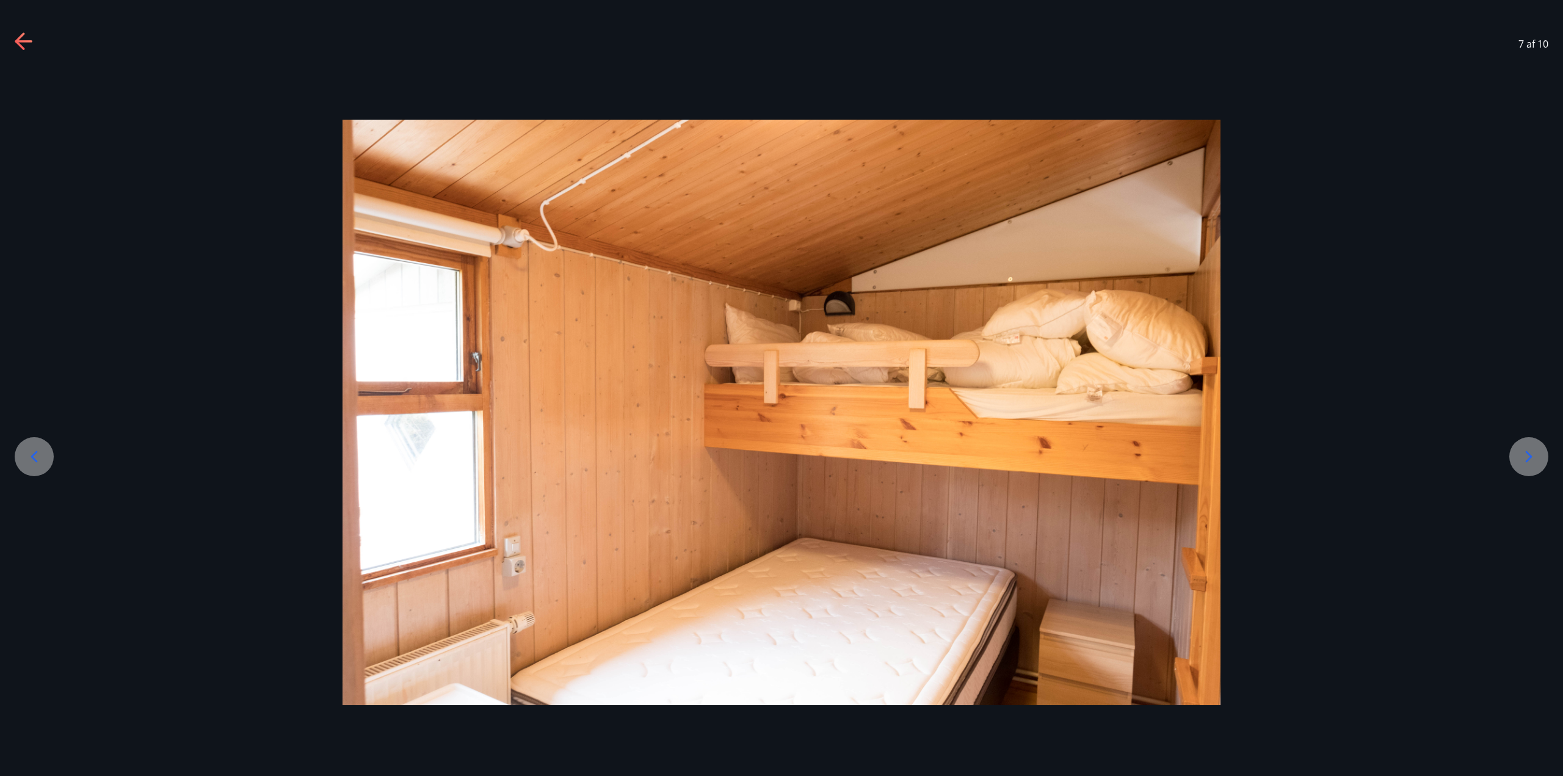
click at [1526, 453] on icon at bounding box center [1529, 457] width 20 height 20
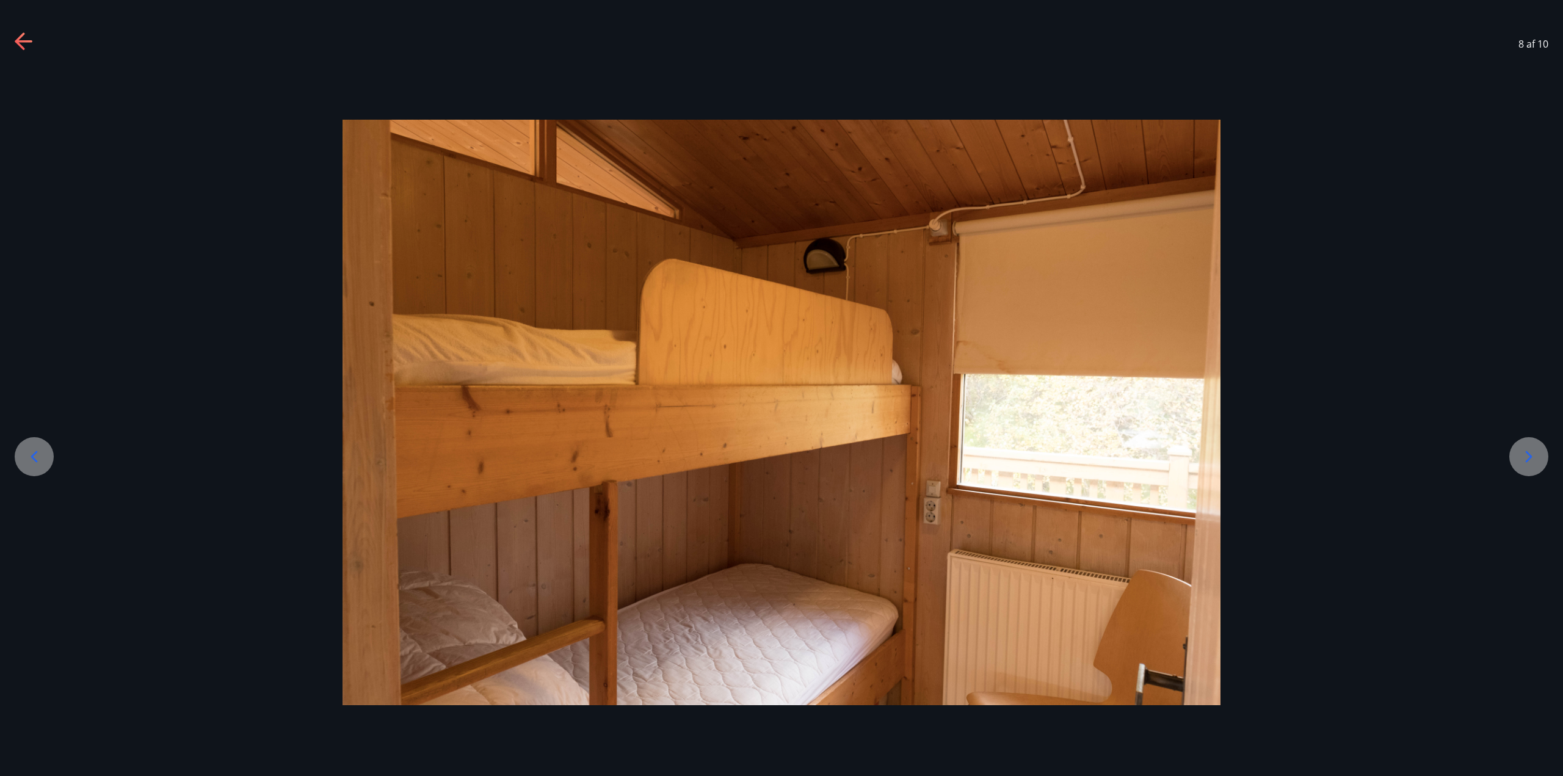
click at [1526, 453] on icon at bounding box center [1529, 457] width 20 height 20
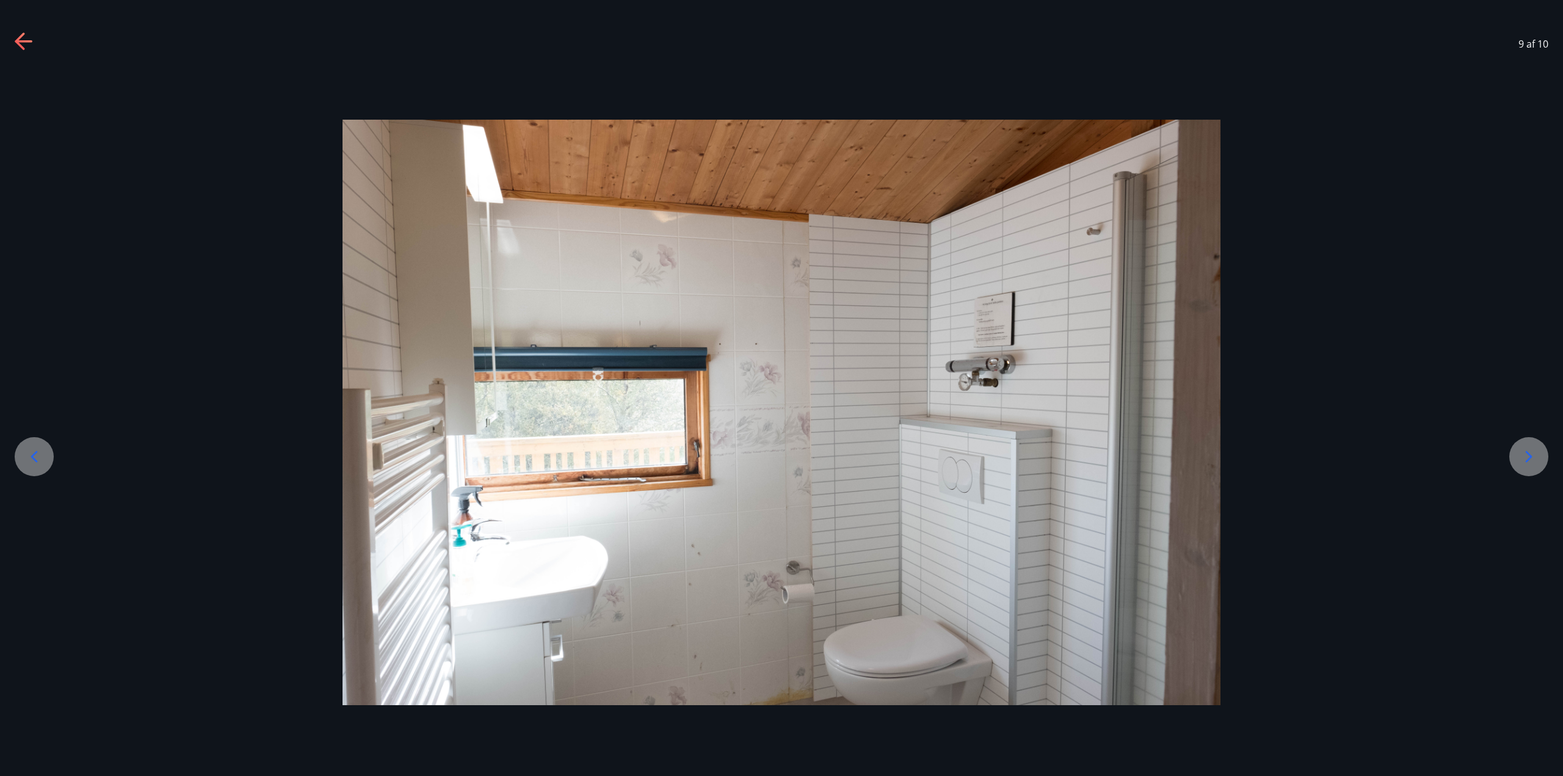
click at [1526, 453] on icon at bounding box center [1529, 457] width 20 height 20
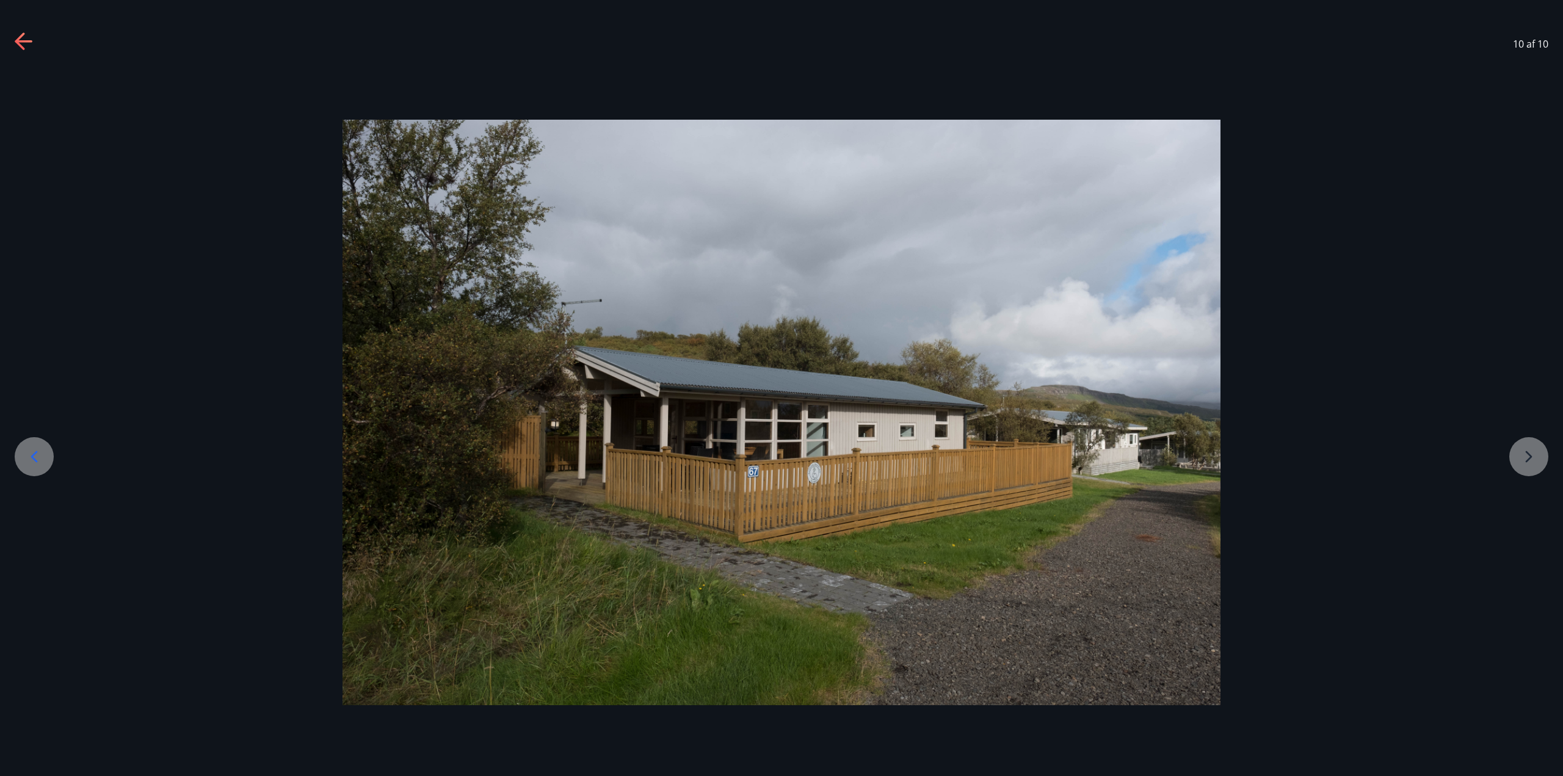
click at [27, 42] on icon at bounding box center [23, 41] width 17 height 2
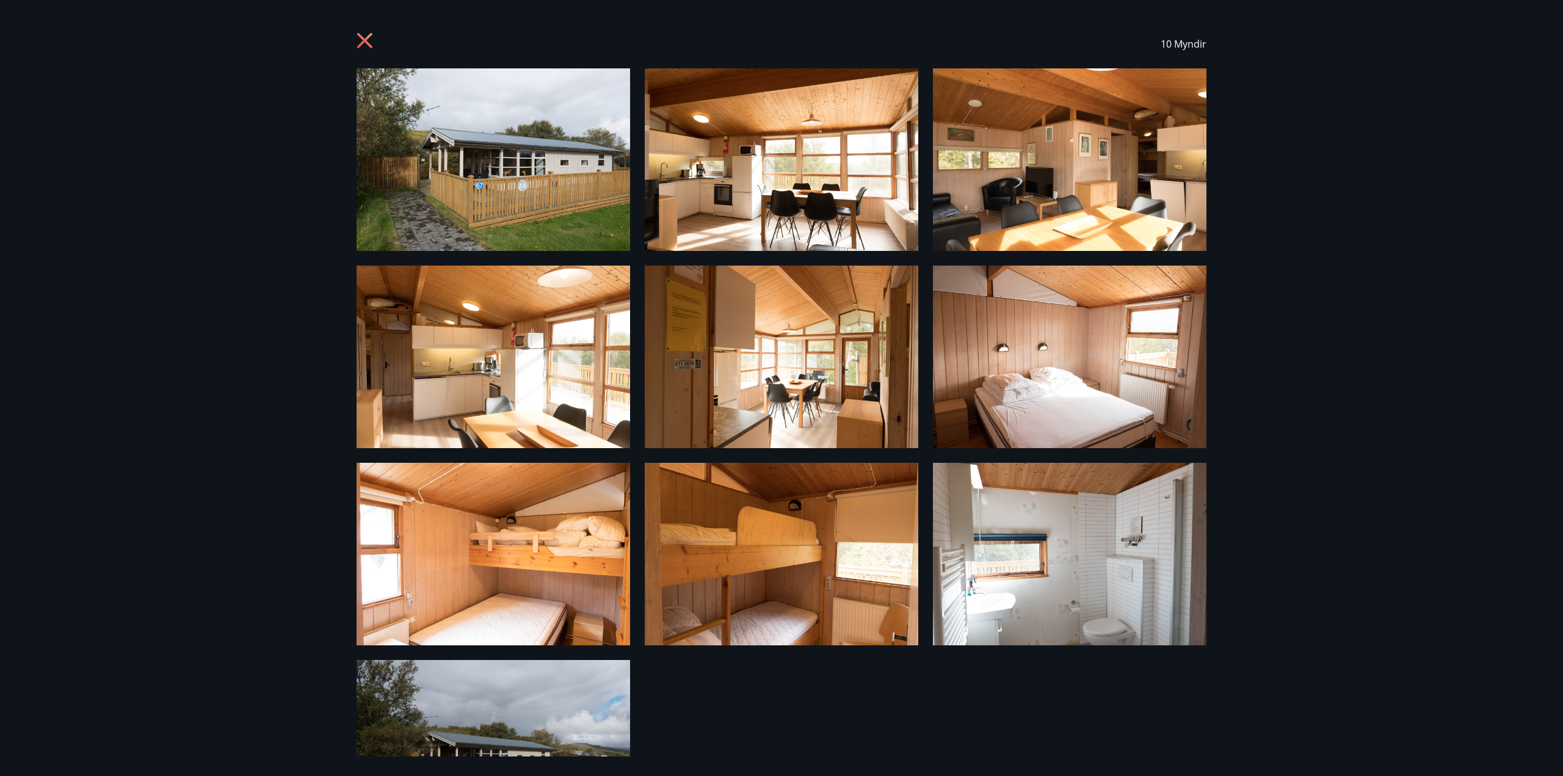
click at [366, 41] on icon at bounding box center [364, 40] width 15 height 15
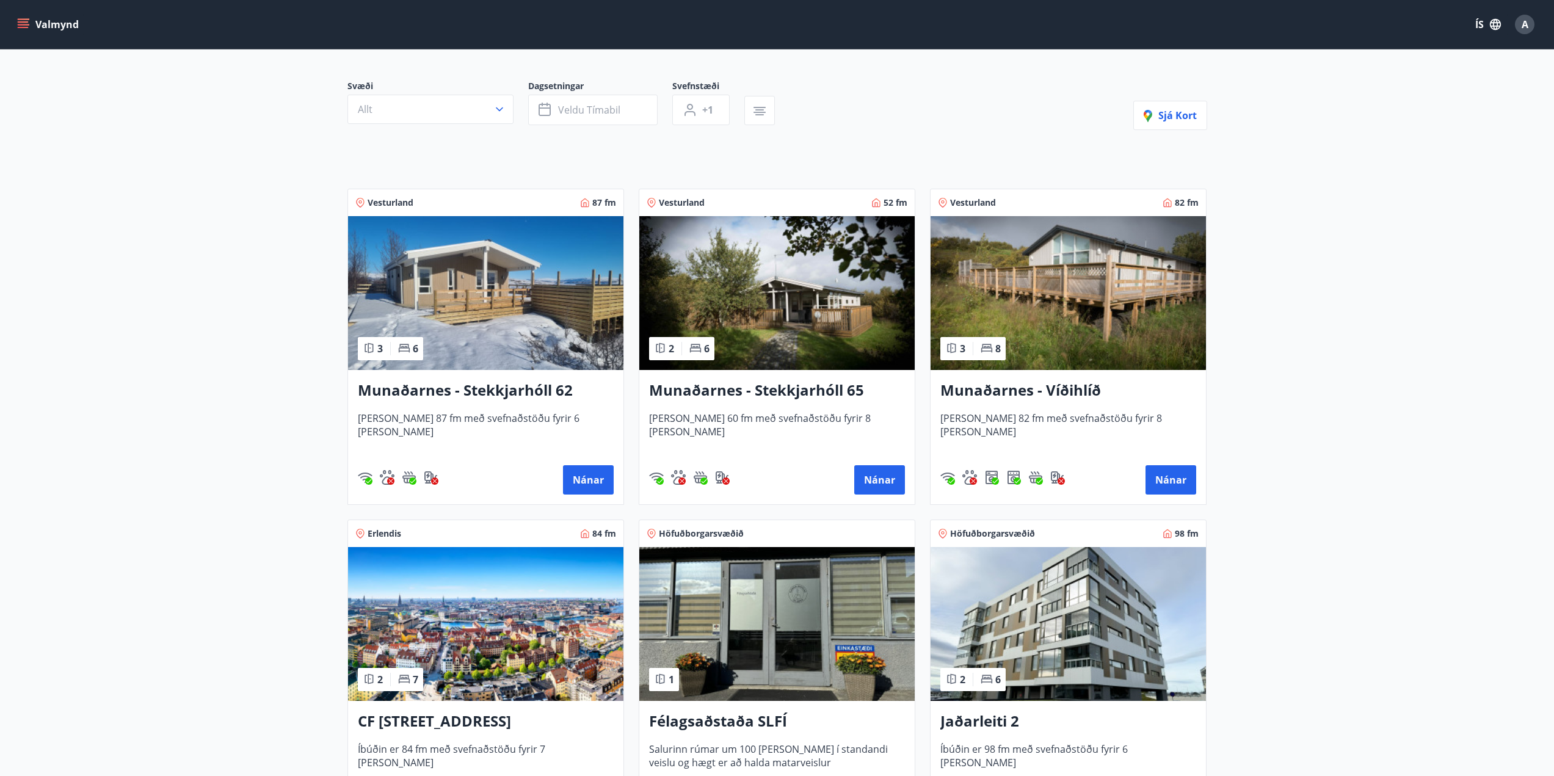
scroll to position [61, 0]
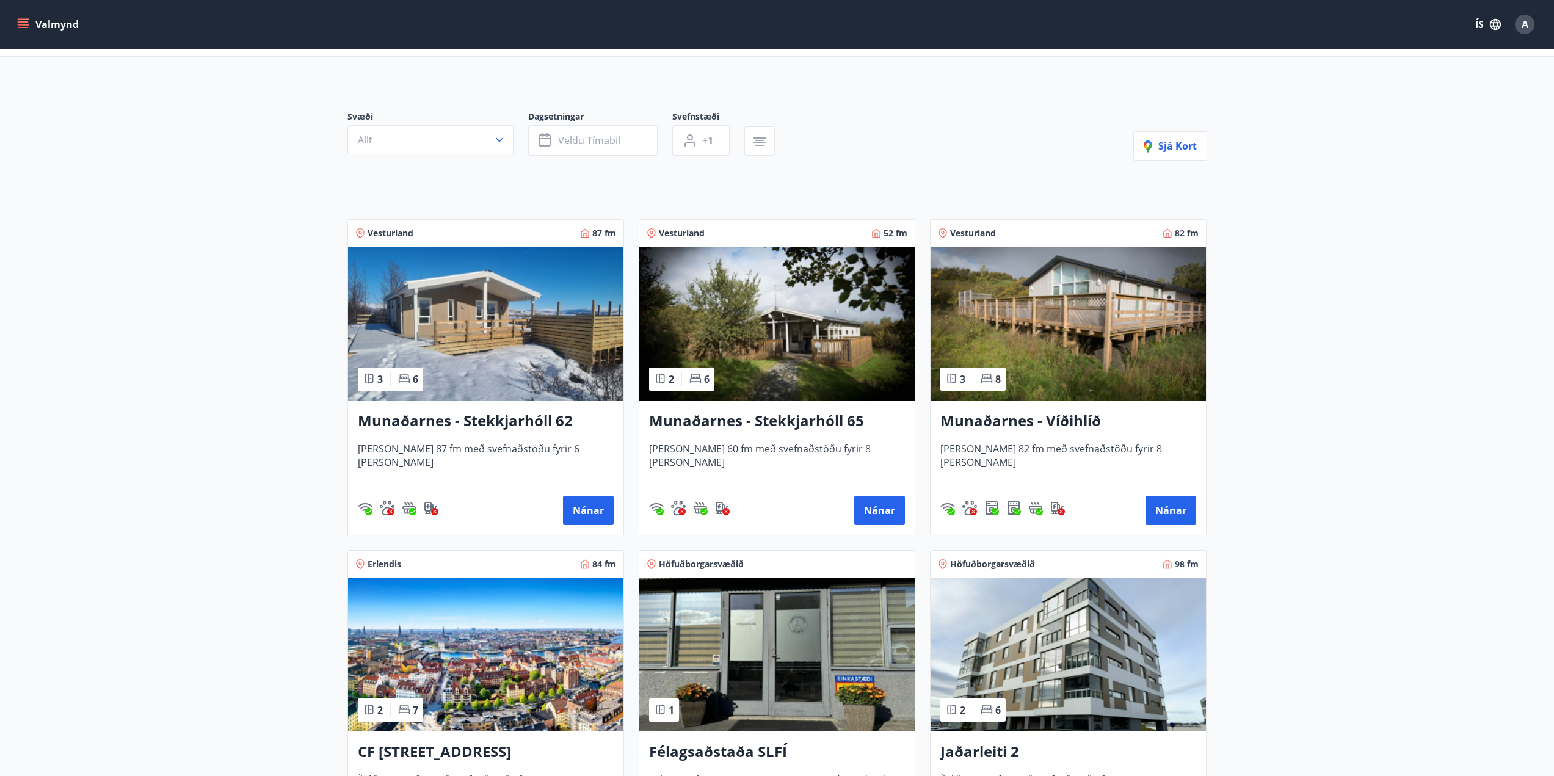
click at [1095, 335] on img at bounding box center [1068, 324] width 275 height 154
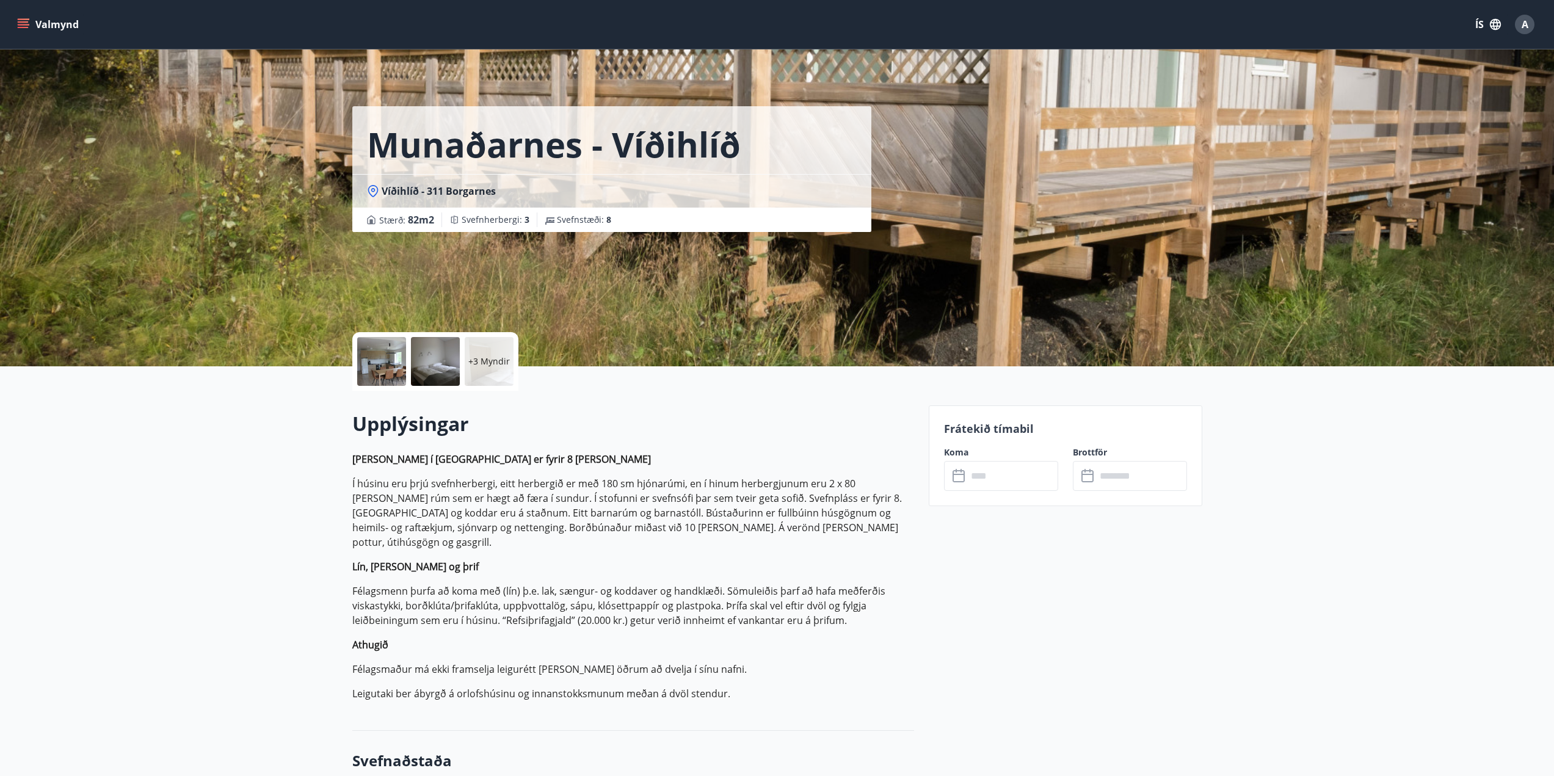
click at [393, 372] on div at bounding box center [381, 361] width 49 height 49
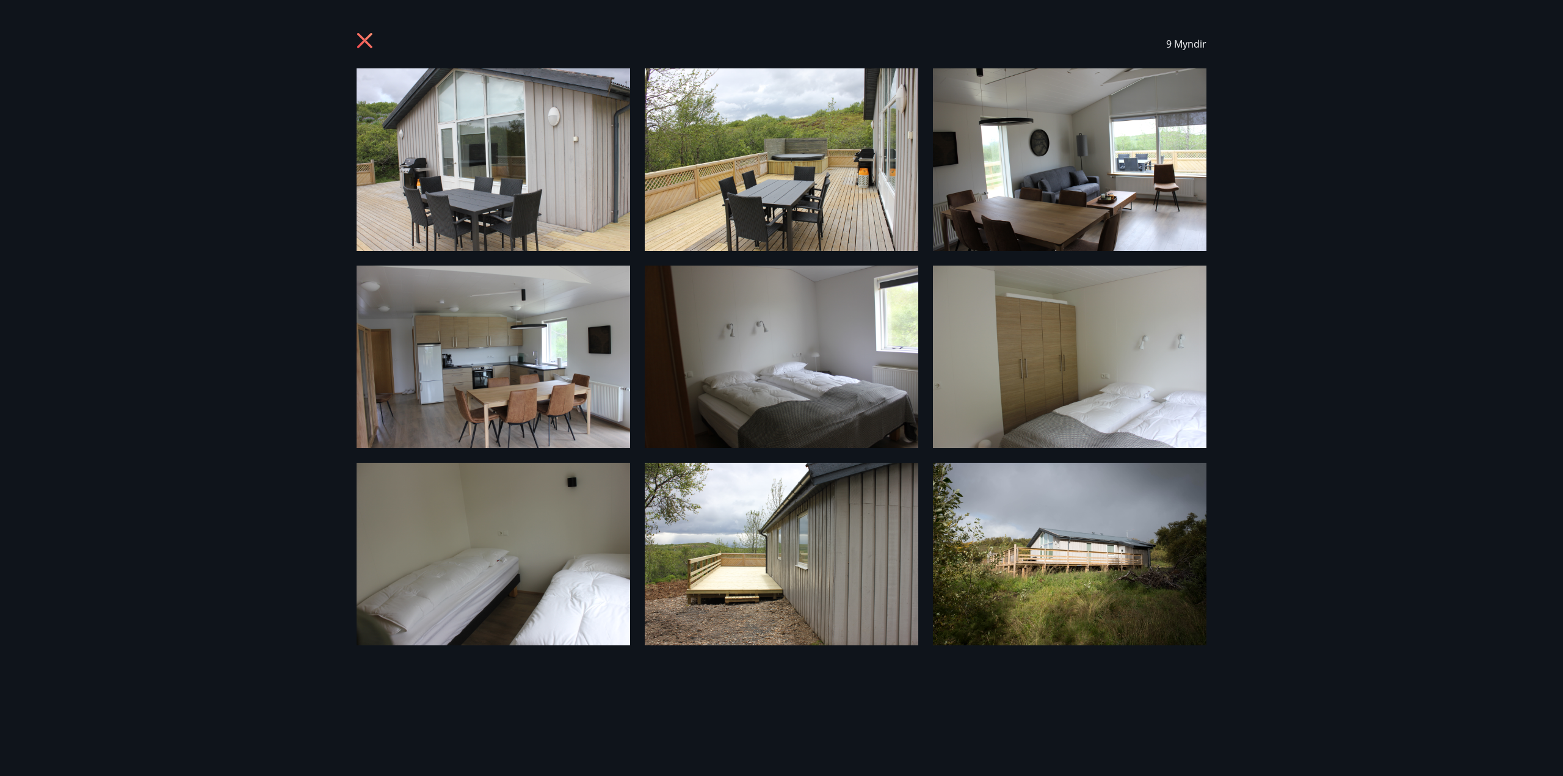
click at [366, 38] on icon at bounding box center [367, 42] width 20 height 20
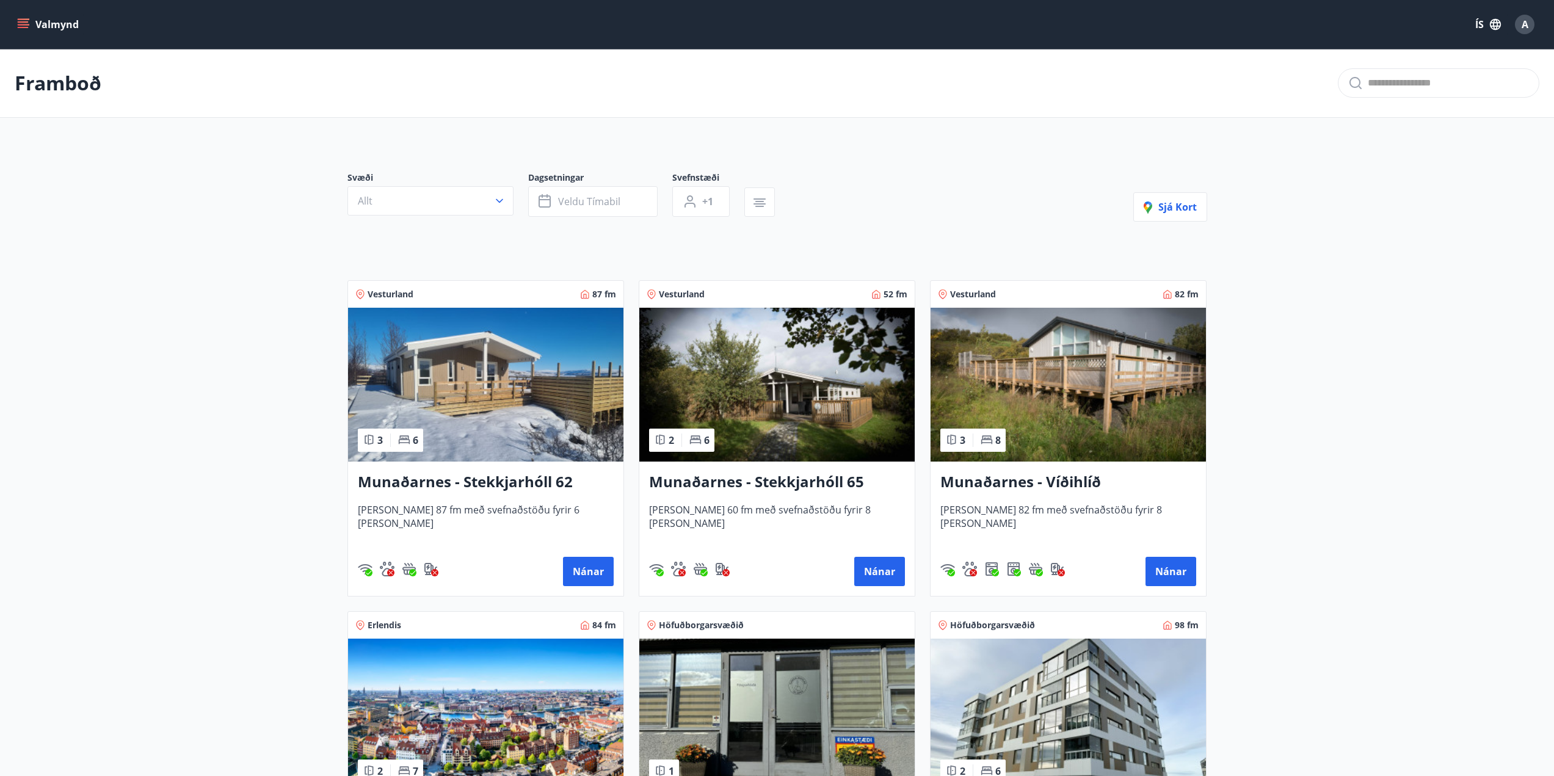
click at [804, 397] on img at bounding box center [776, 385] width 275 height 154
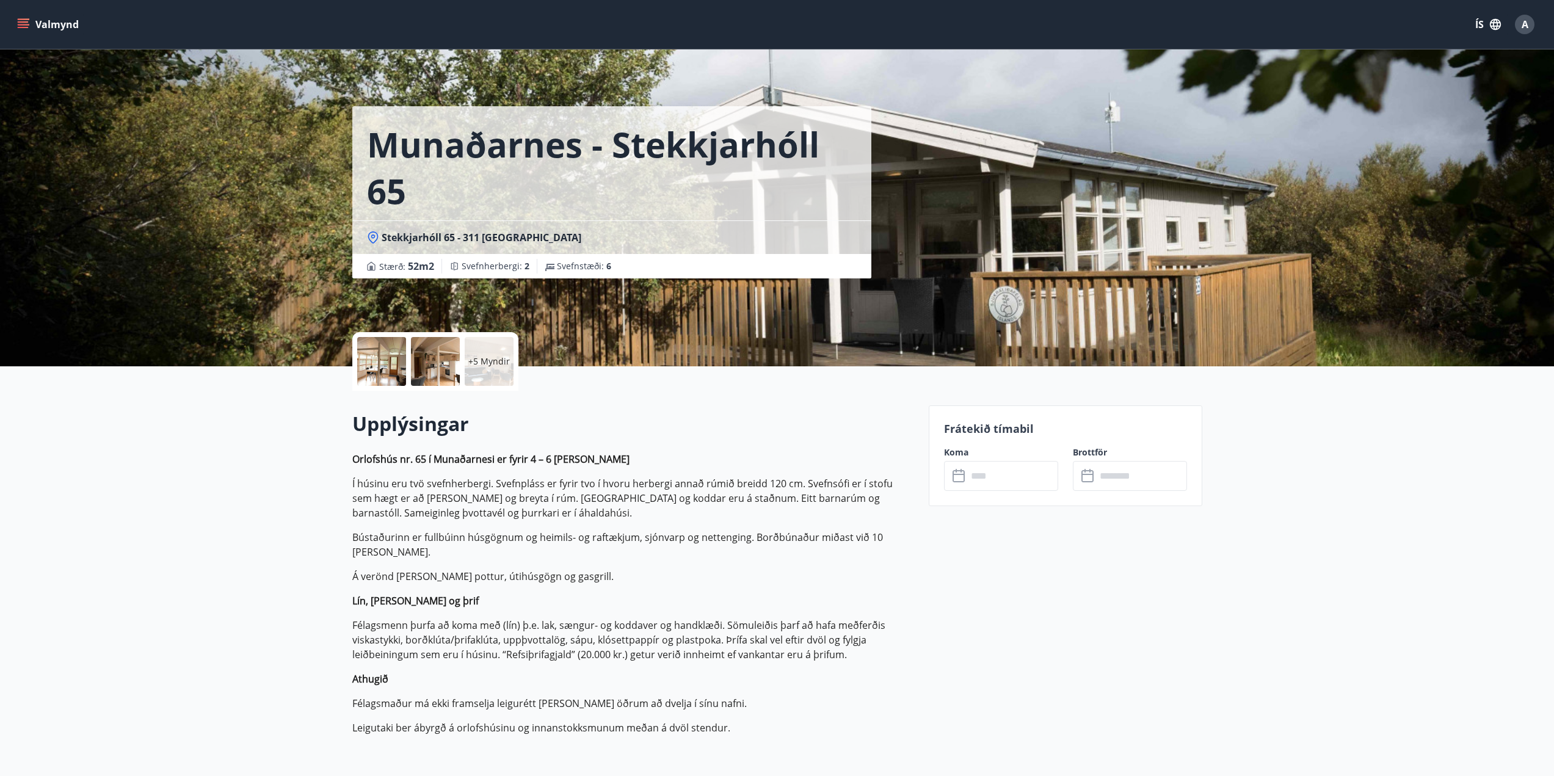
click at [389, 365] on div at bounding box center [381, 361] width 49 height 49
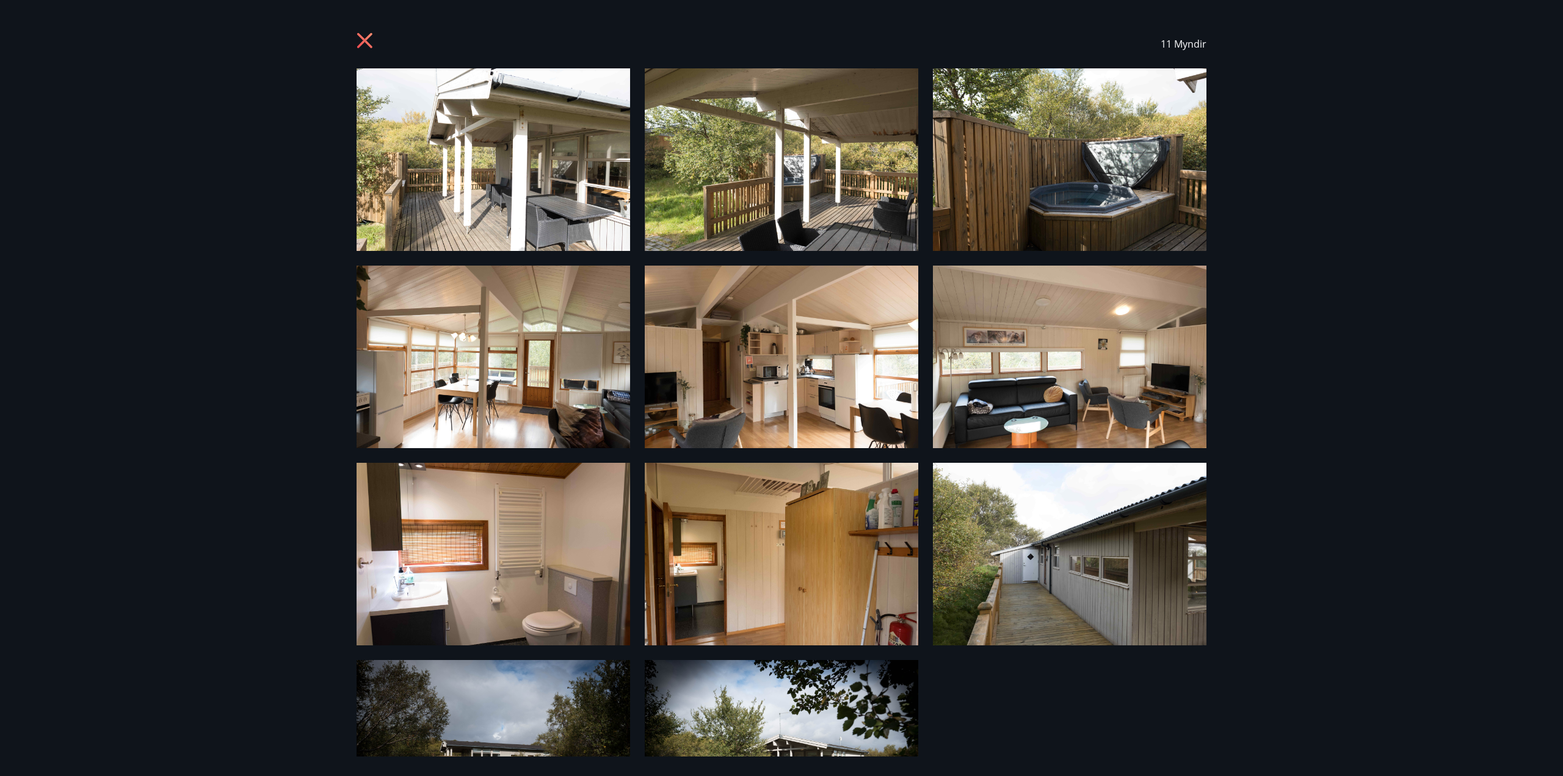
click at [537, 169] on img at bounding box center [494, 159] width 274 height 183
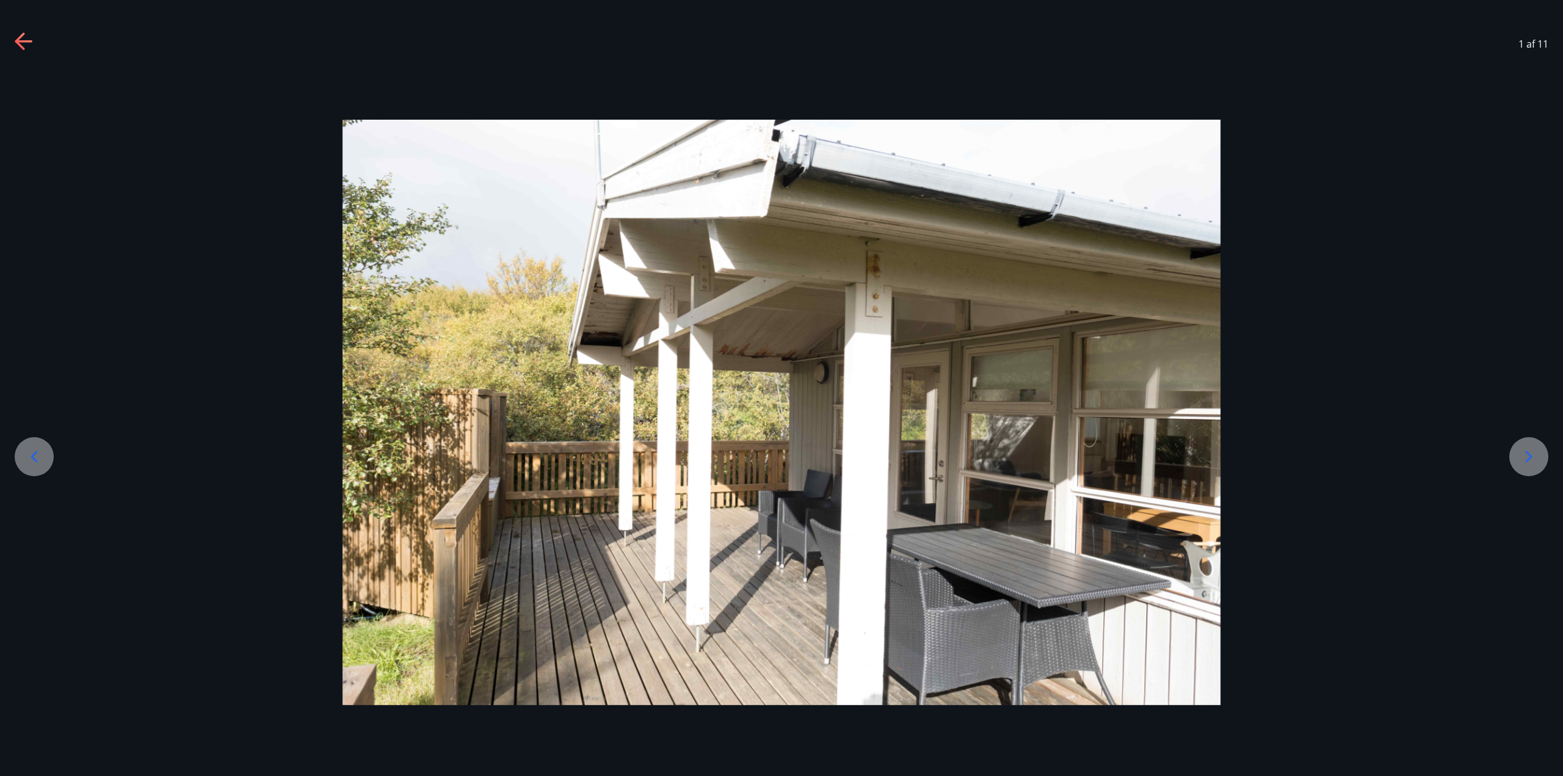
click at [1525, 457] on icon at bounding box center [1529, 457] width 20 height 20
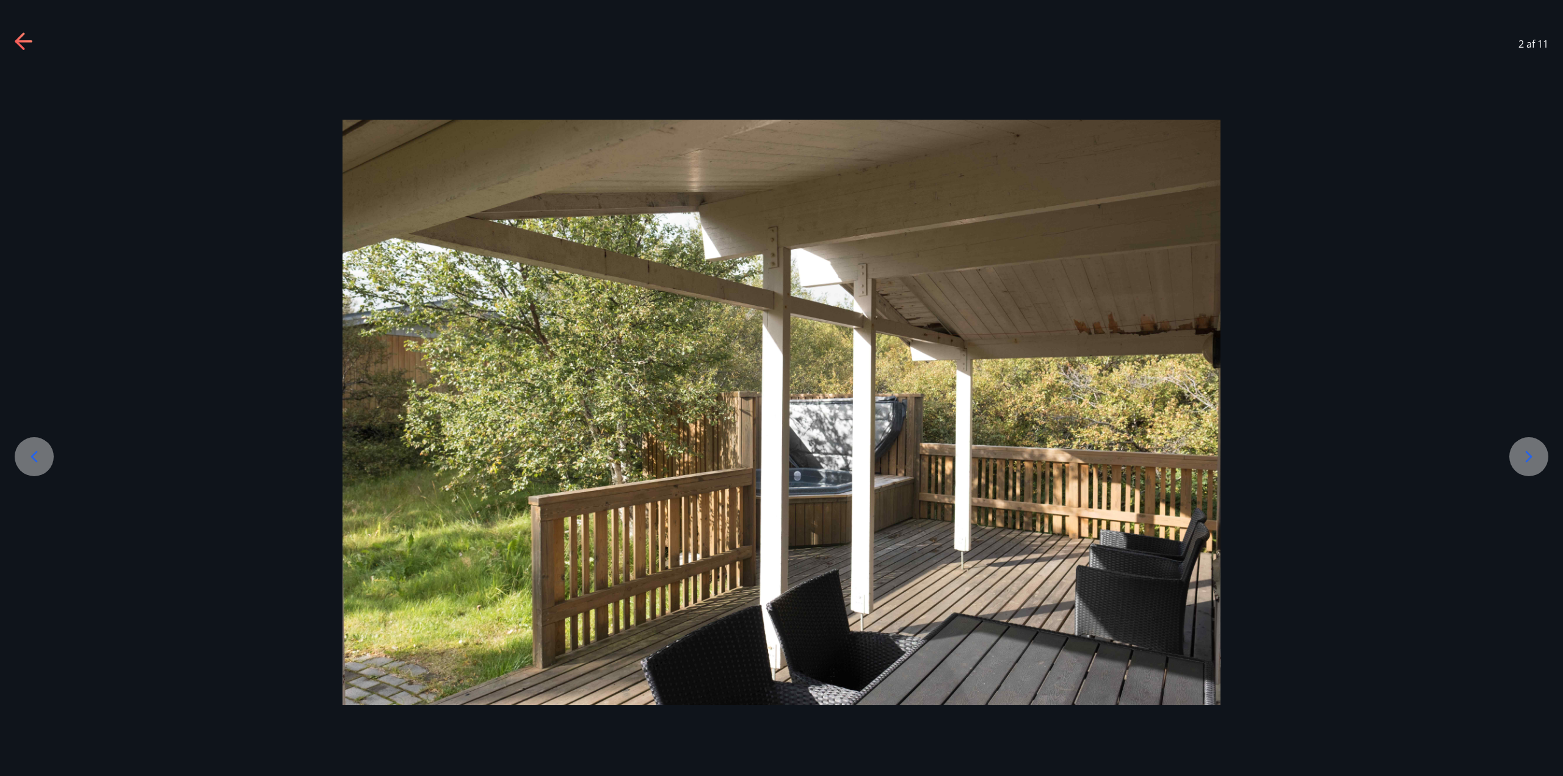
click at [34, 452] on icon at bounding box center [34, 457] width 20 height 20
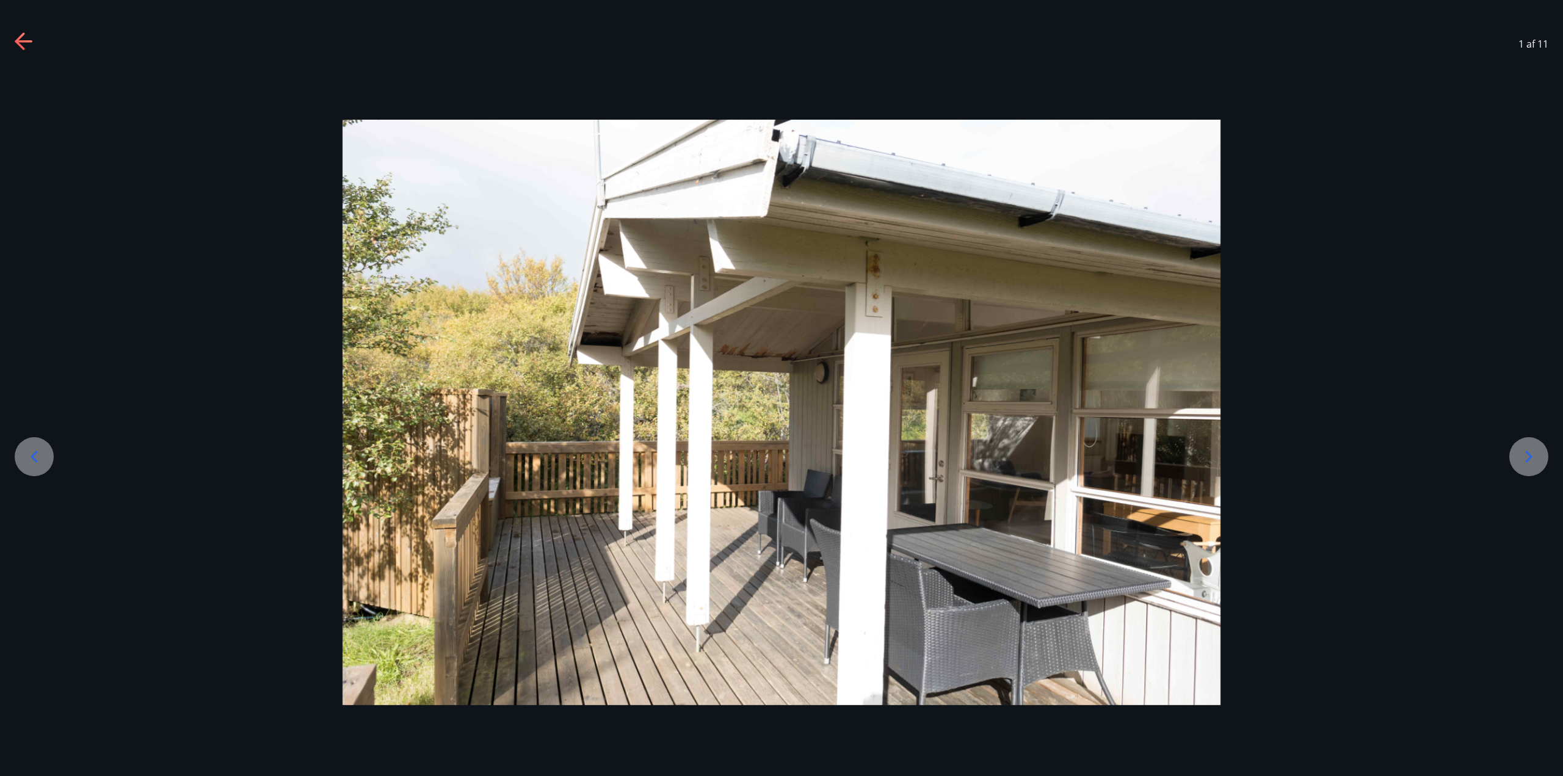
click at [1531, 457] on icon at bounding box center [1529, 457] width 7 height 12
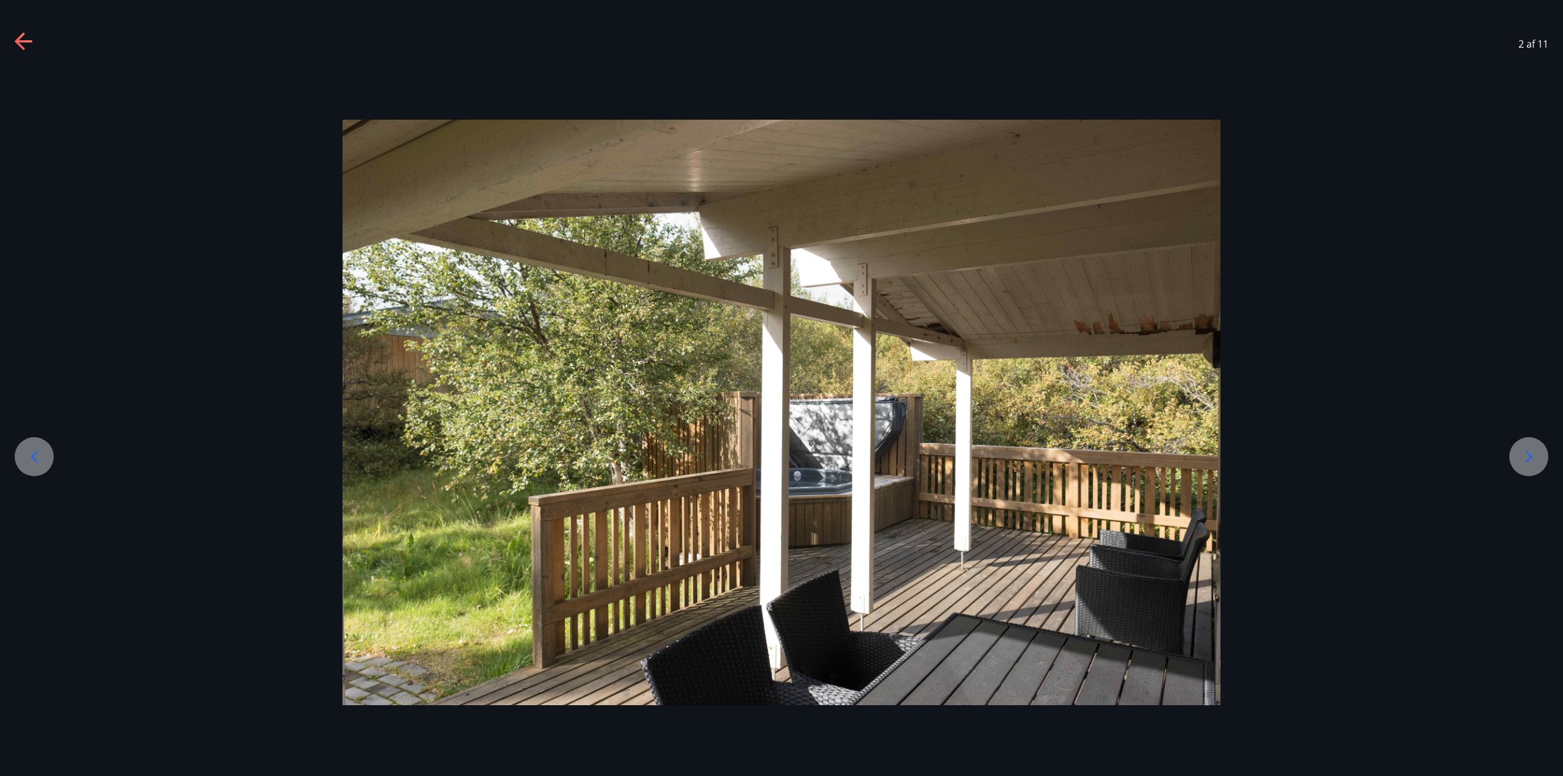
click at [1521, 445] on div at bounding box center [1528, 456] width 39 height 39
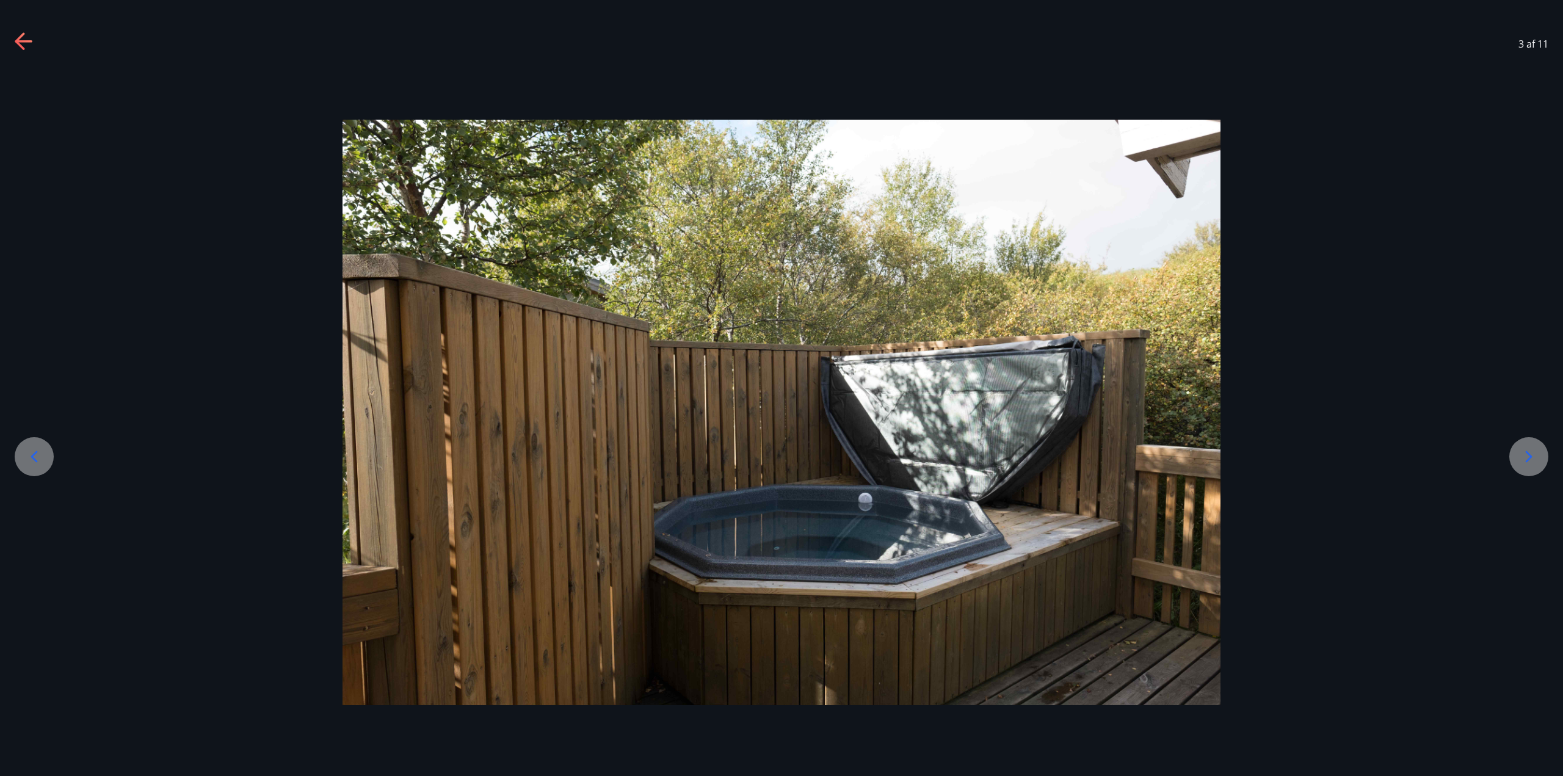
click at [1509, 440] on div at bounding box center [781, 413] width 1563 height 586
click at [1523, 452] on icon at bounding box center [1529, 457] width 20 height 20
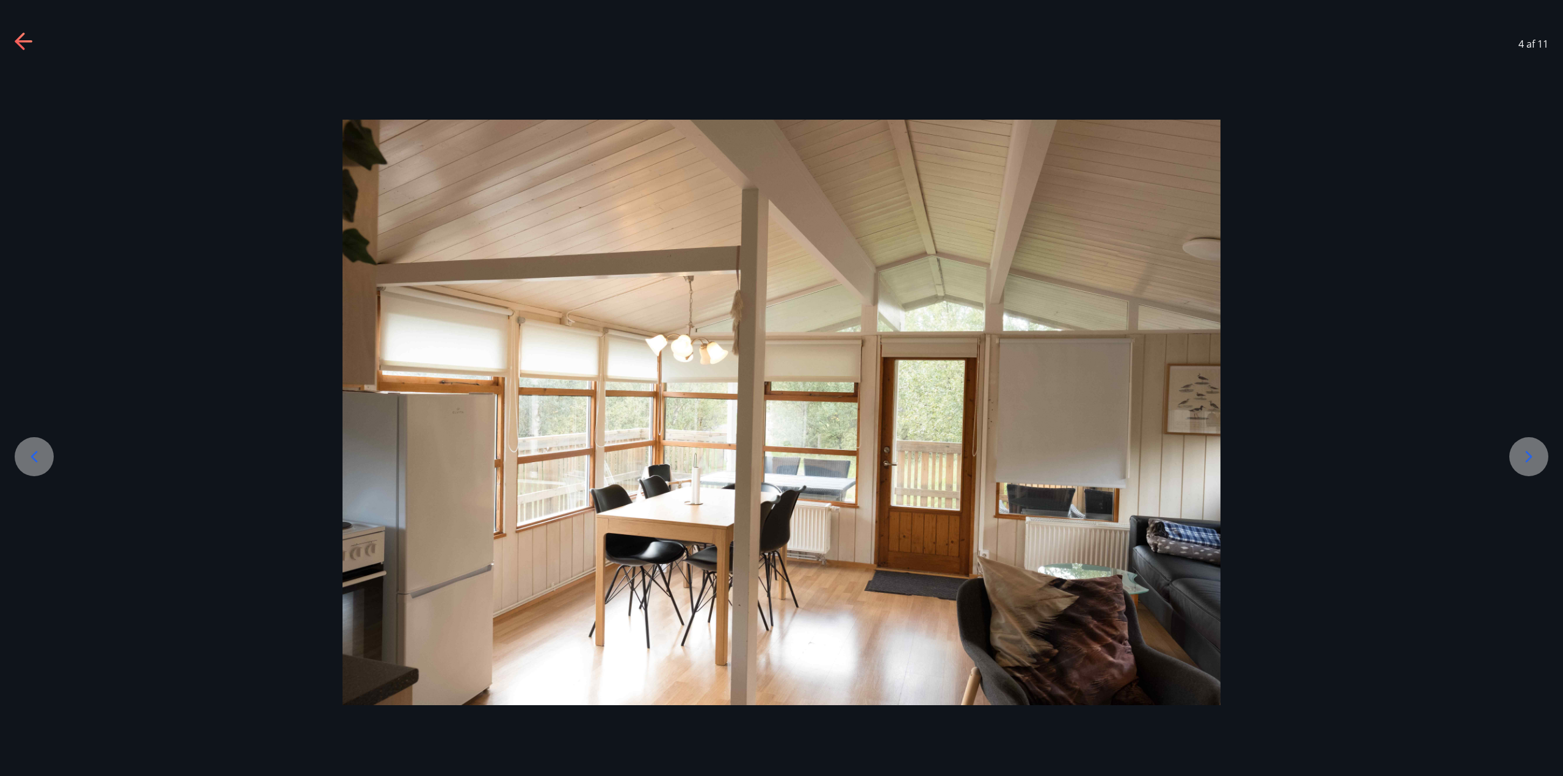
click at [1534, 454] on icon at bounding box center [1529, 457] width 20 height 20
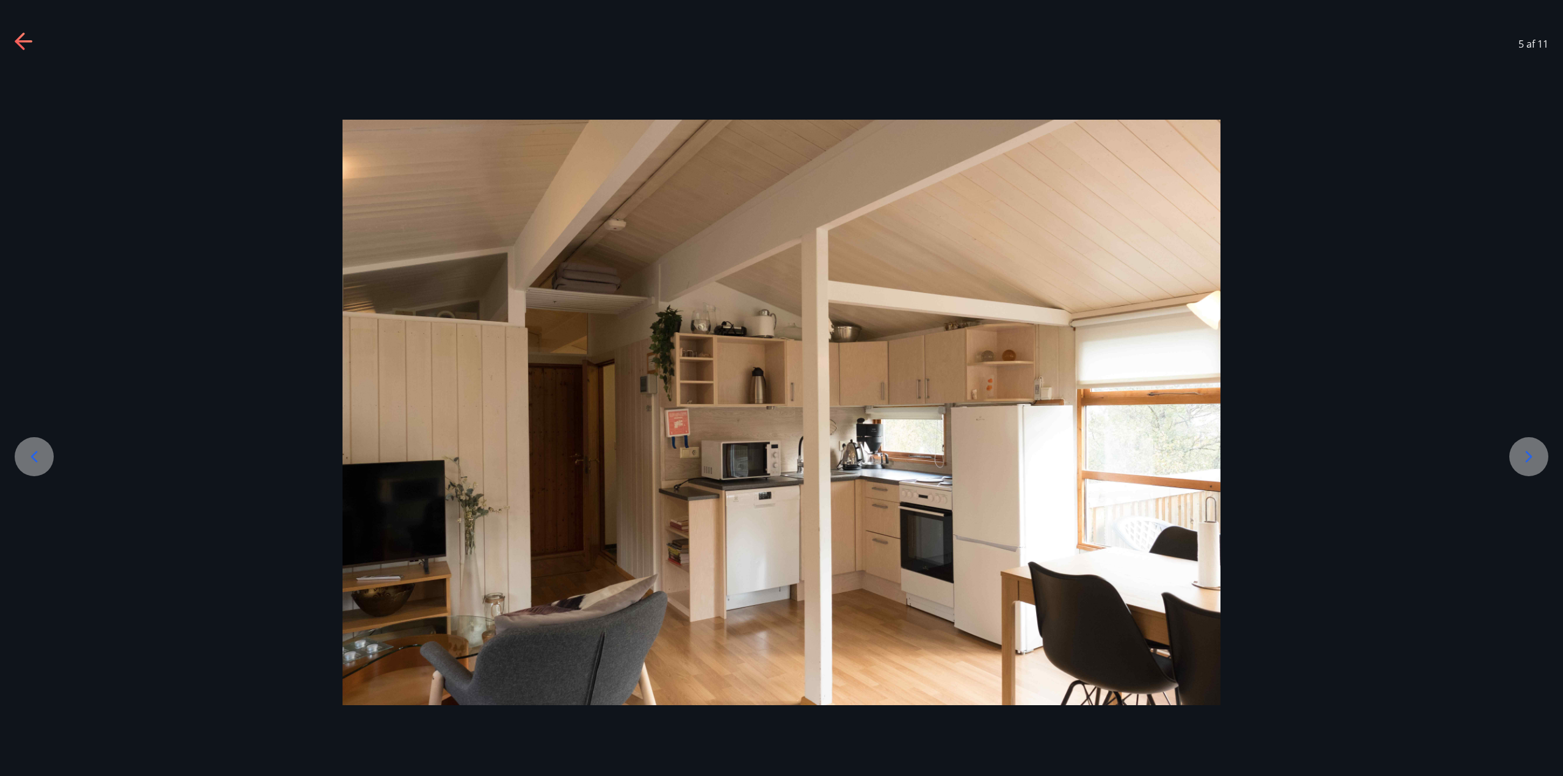
click at [1531, 454] on icon at bounding box center [1529, 457] width 20 height 20
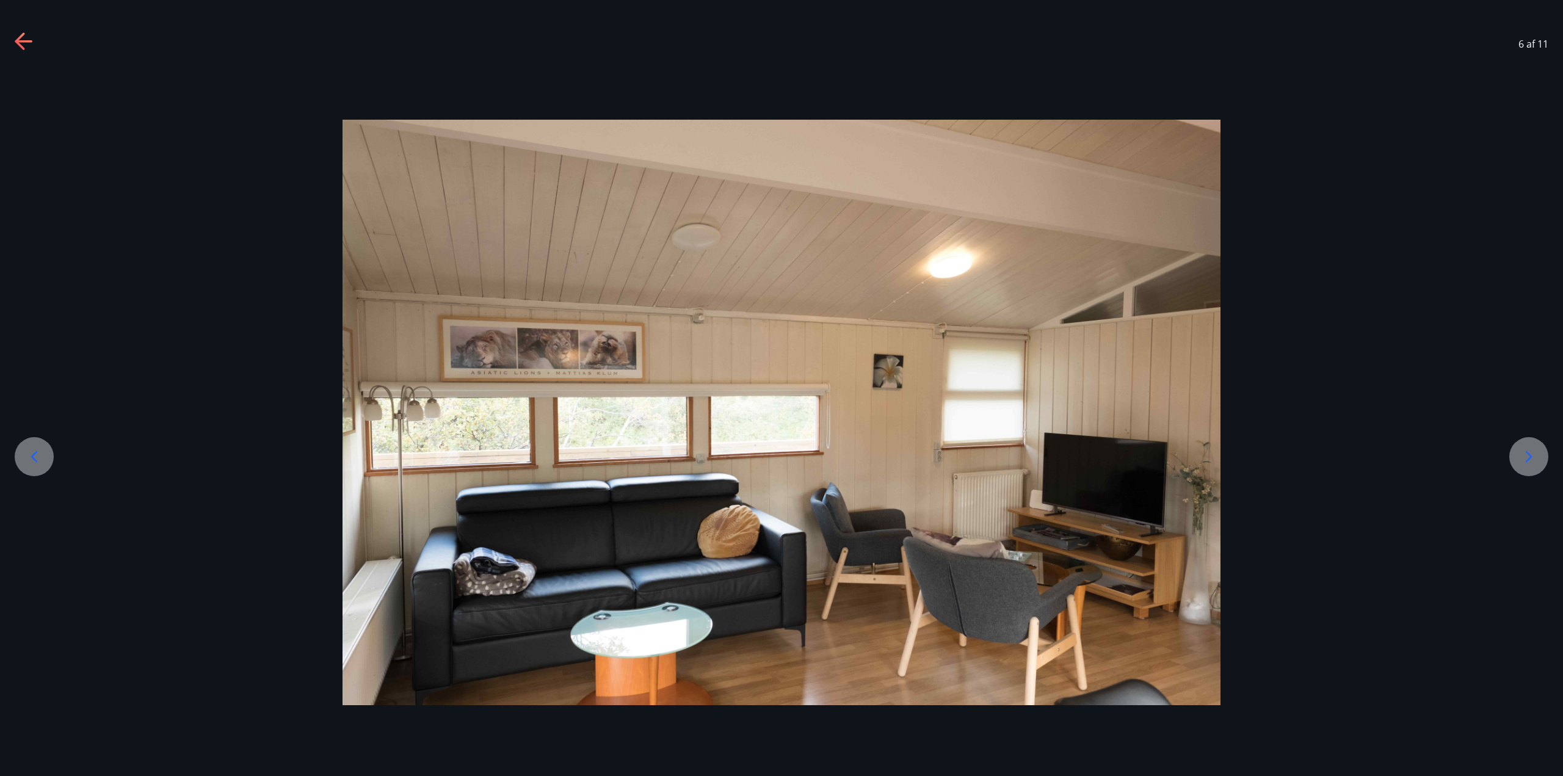
click at [1531, 454] on icon at bounding box center [1529, 457] width 20 height 20
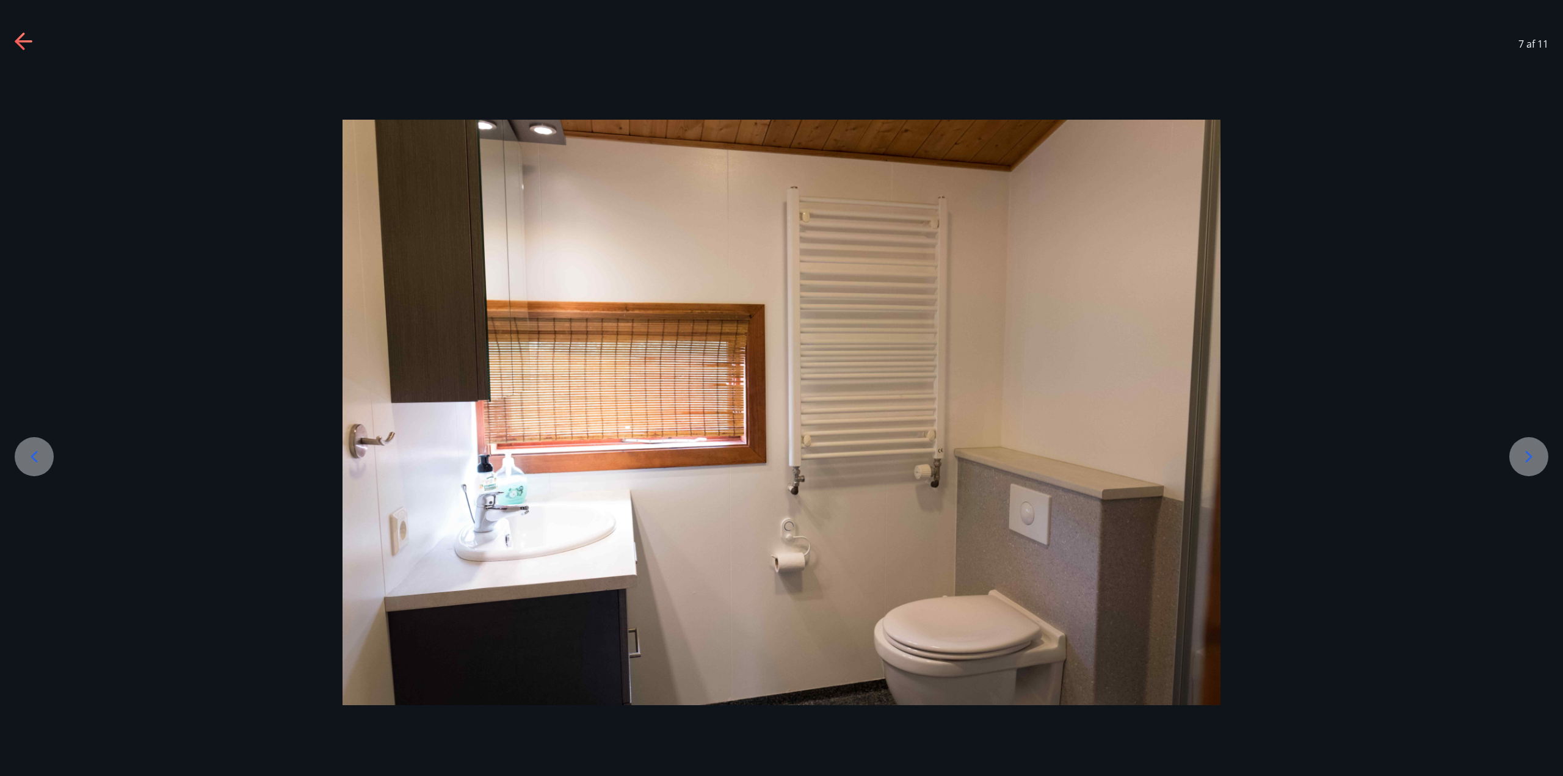
click at [1531, 454] on icon at bounding box center [1529, 457] width 20 height 20
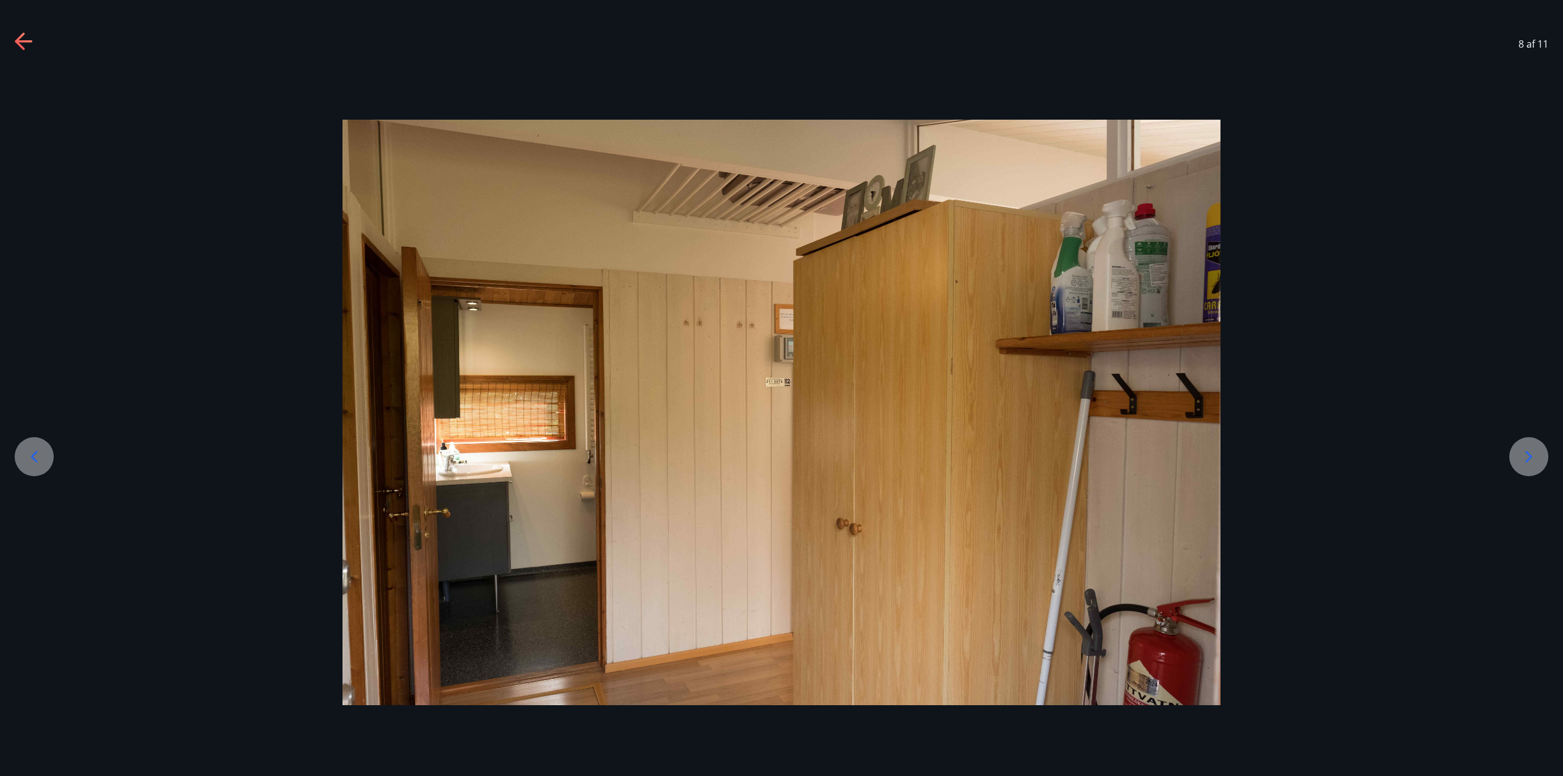
click at [1531, 454] on icon at bounding box center [1529, 457] width 20 height 20
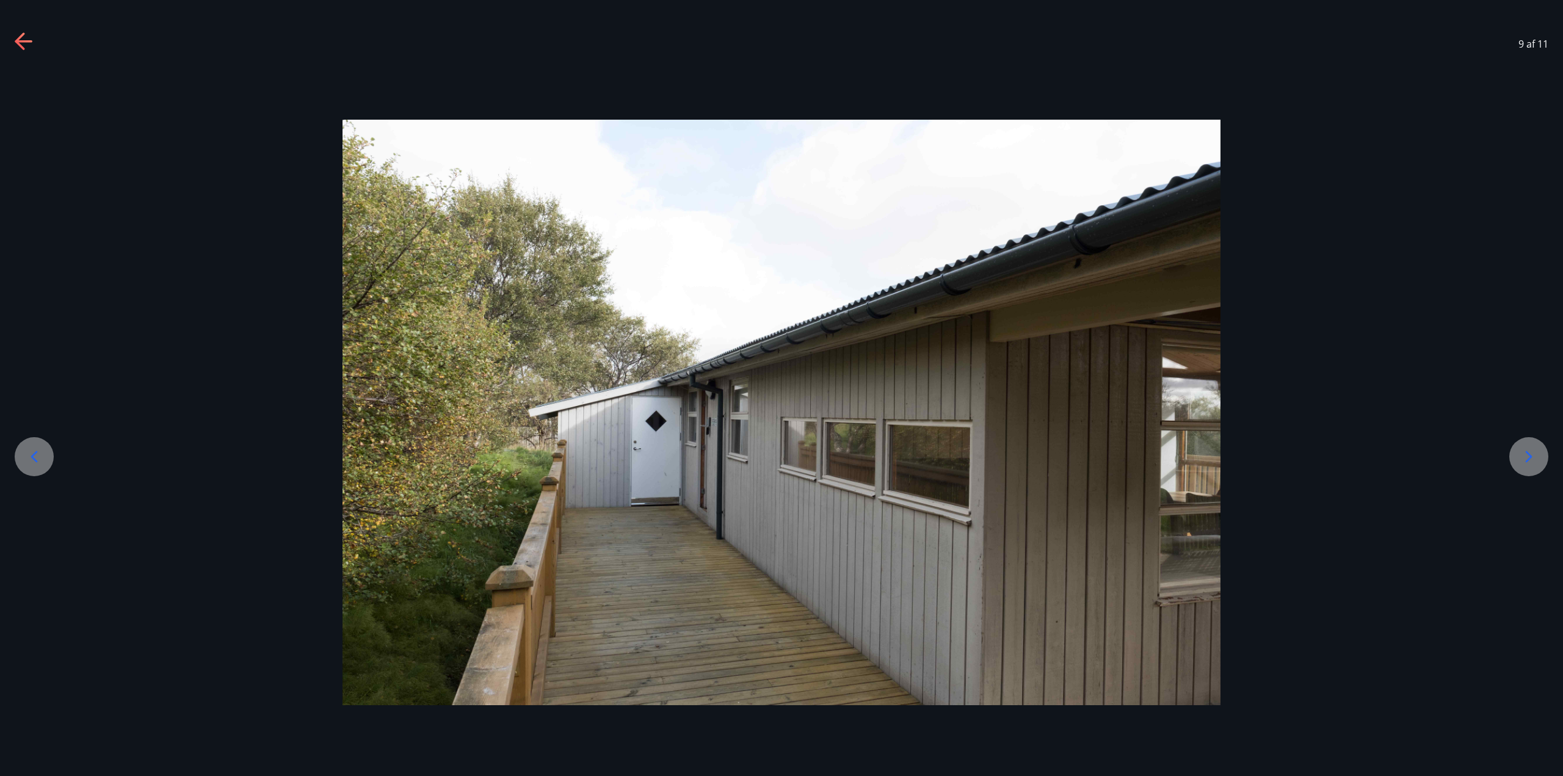
click at [1531, 454] on icon at bounding box center [1529, 457] width 20 height 20
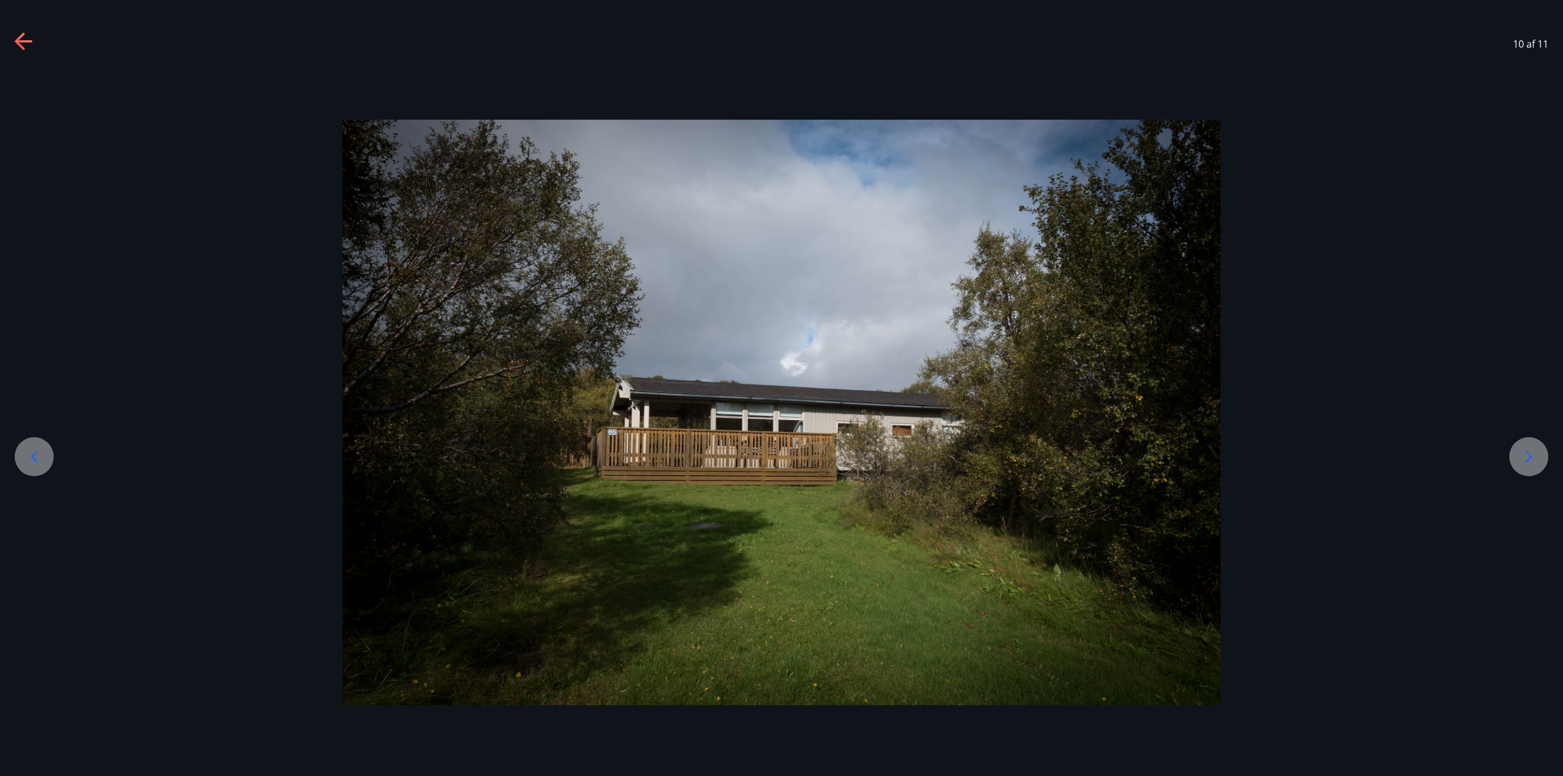
click at [1531, 454] on icon at bounding box center [1529, 457] width 20 height 20
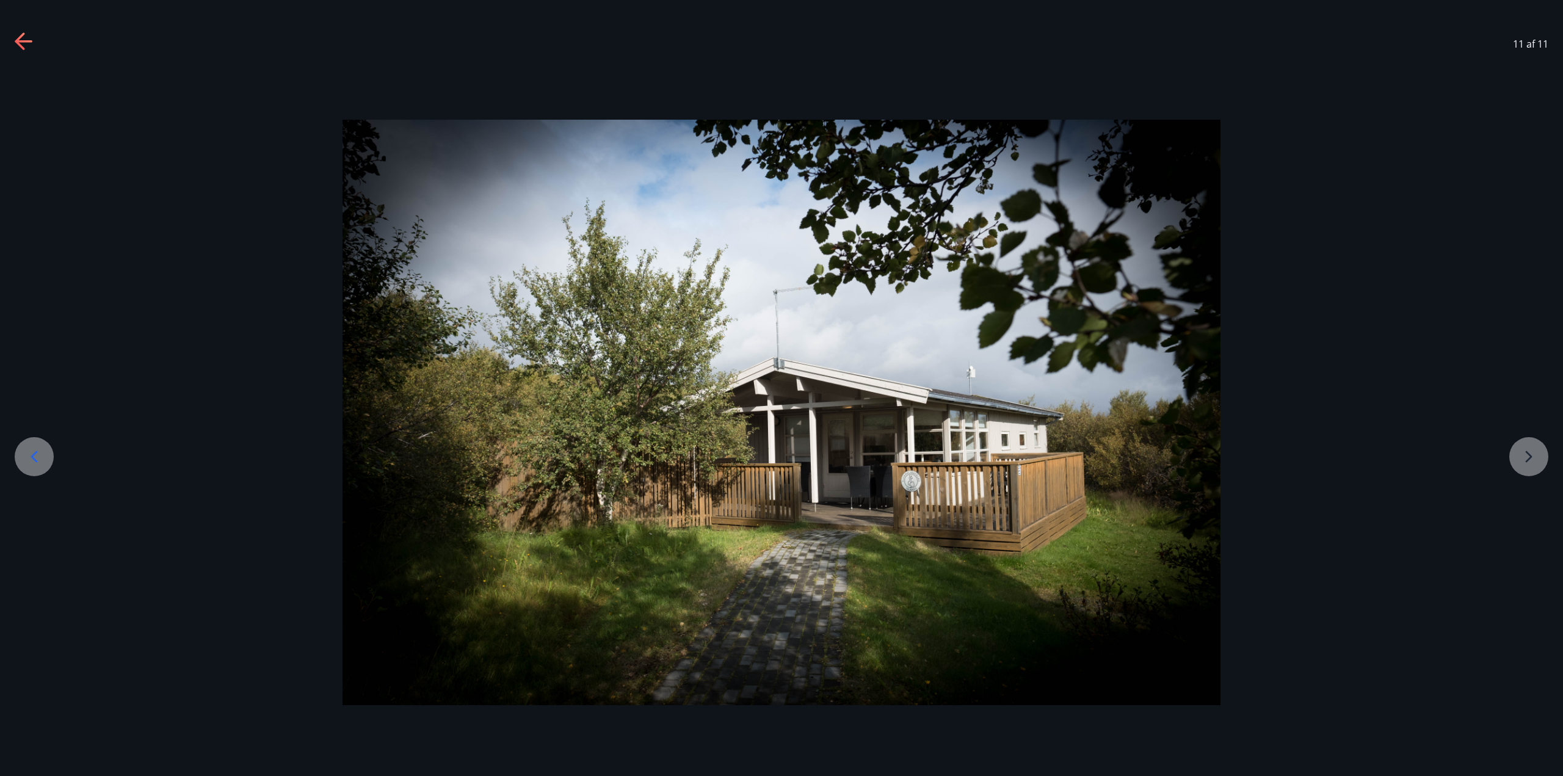
click at [1531, 454] on div at bounding box center [781, 413] width 1563 height 586
click at [29, 449] on icon at bounding box center [34, 457] width 20 height 20
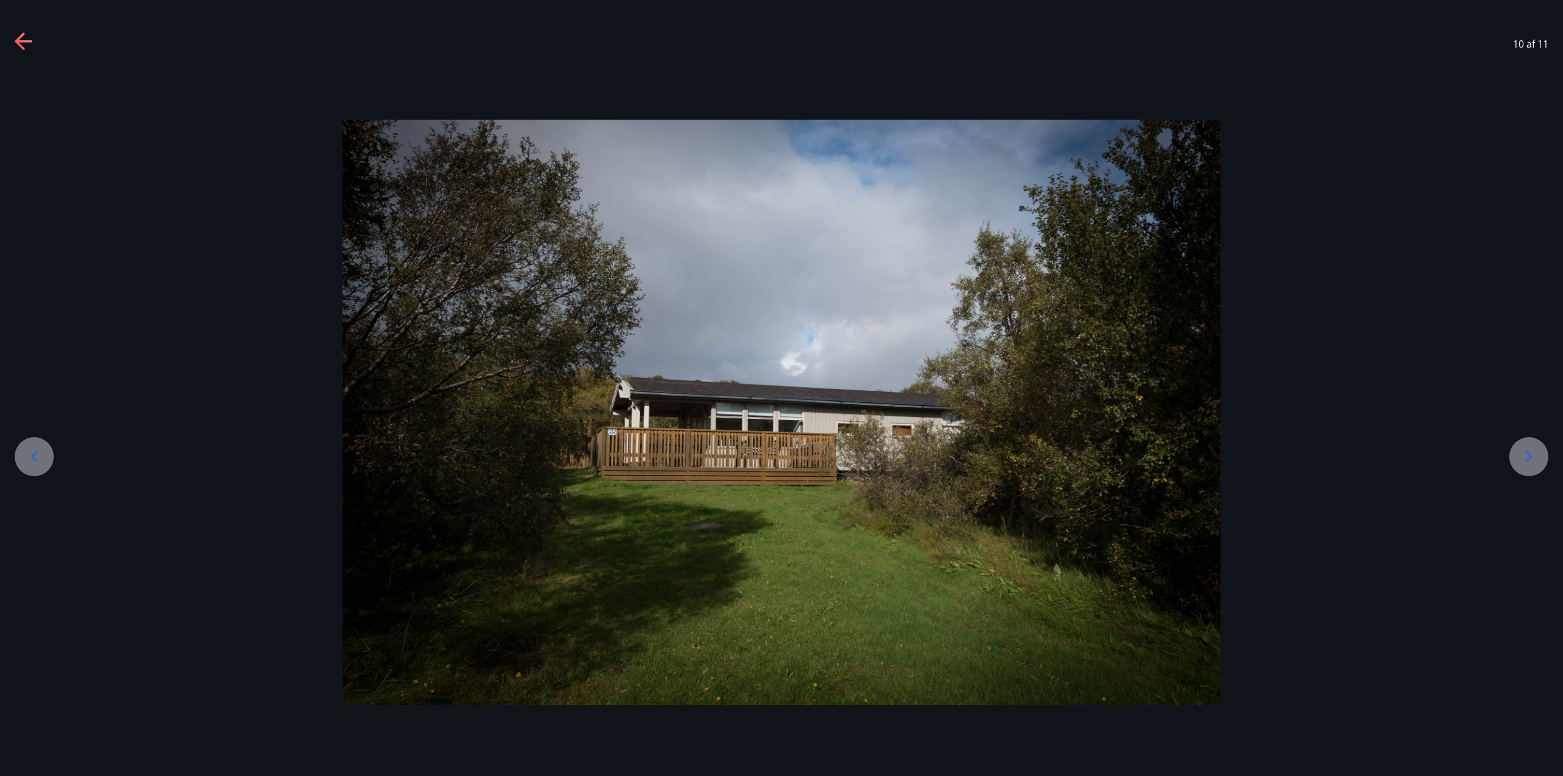
click at [29, 449] on icon at bounding box center [34, 457] width 20 height 20
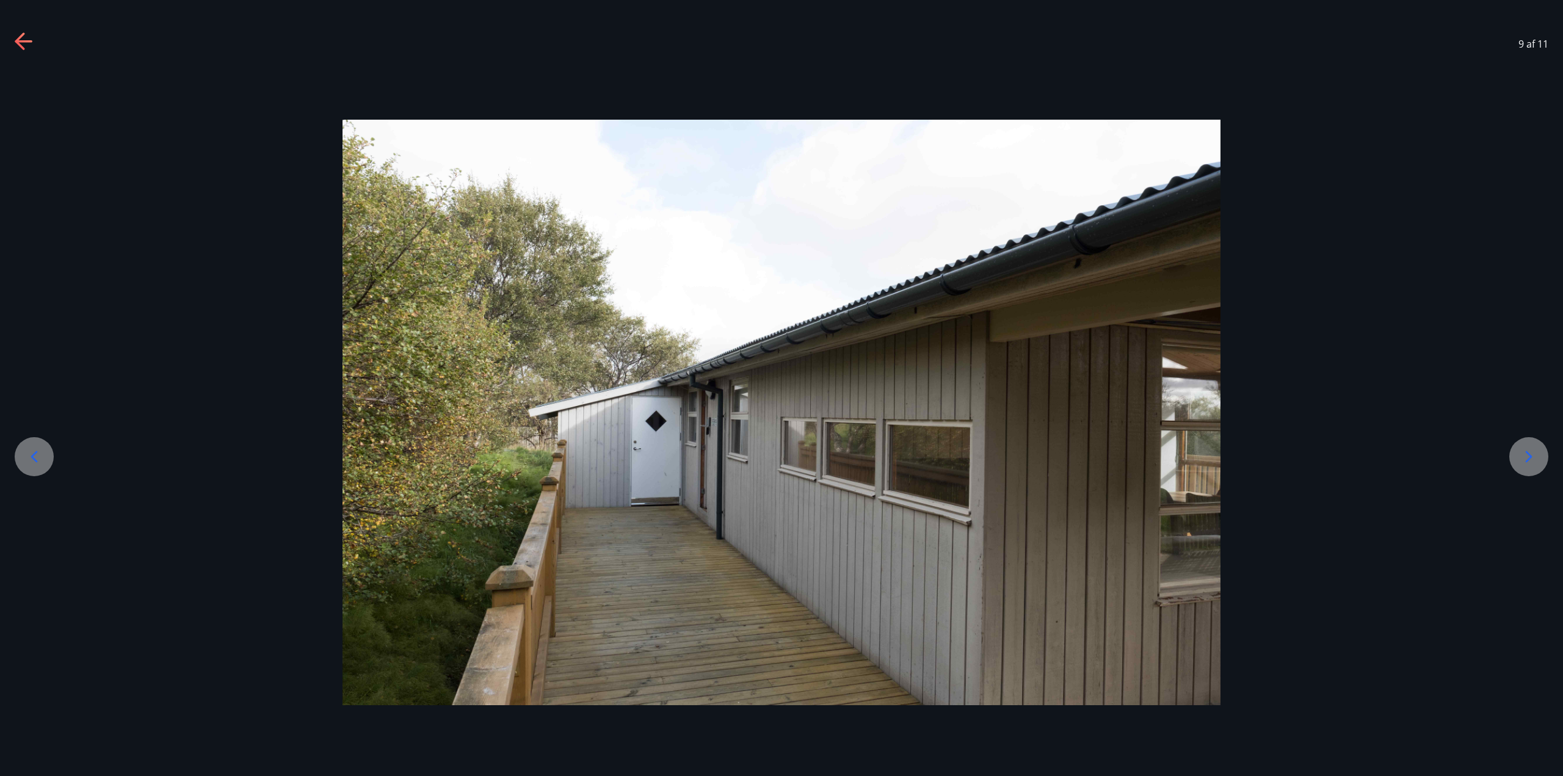
click at [29, 449] on icon at bounding box center [34, 457] width 20 height 20
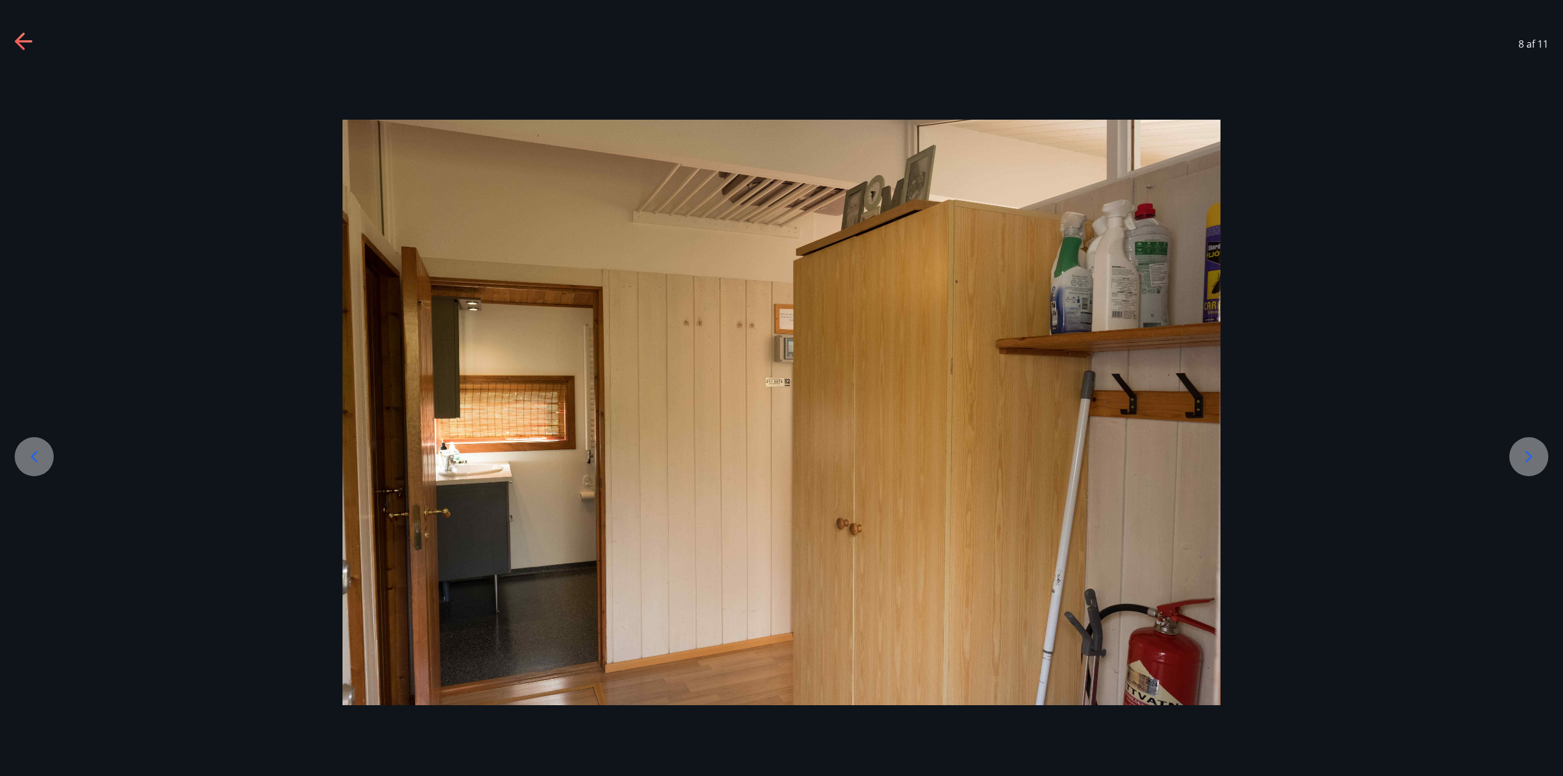
click at [29, 449] on icon at bounding box center [34, 457] width 20 height 20
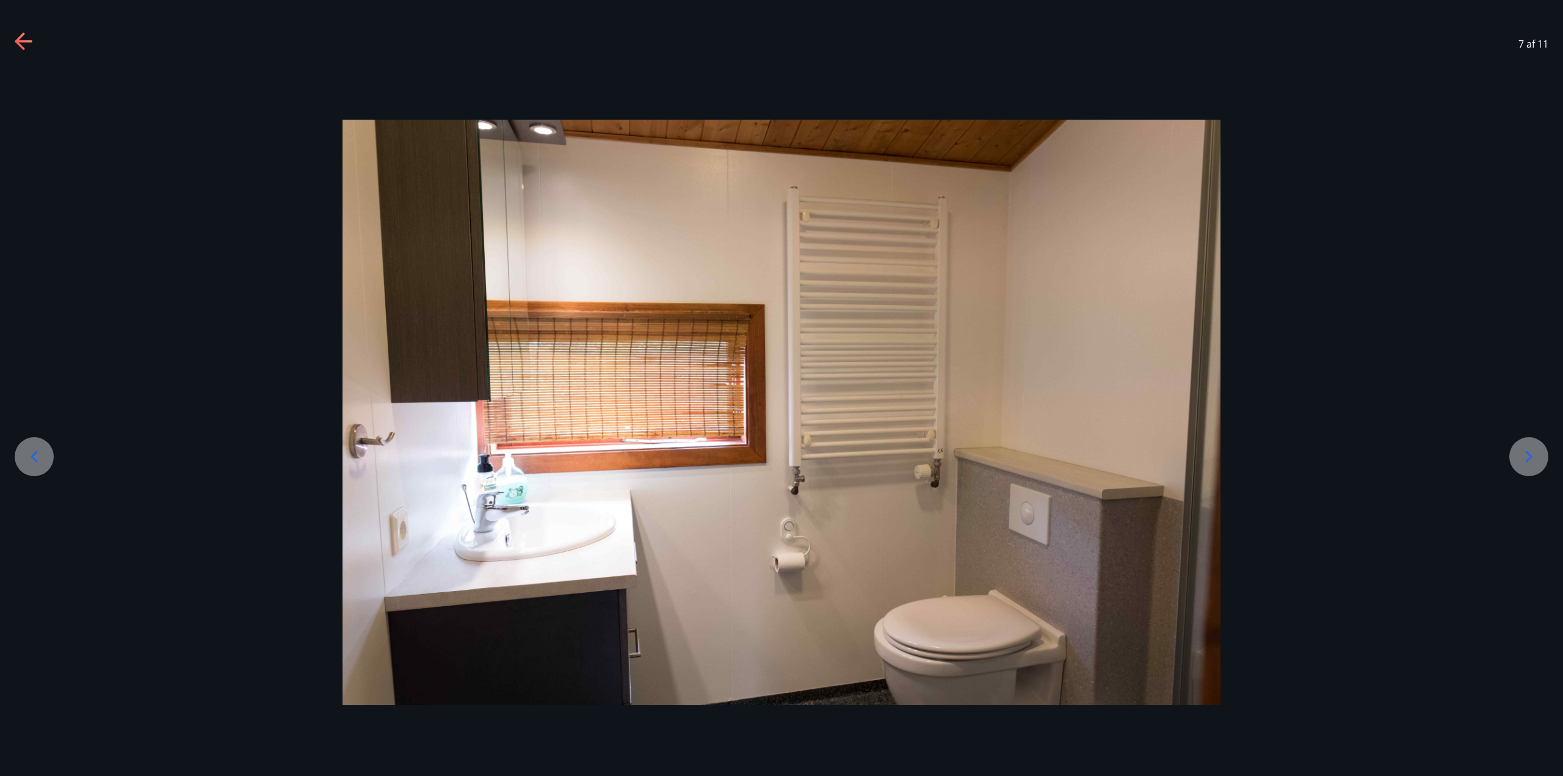
click at [29, 449] on icon at bounding box center [34, 457] width 20 height 20
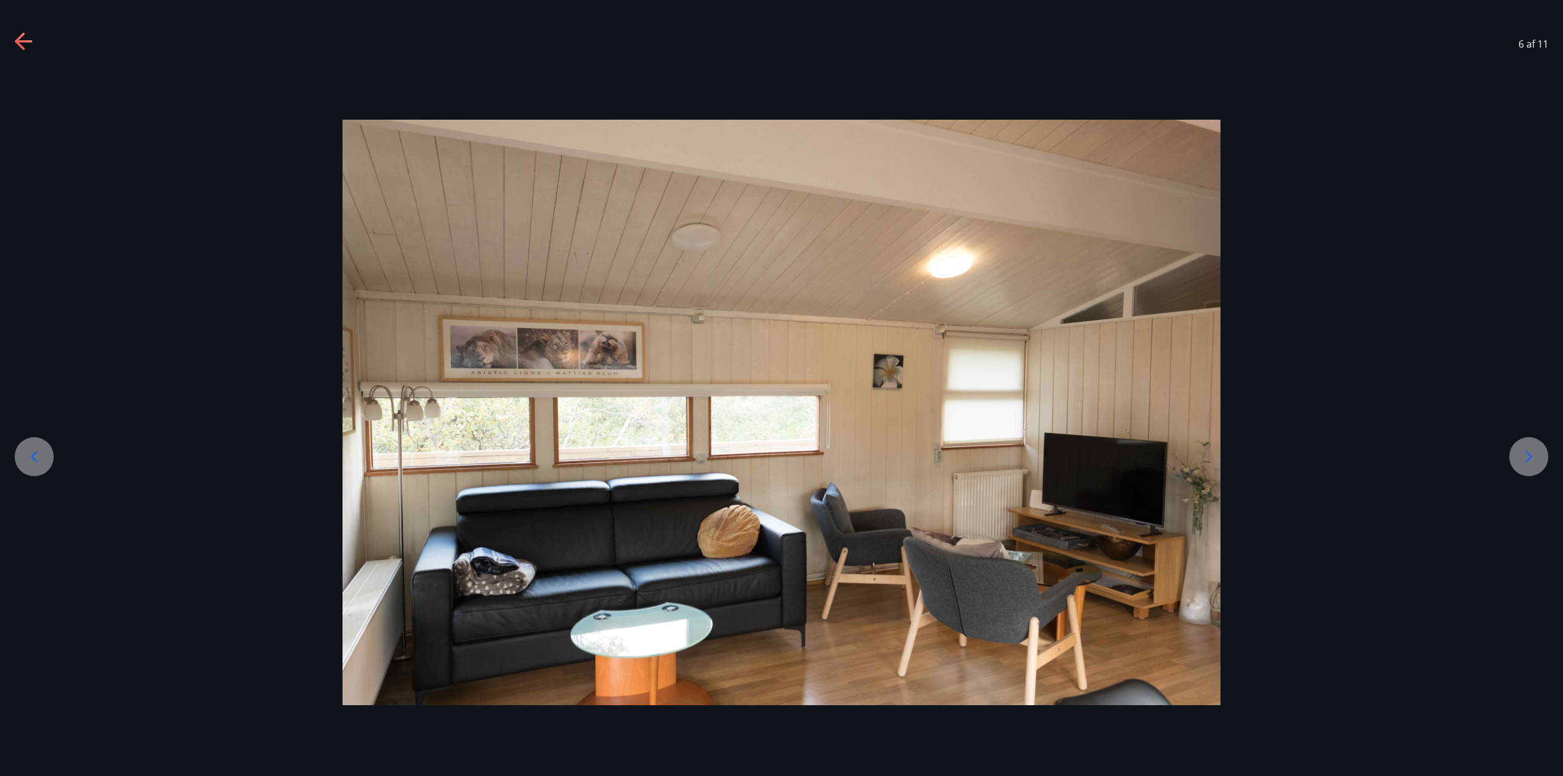
click at [29, 449] on icon at bounding box center [34, 457] width 20 height 20
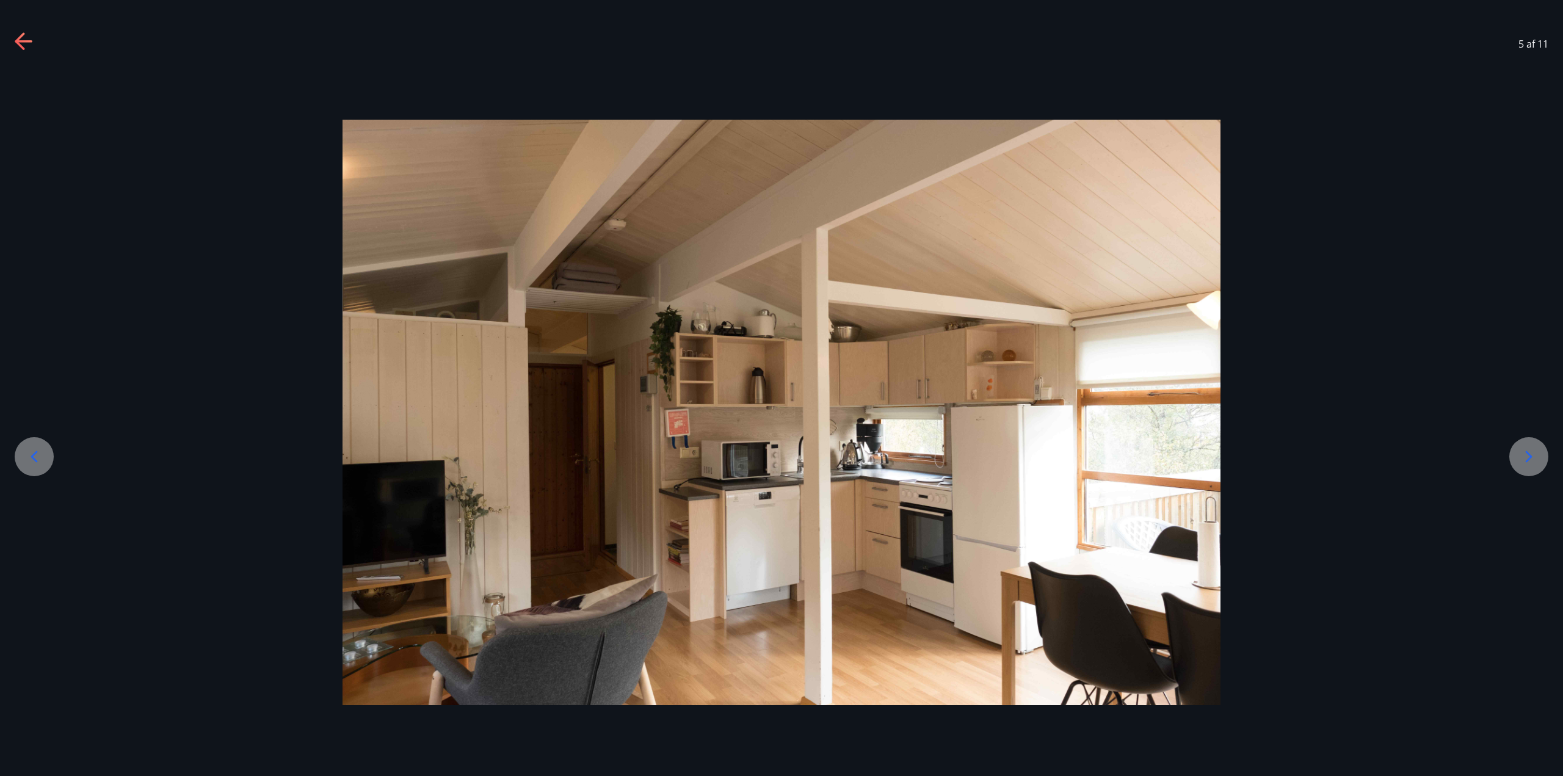
click at [29, 449] on icon at bounding box center [34, 457] width 20 height 20
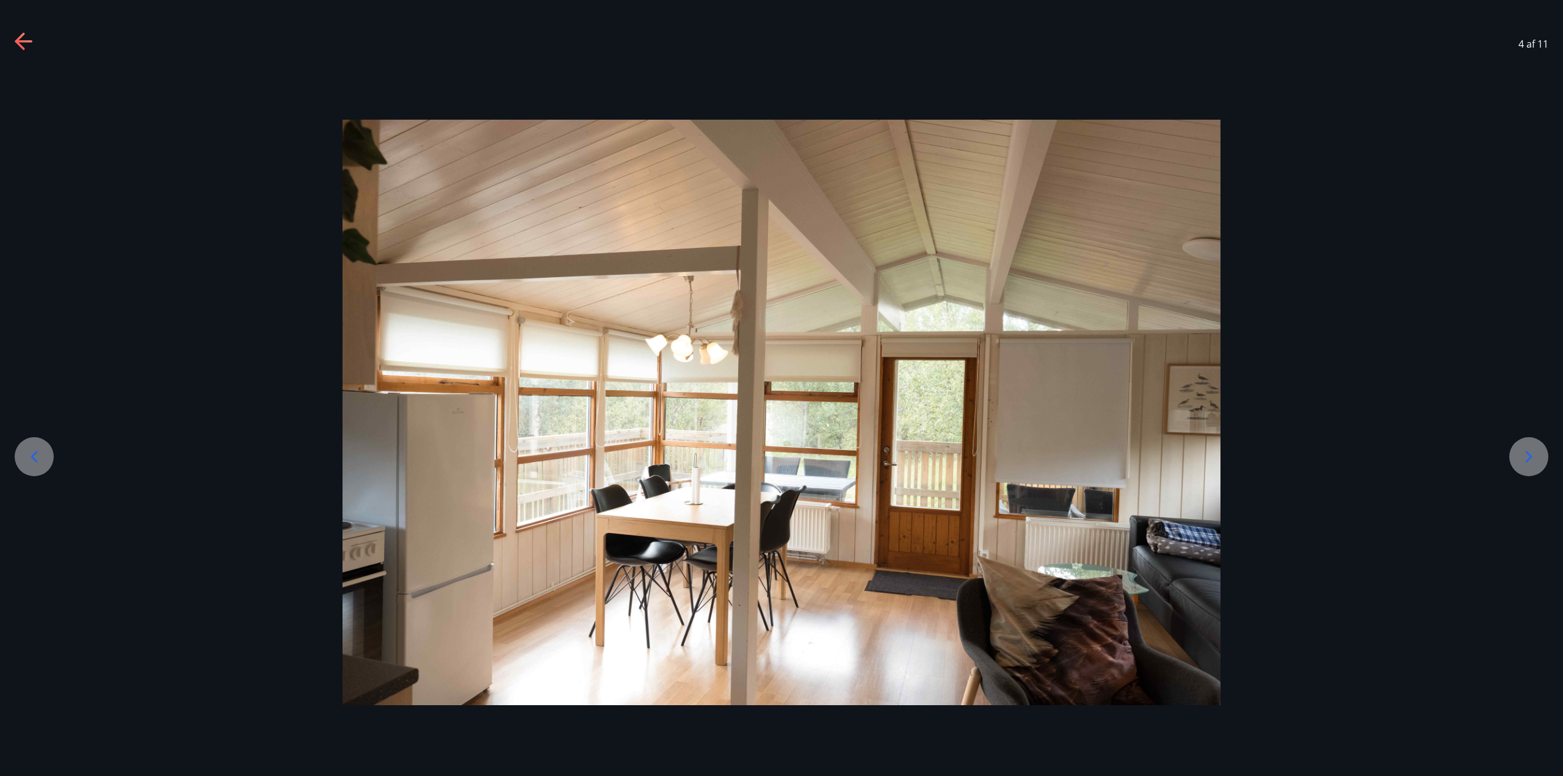
click at [29, 449] on icon at bounding box center [34, 457] width 20 height 20
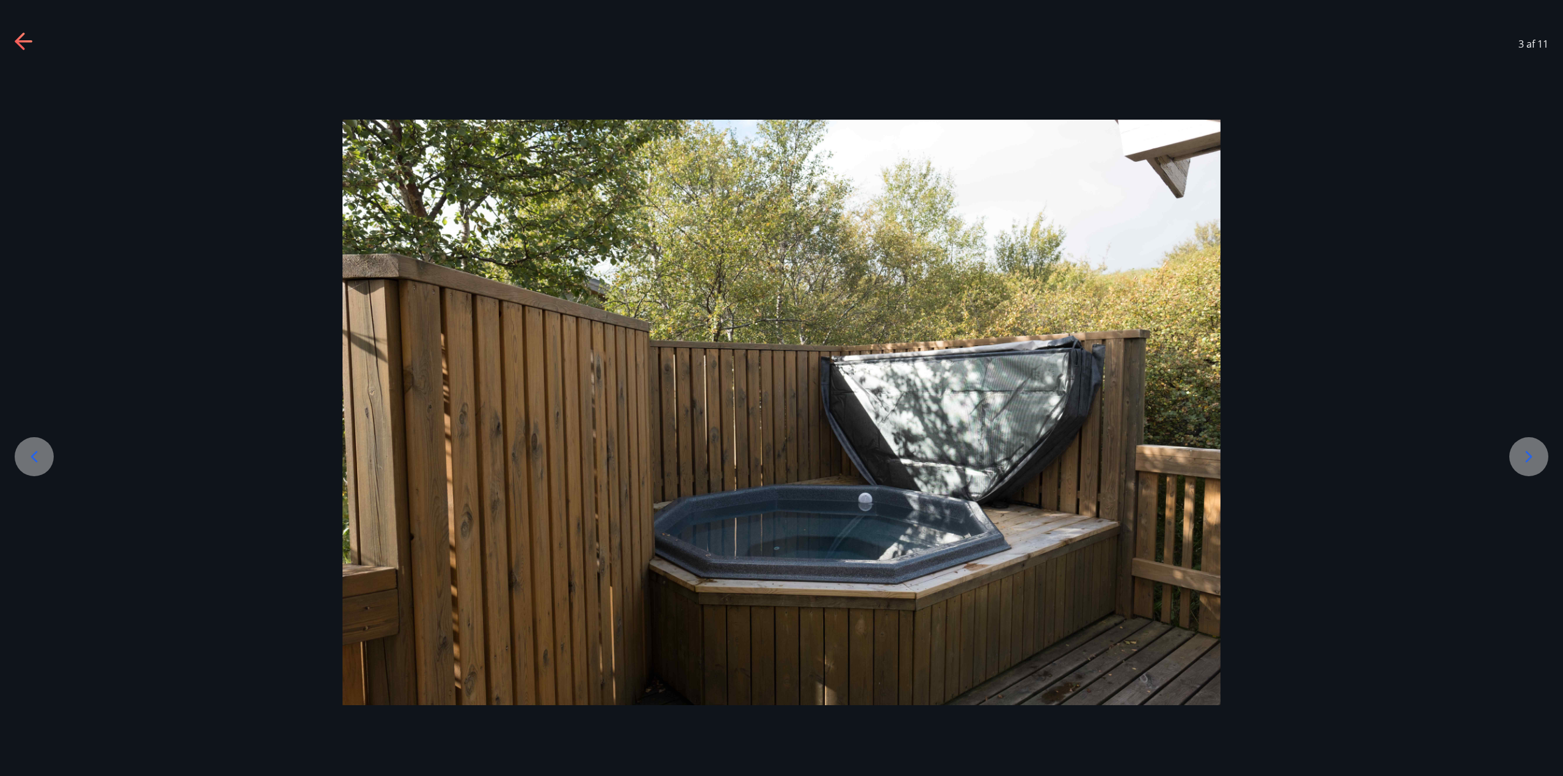
click at [29, 449] on icon at bounding box center [34, 457] width 20 height 20
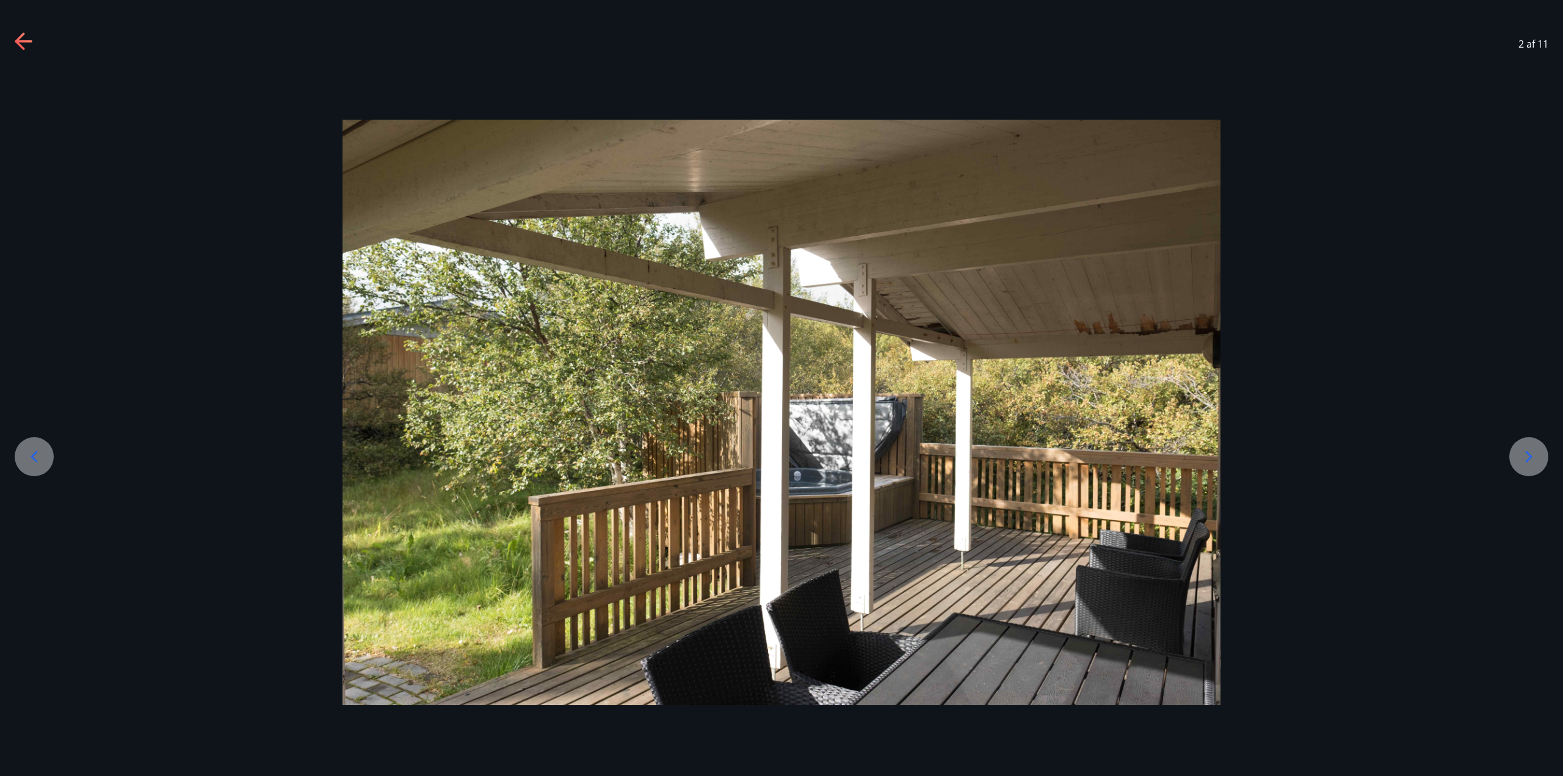
click at [29, 449] on icon at bounding box center [34, 457] width 20 height 20
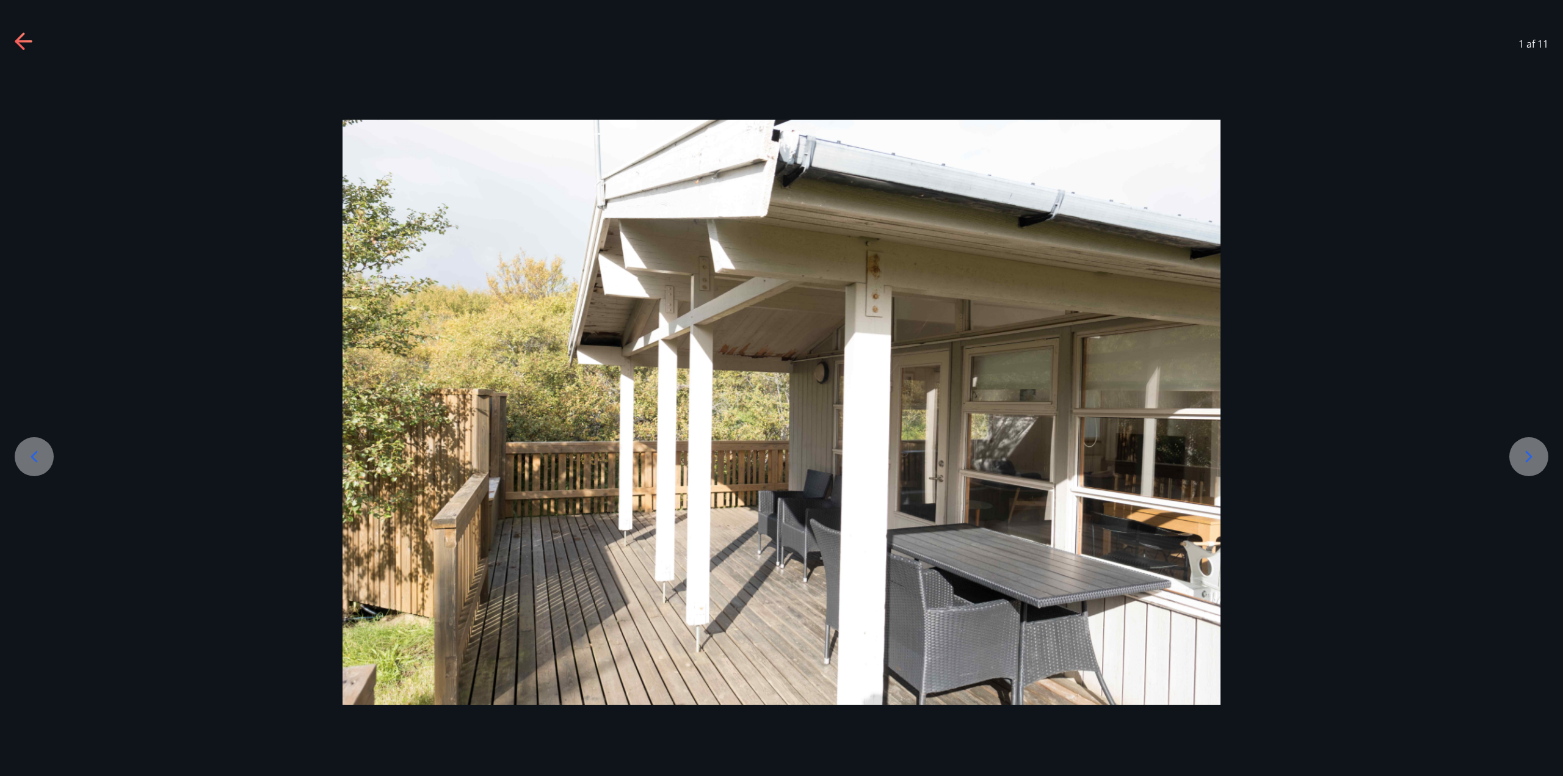
click at [29, 449] on icon at bounding box center [34, 457] width 20 height 20
click at [24, 43] on icon at bounding box center [25, 42] width 20 height 20
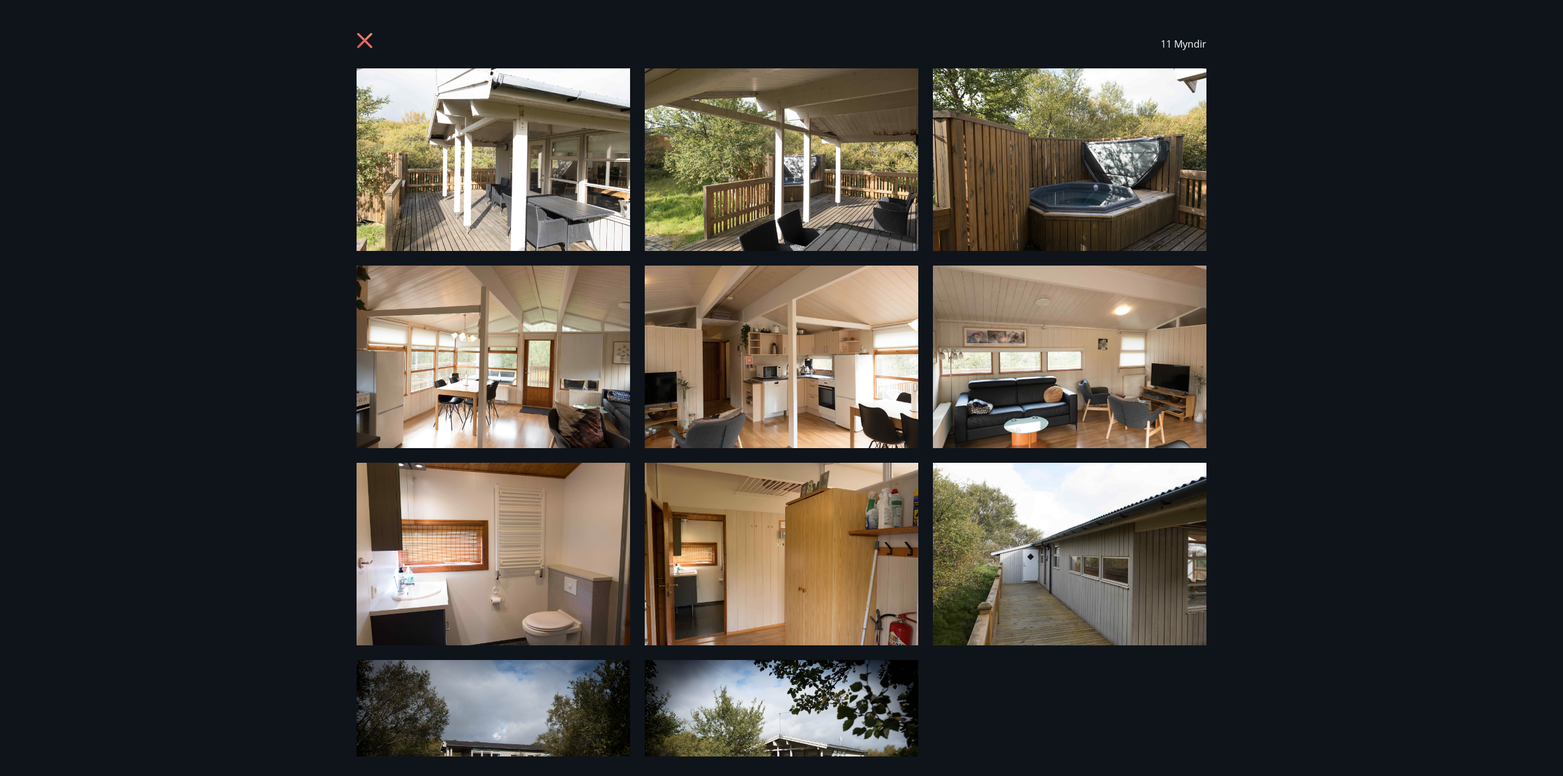
click at [368, 40] on icon at bounding box center [367, 42] width 20 height 20
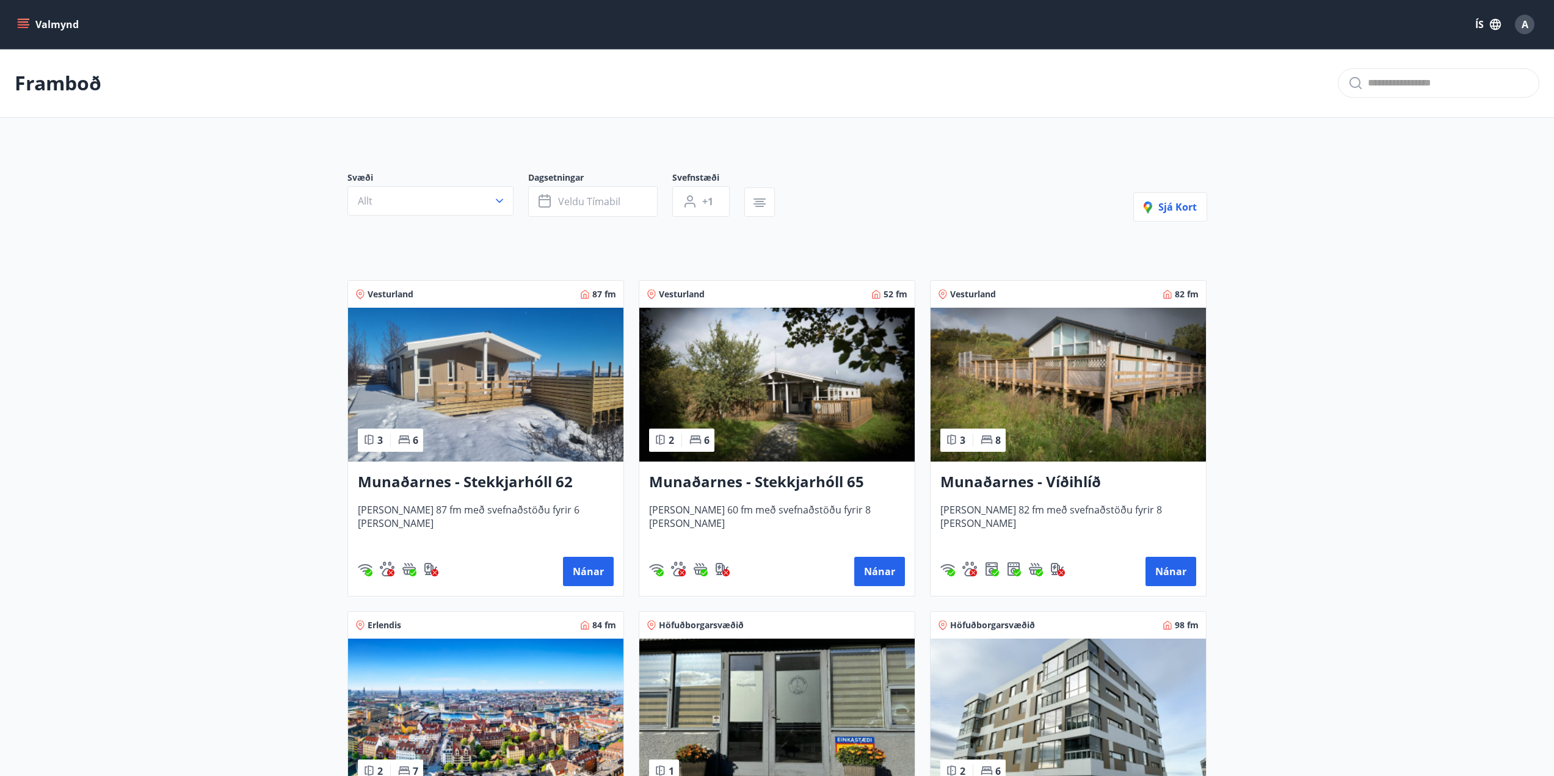
click at [508, 421] on img at bounding box center [485, 385] width 275 height 154
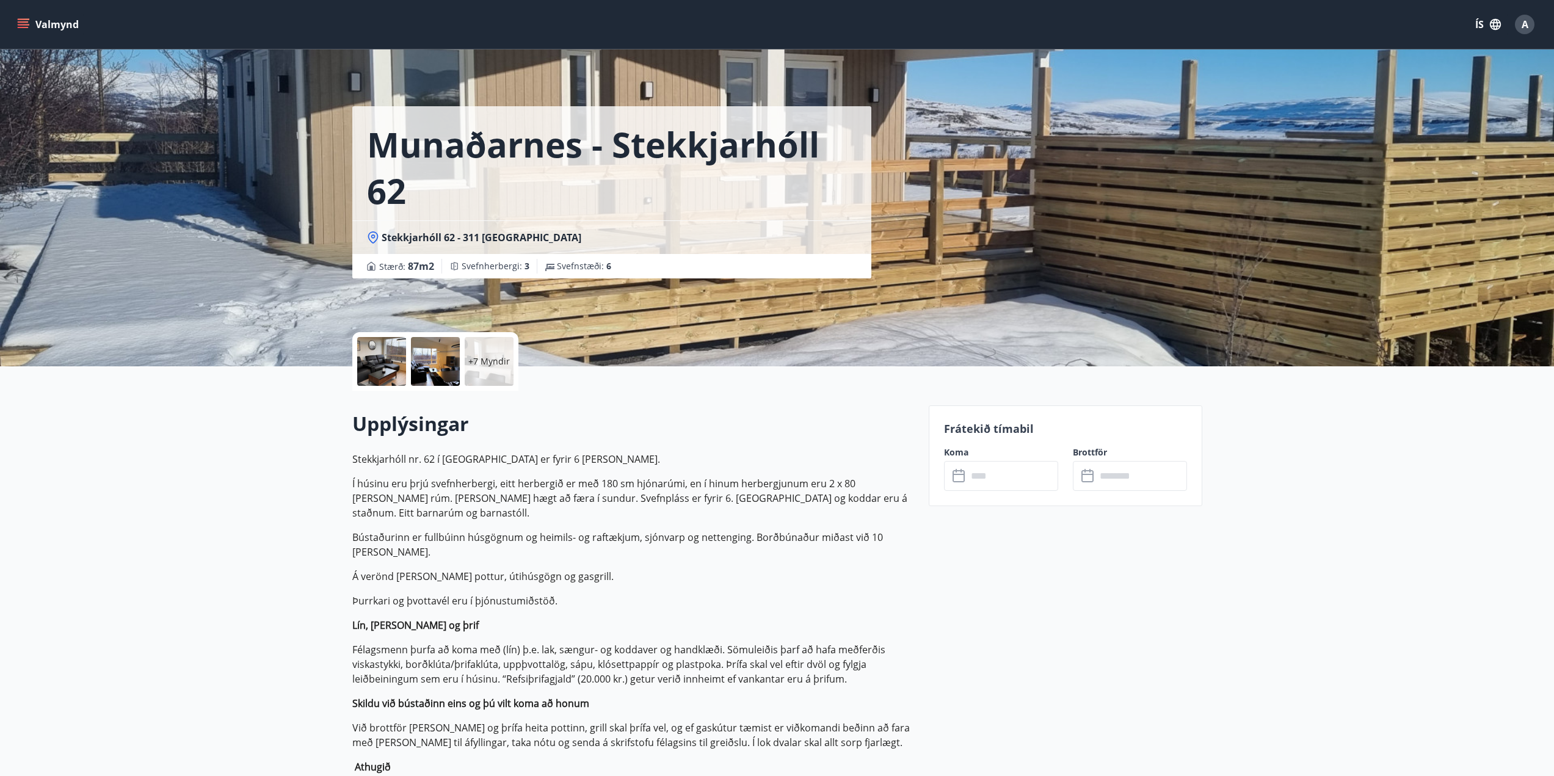
click at [391, 368] on div at bounding box center [381, 361] width 49 height 49
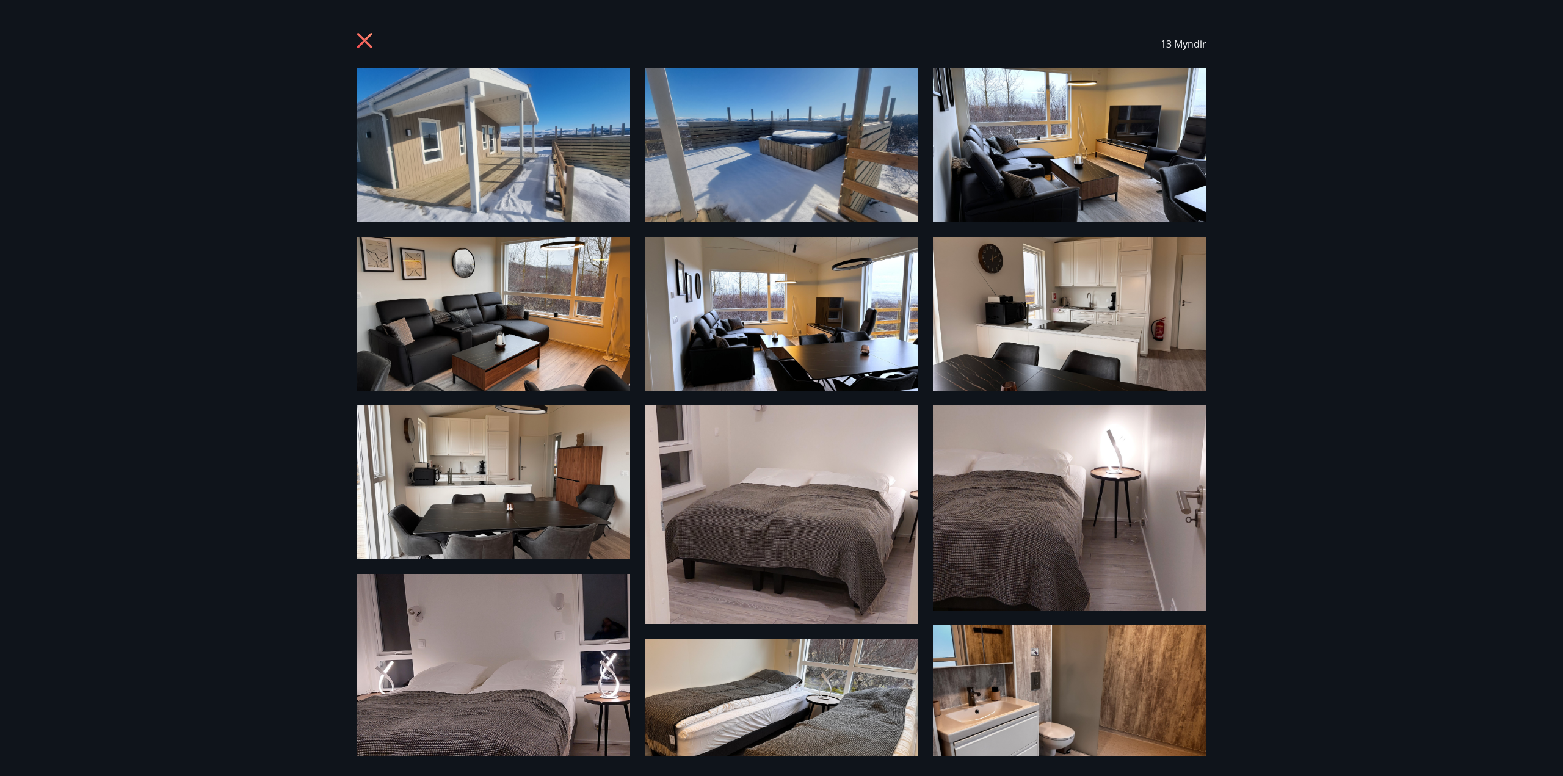
click at [488, 124] on img at bounding box center [494, 145] width 274 height 154
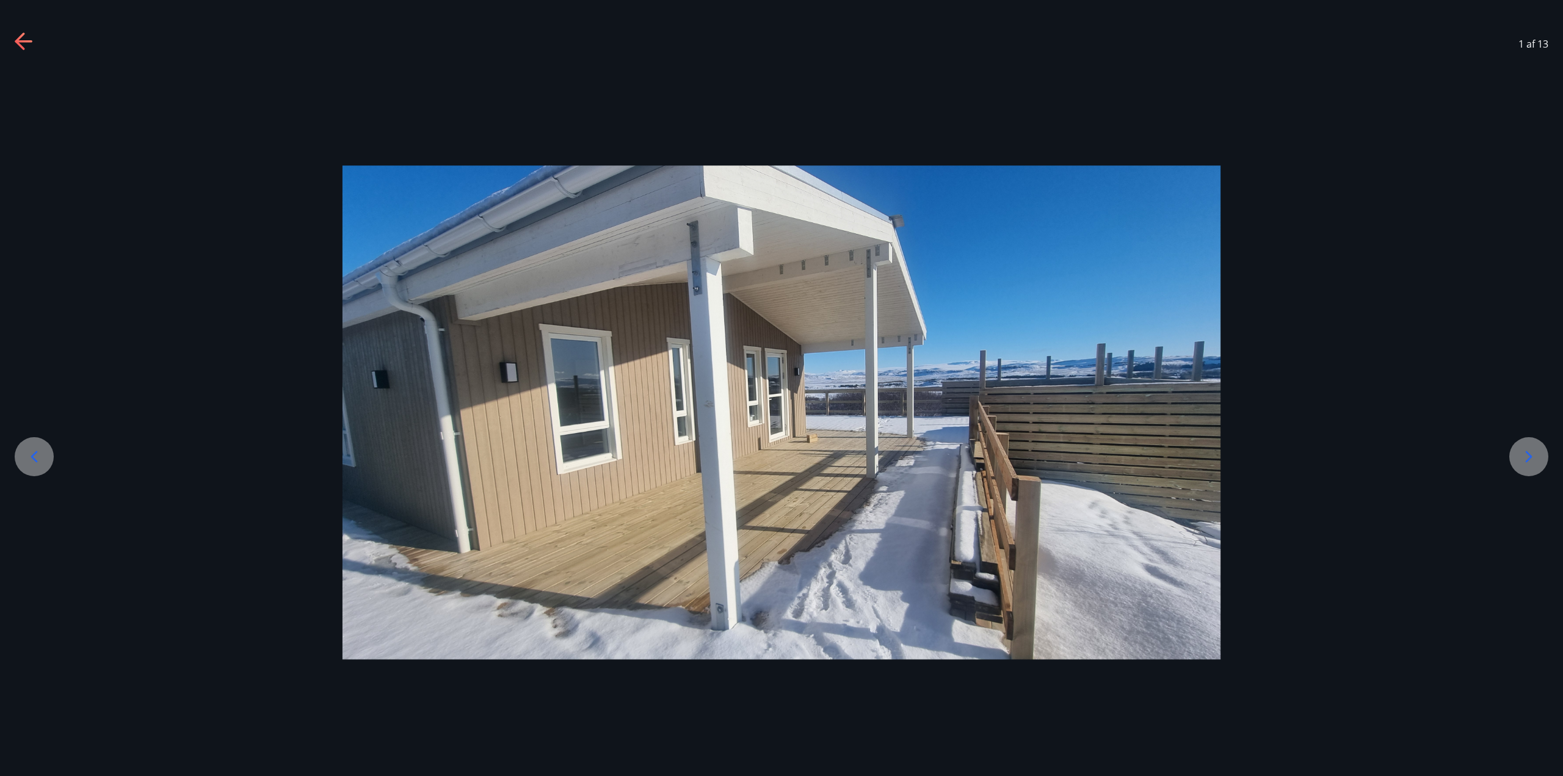
click at [1523, 452] on icon at bounding box center [1529, 457] width 20 height 20
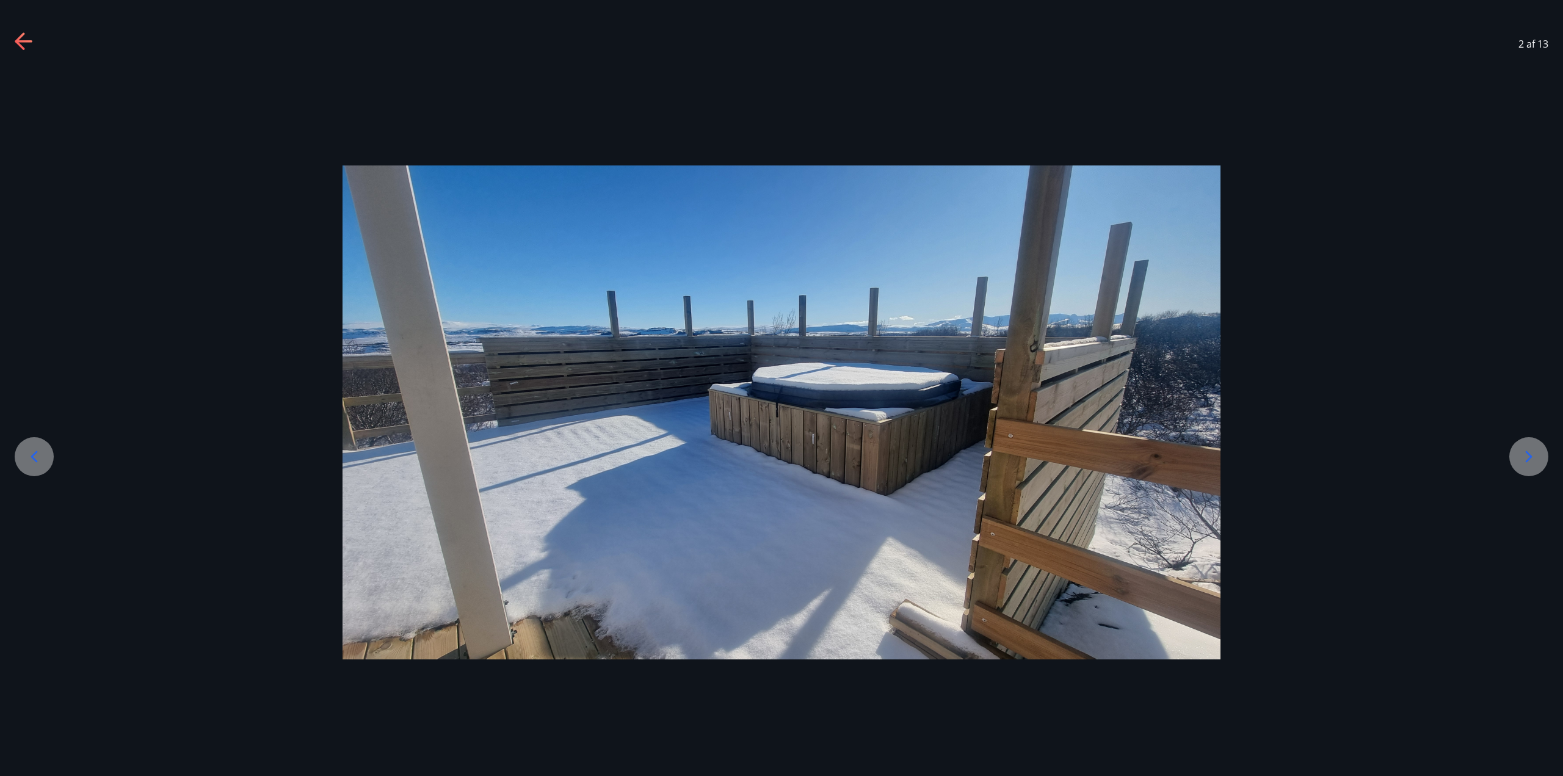
click at [1520, 452] on icon at bounding box center [1529, 457] width 20 height 20
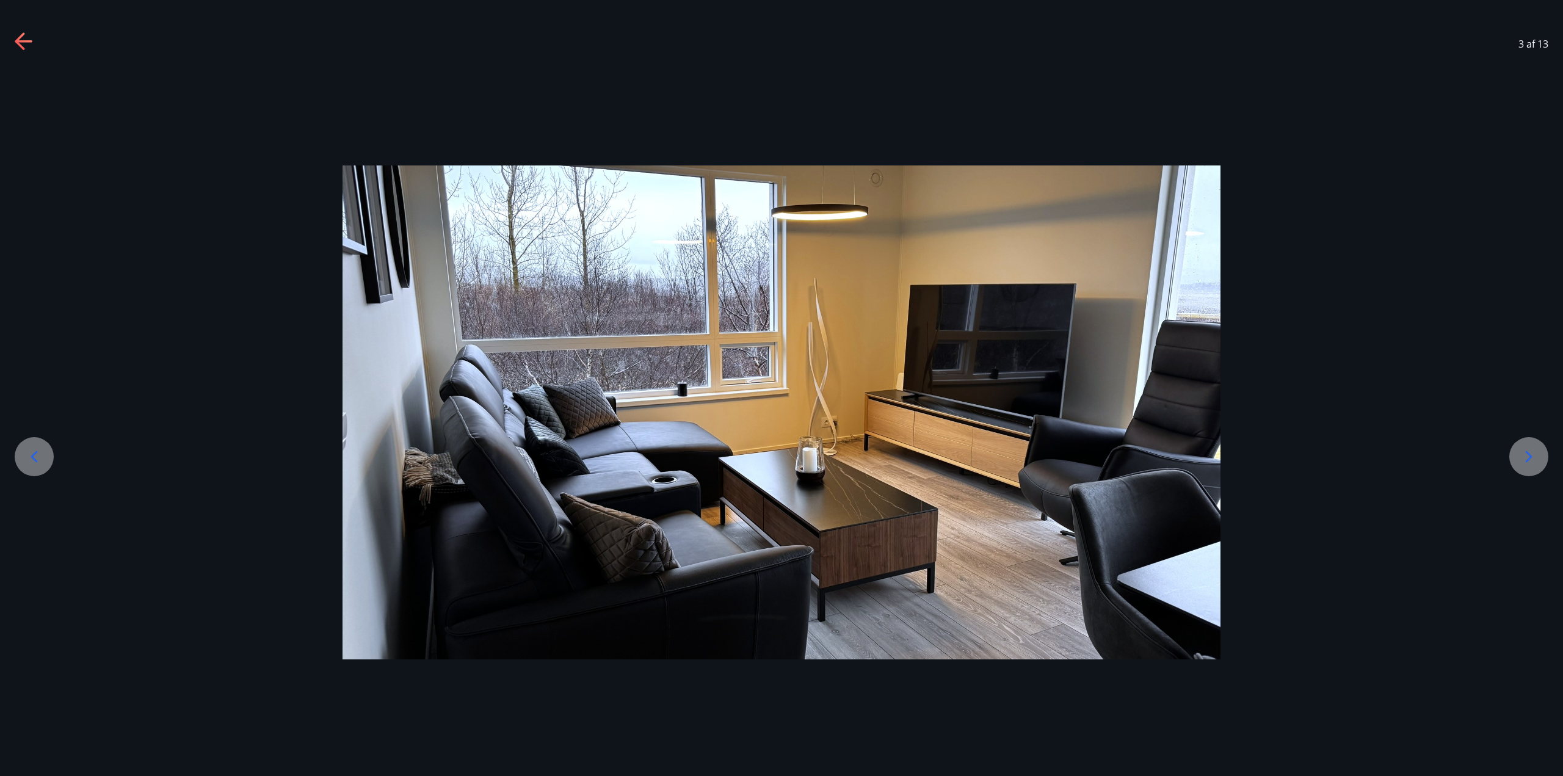
click at [1520, 452] on icon at bounding box center [1529, 457] width 20 height 20
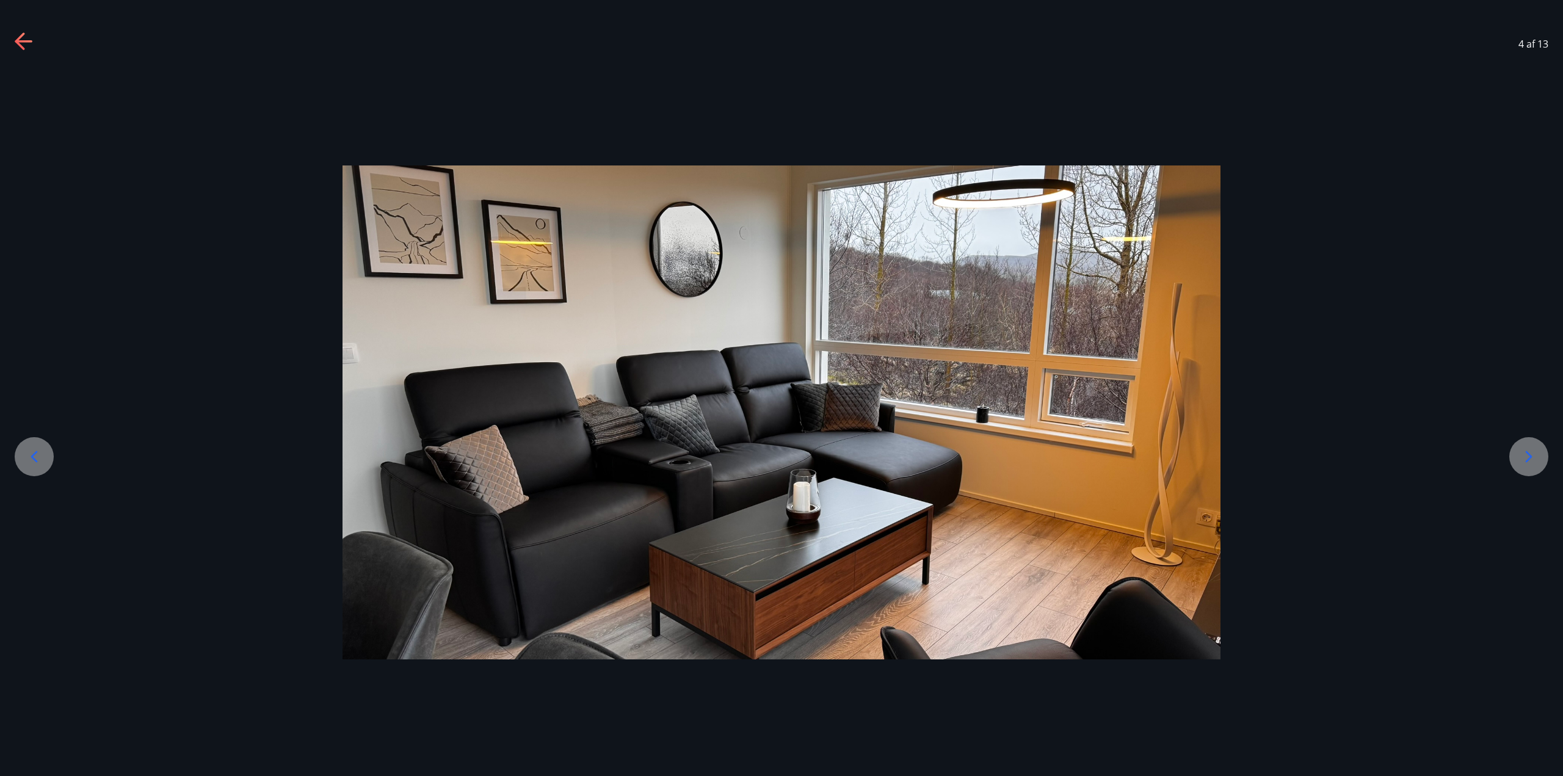
click at [1520, 452] on icon at bounding box center [1529, 457] width 20 height 20
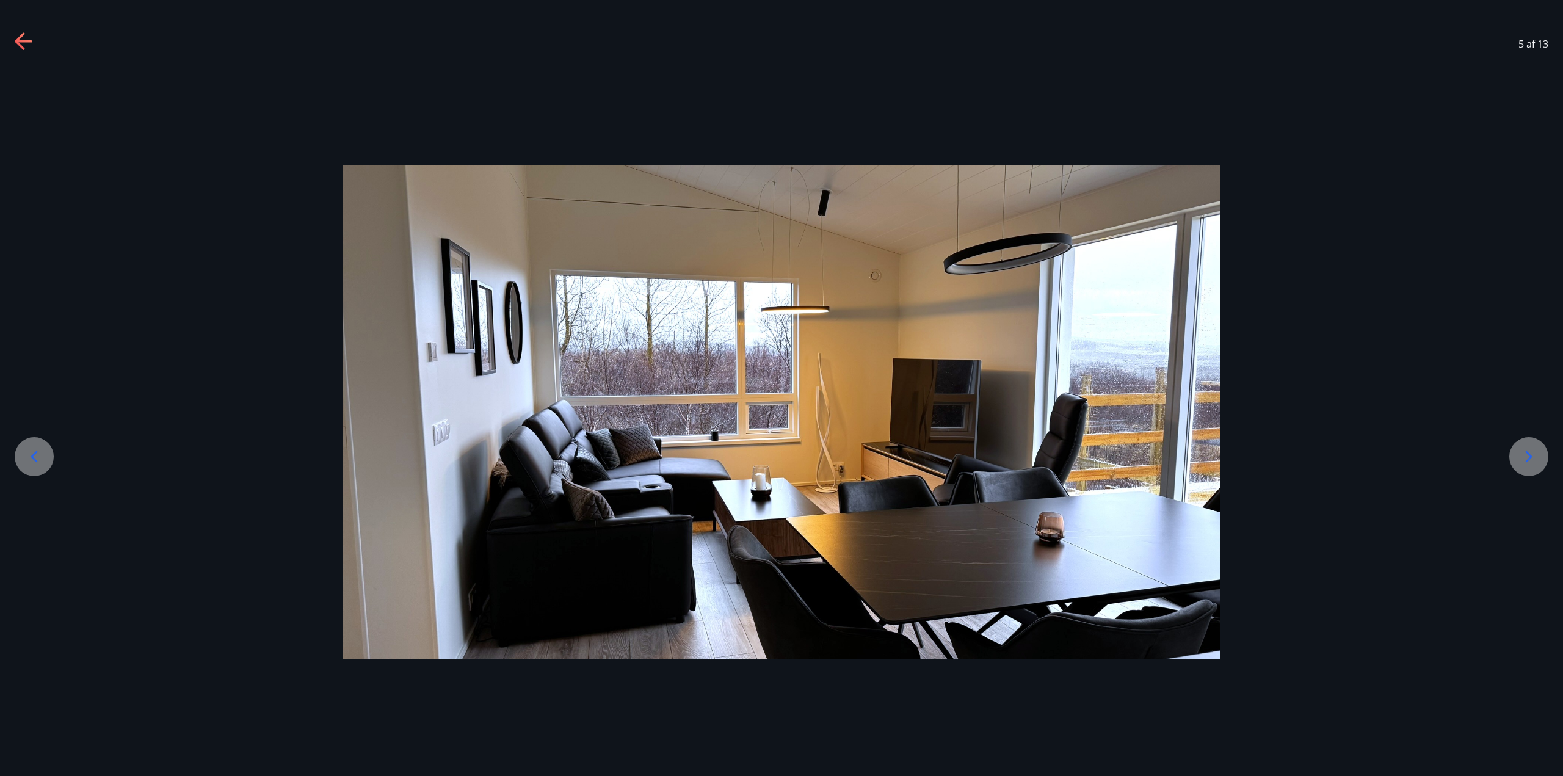
click at [1520, 452] on icon at bounding box center [1529, 457] width 20 height 20
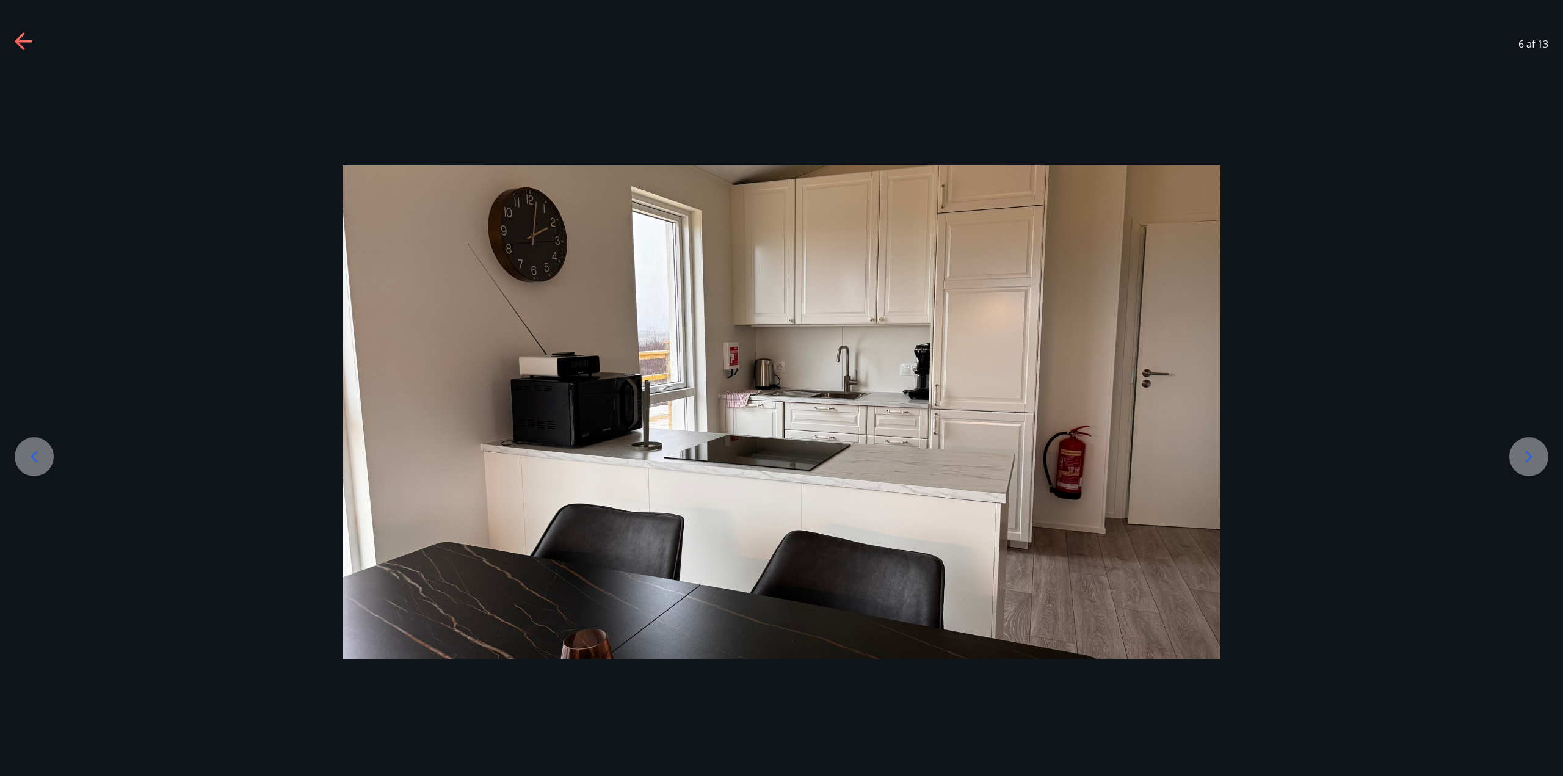
click at [1520, 452] on icon at bounding box center [1529, 457] width 20 height 20
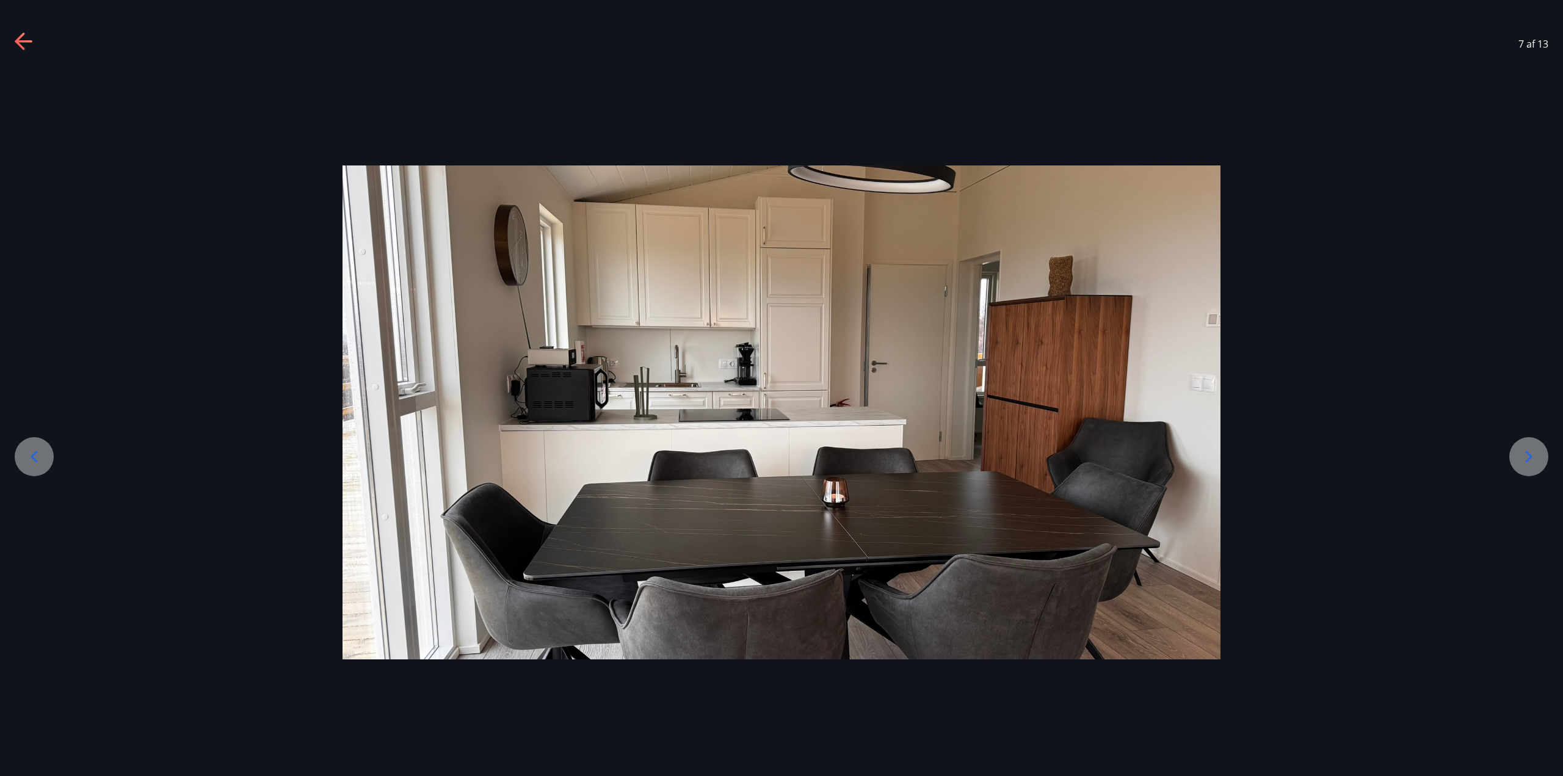
click at [1520, 452] on icon at bounding box center [1529, 457] width 20 height 20
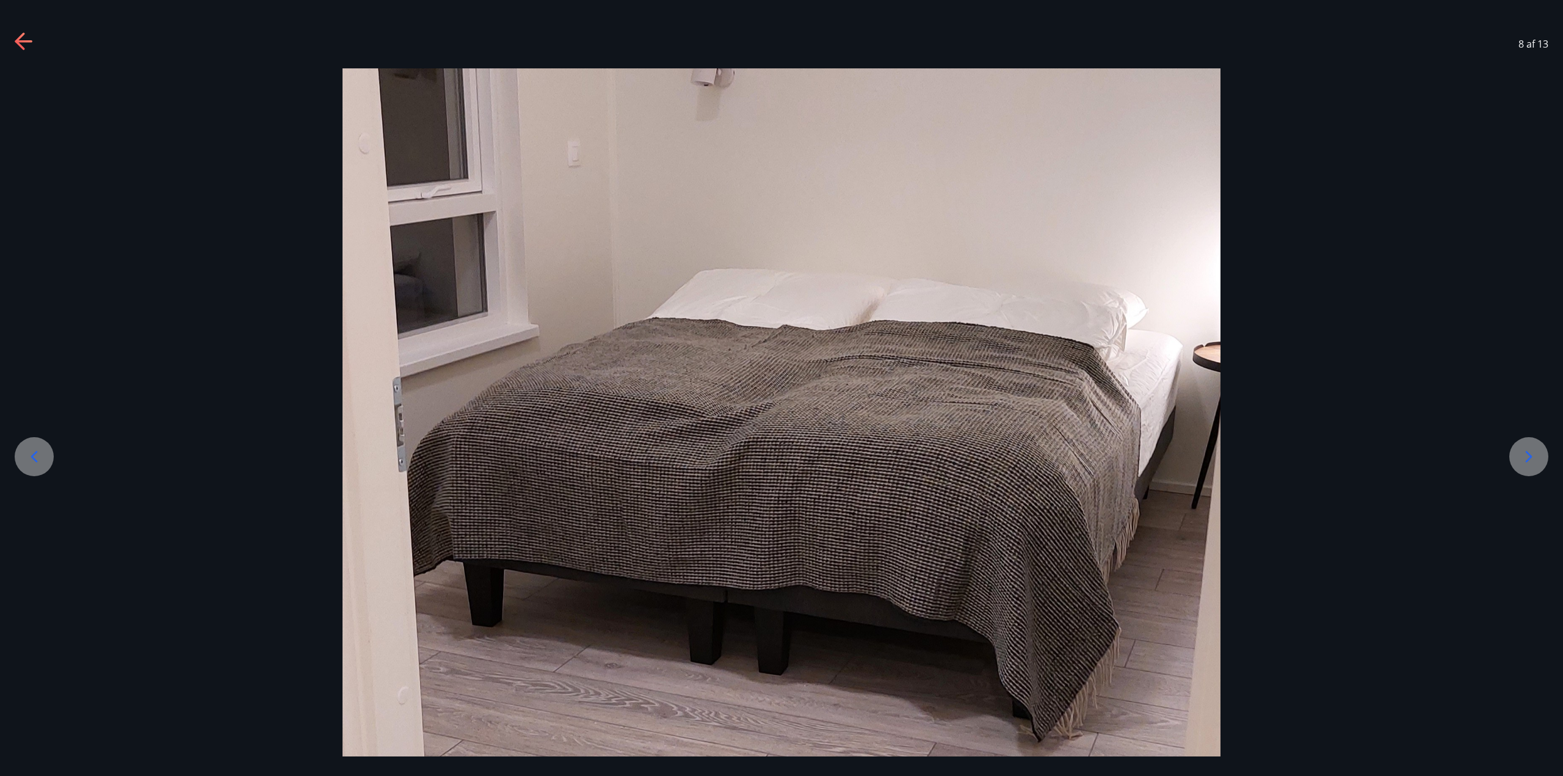
click at [1520, 452] on icon at bounding box center [1529, 457] width 20 height 20
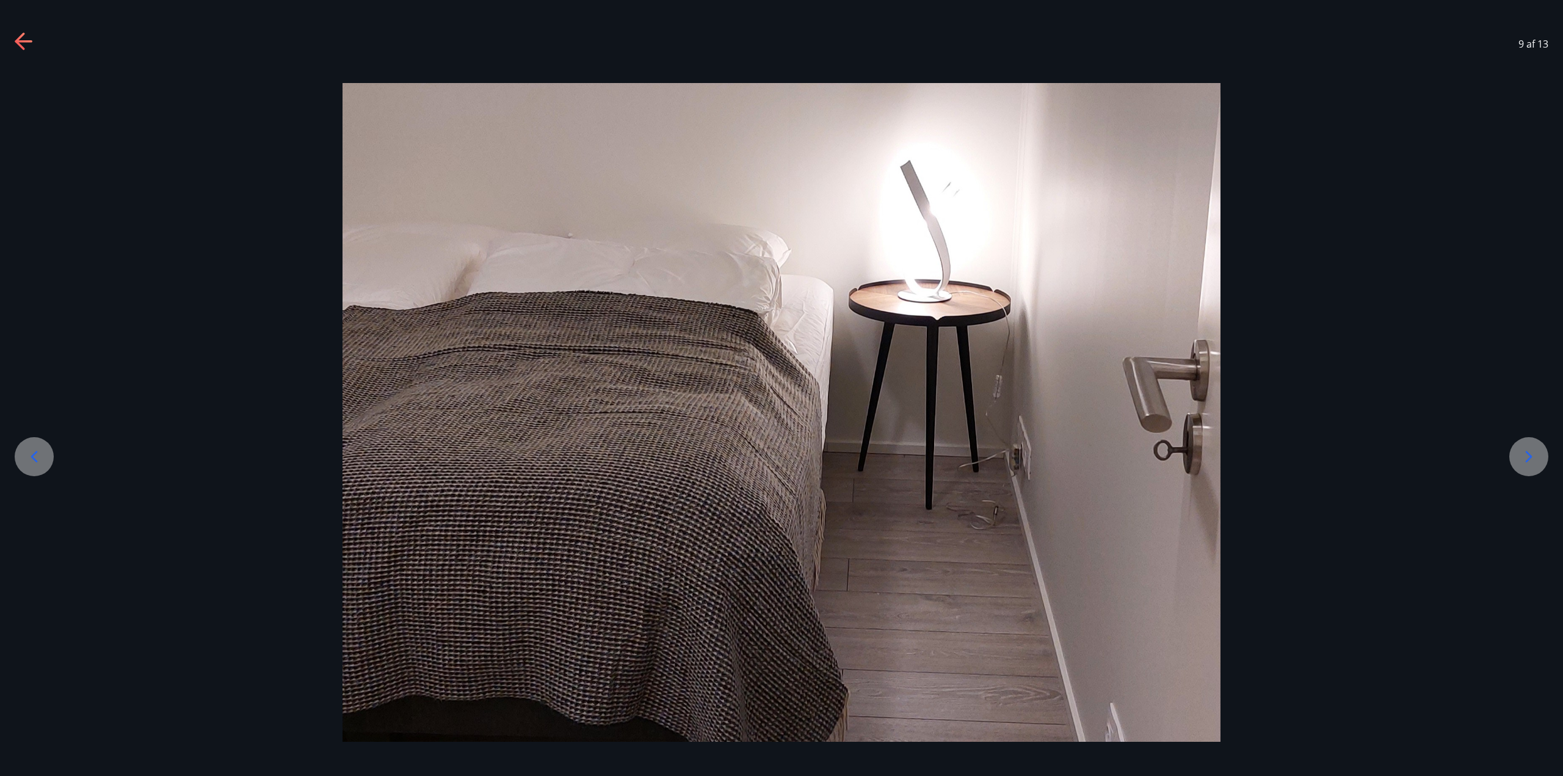
click at [1520, 452] on icon at bounding box center [1529, 457] width 20 height 20
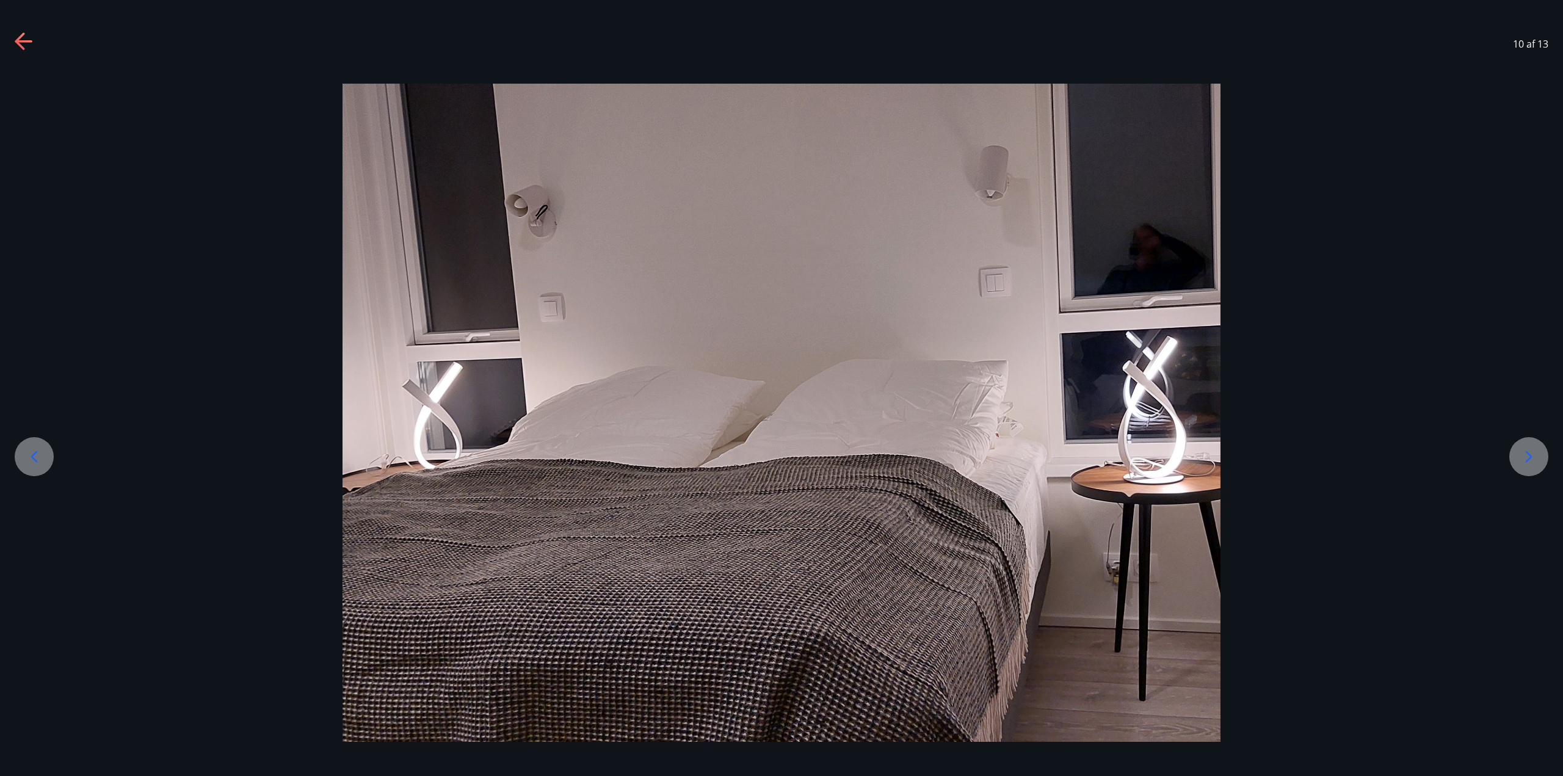
click at [1520, 452] on icon at bounding box center [1529, 457] width 20 height 20
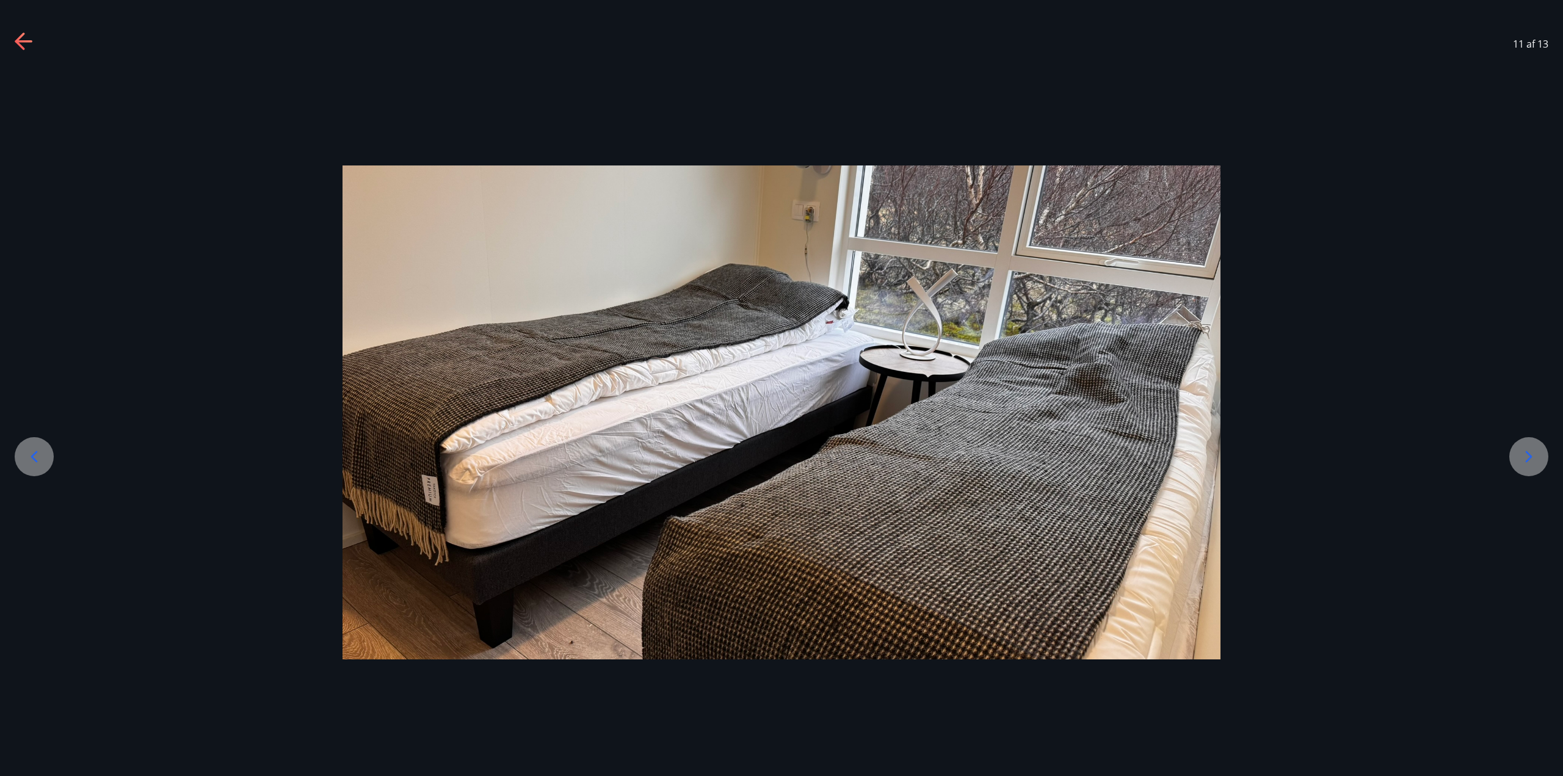
click at [1520, 452] on icon at bounding box center [1529, 457] width 20 height 20
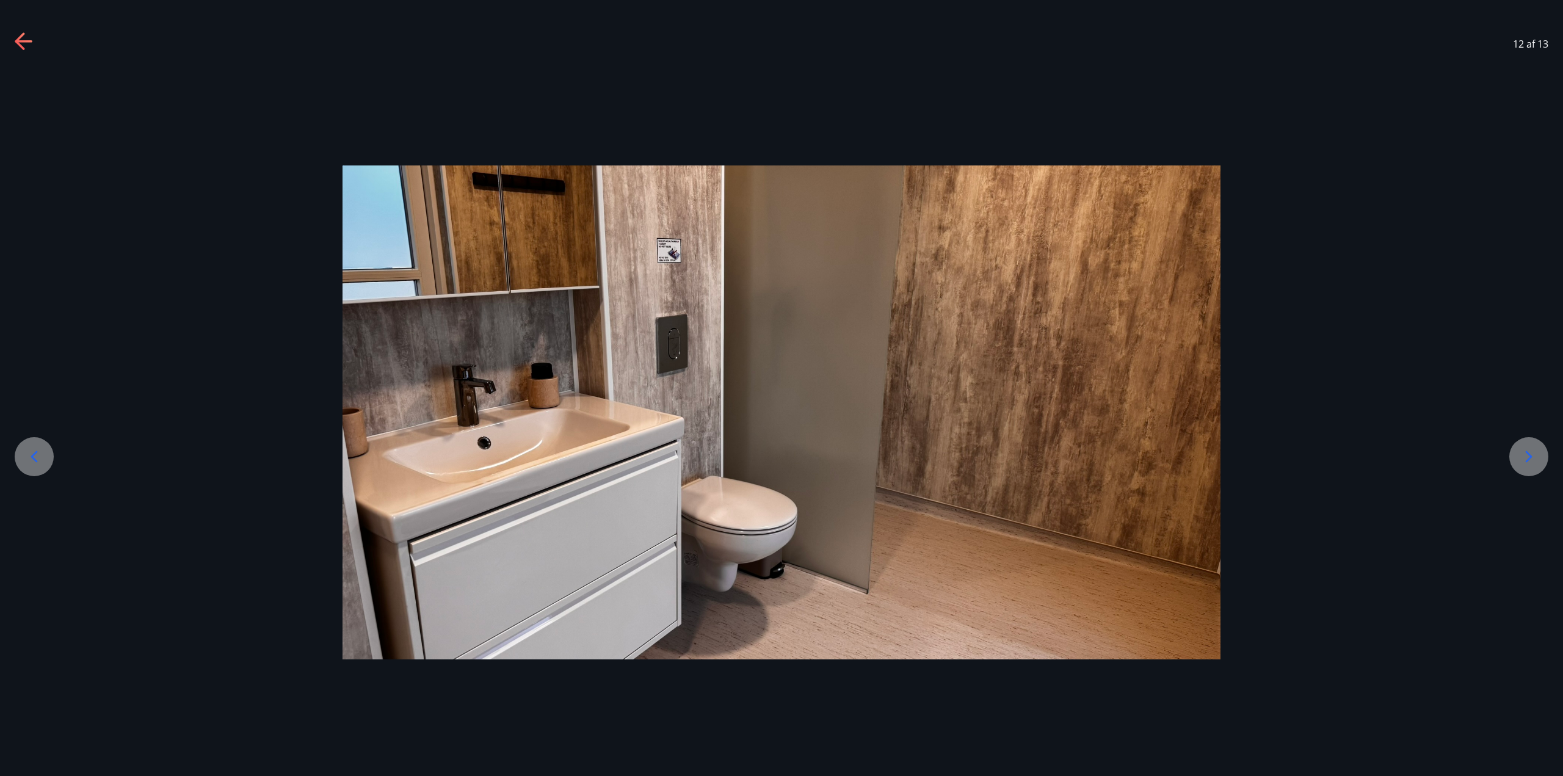
click at [1520, 452] on icon at bounding box center [1529, 457] width 20 height 20
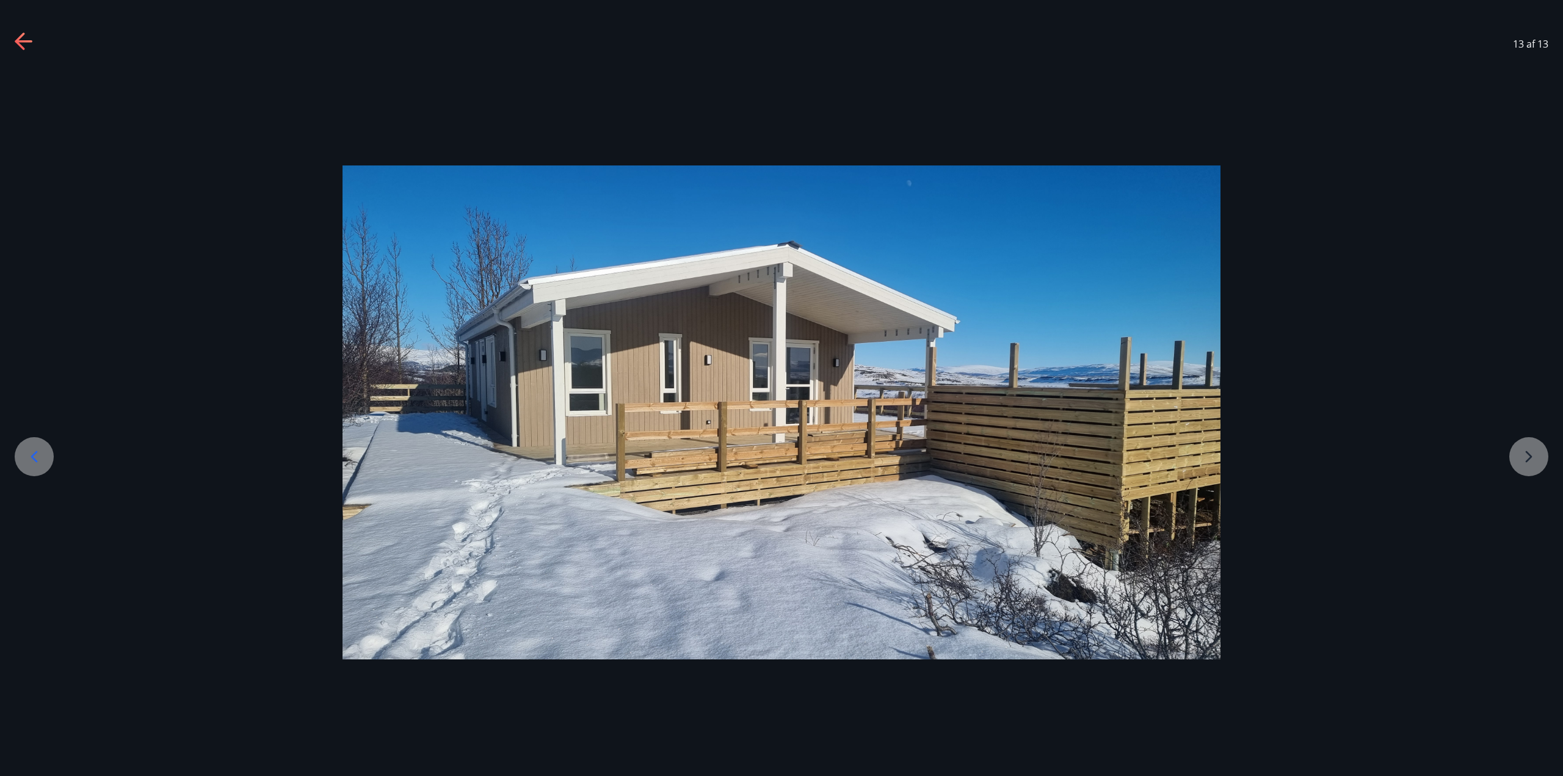
click at [1520, 452] on div at bounding box center [781, 412] width 1563 height 495
click at [20, 39] on icon at bounding box center [25, 42] width 20 height 20
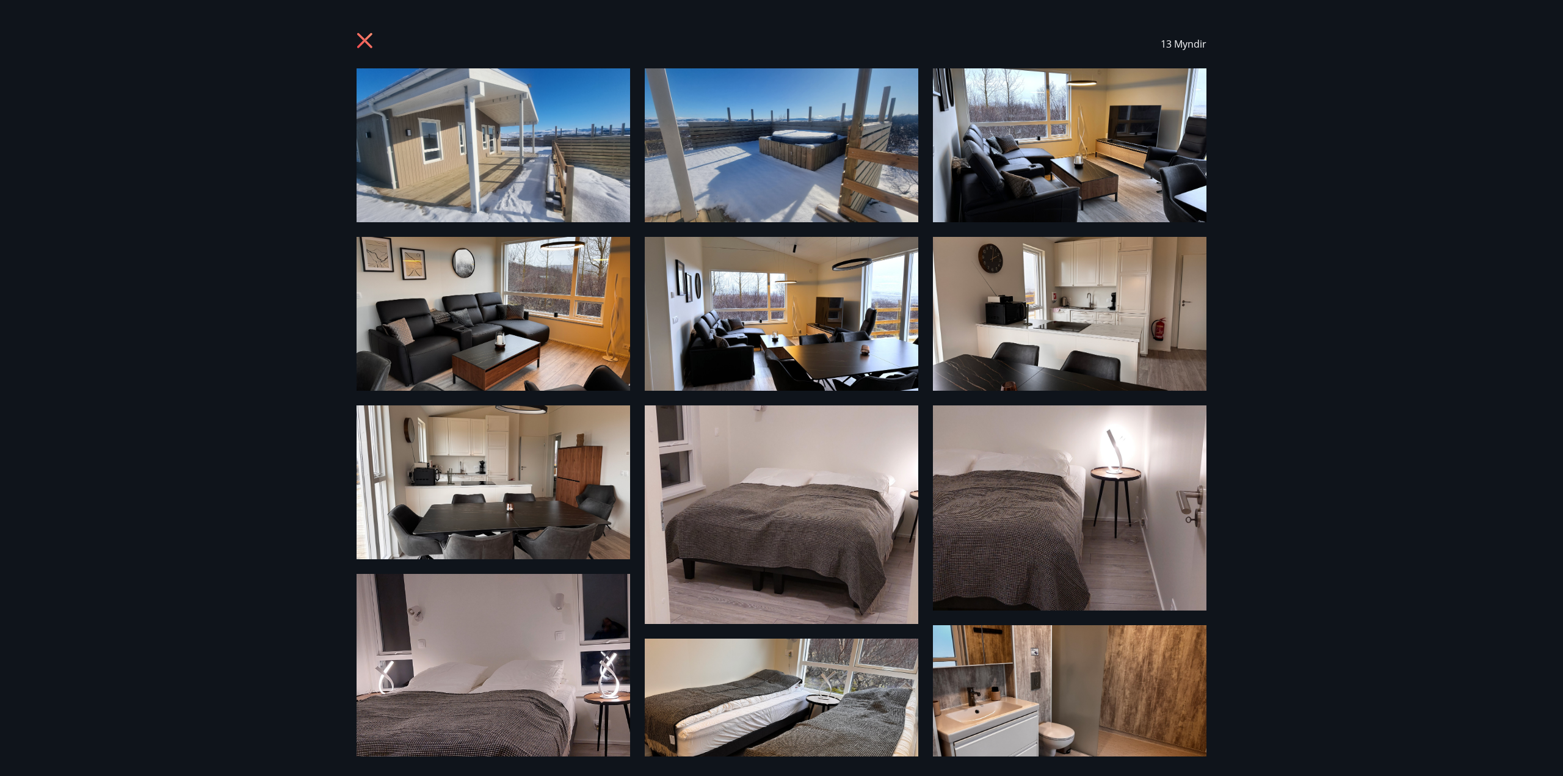
click at [360, 42] on icon at bounding box center [367, 42] width 20 height 20
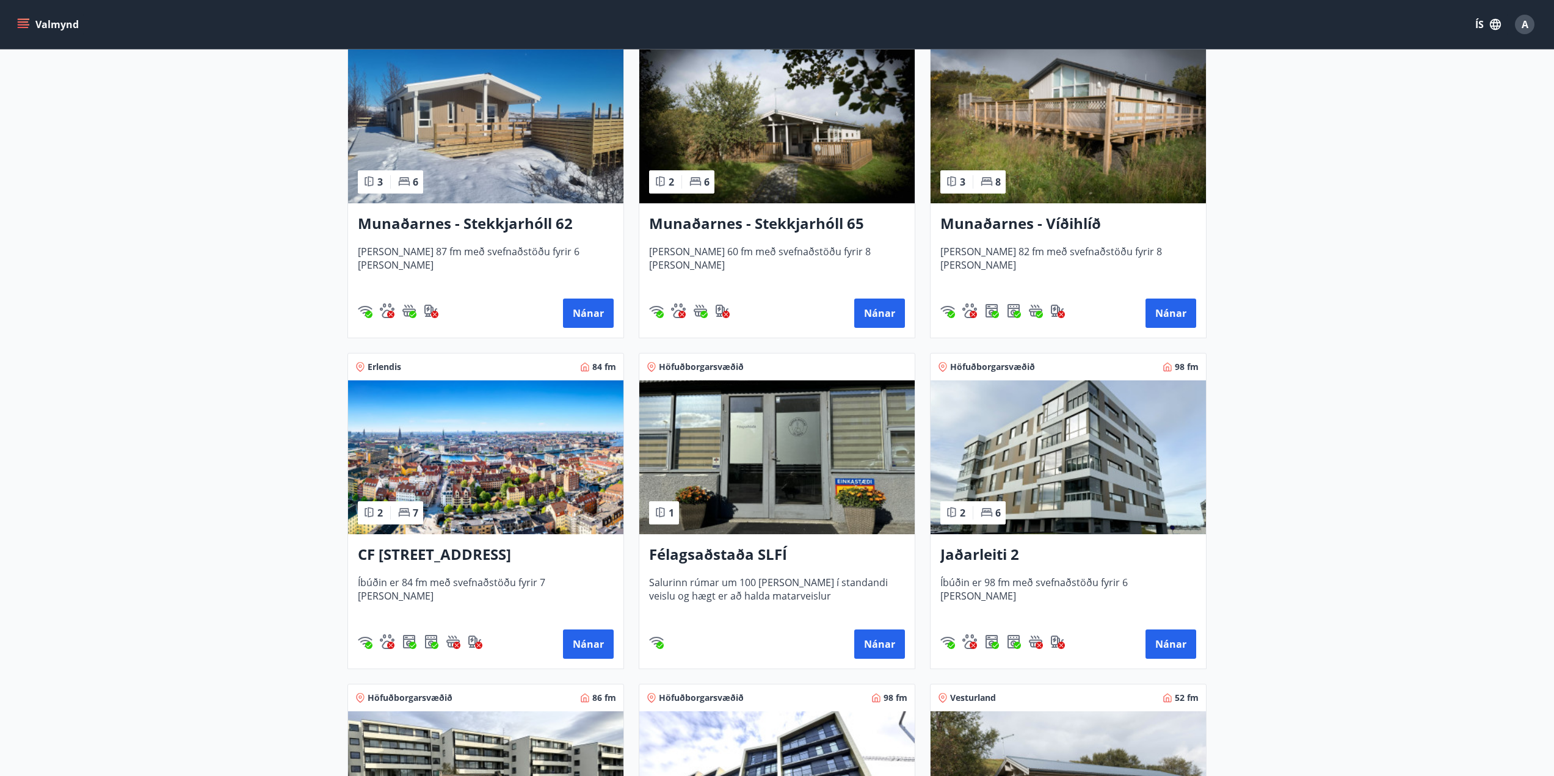
scroll to position [122, 0]
